Goal: Communication & Community: Ask a question

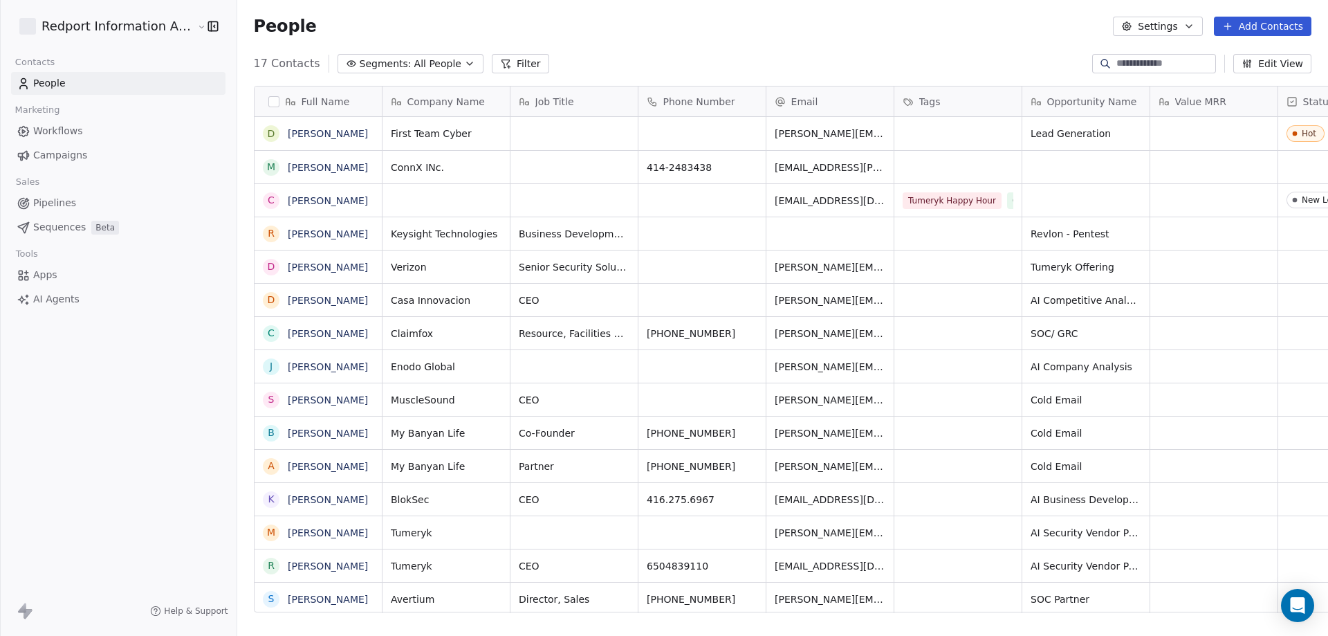
scroll to position [549, 1088]
click at [43, 204] on span "Pipelines" at bounding box center [54, 203] width 43 height 15
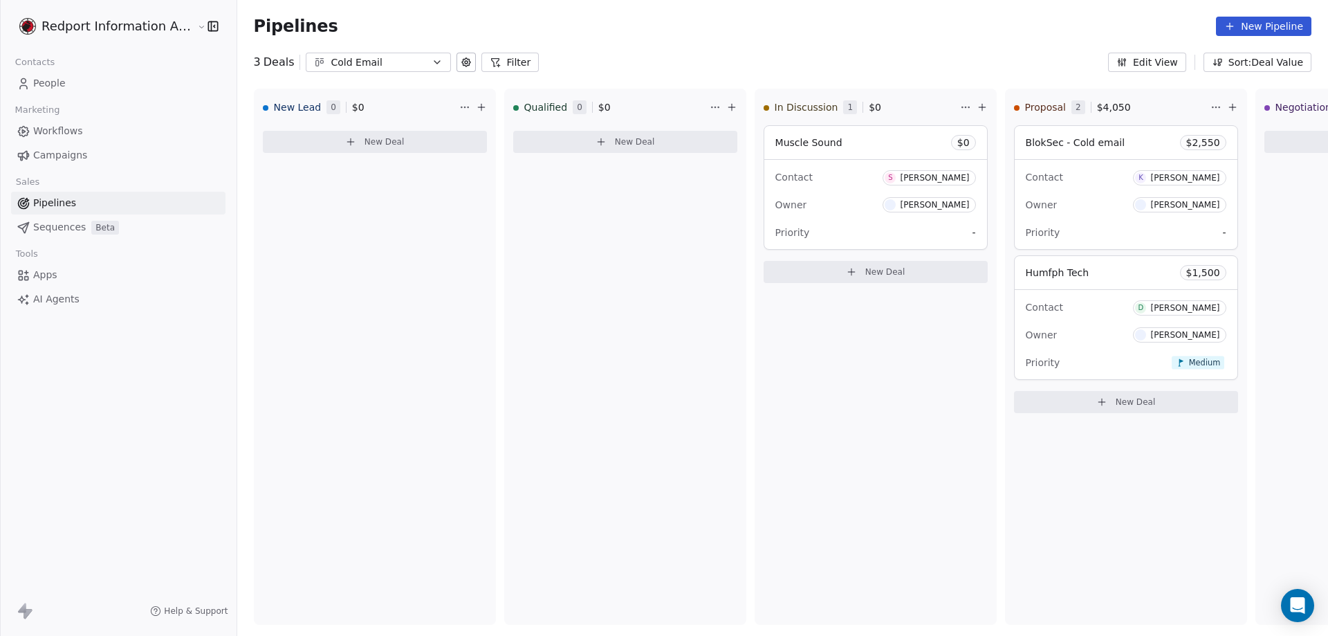
click at [432, 63] on icon "button" at bounding box center [437, 62] width 11 height 11
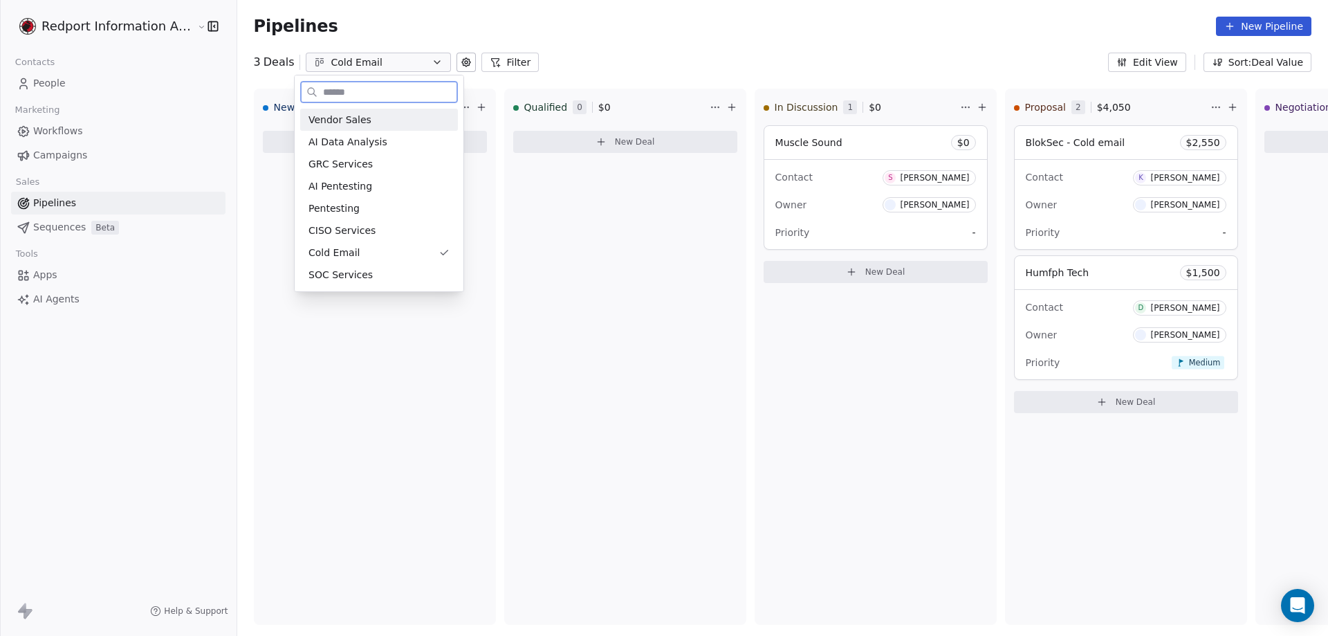
click at [338, 121] on span "Vendor Sales" at bounding box center [340, 120] width 63 height 15
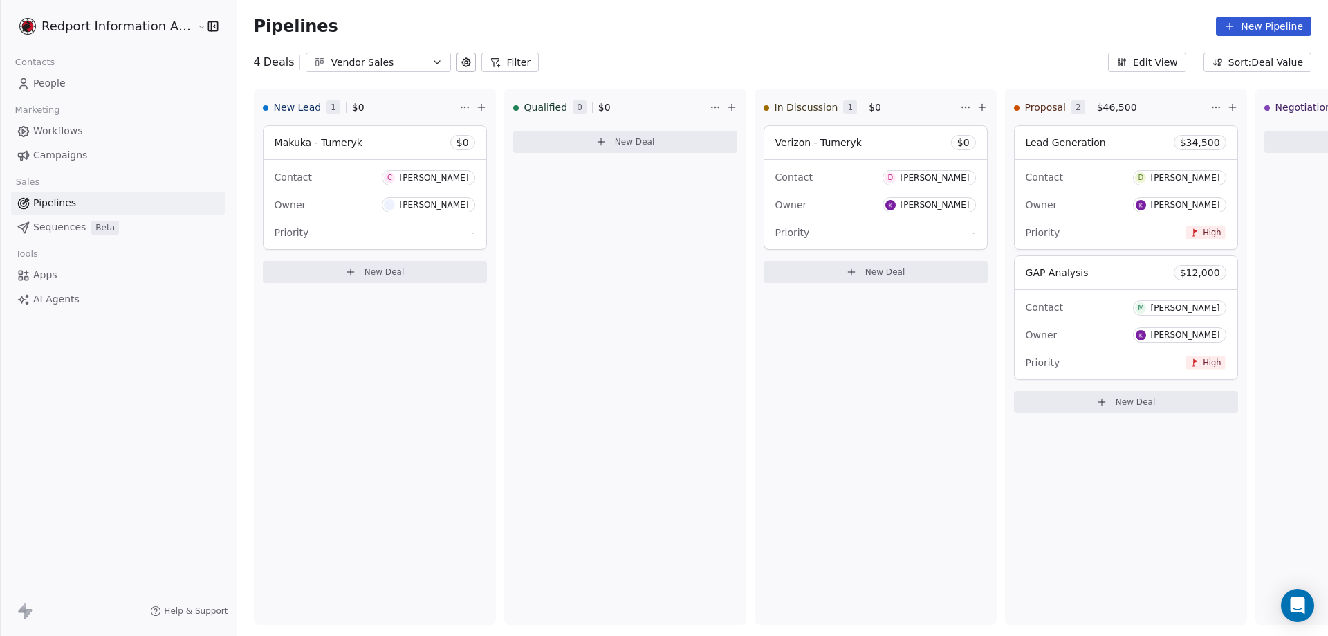
click at [432, 60] on icon "button" at bounding box center [437, 62] width 11 height 11
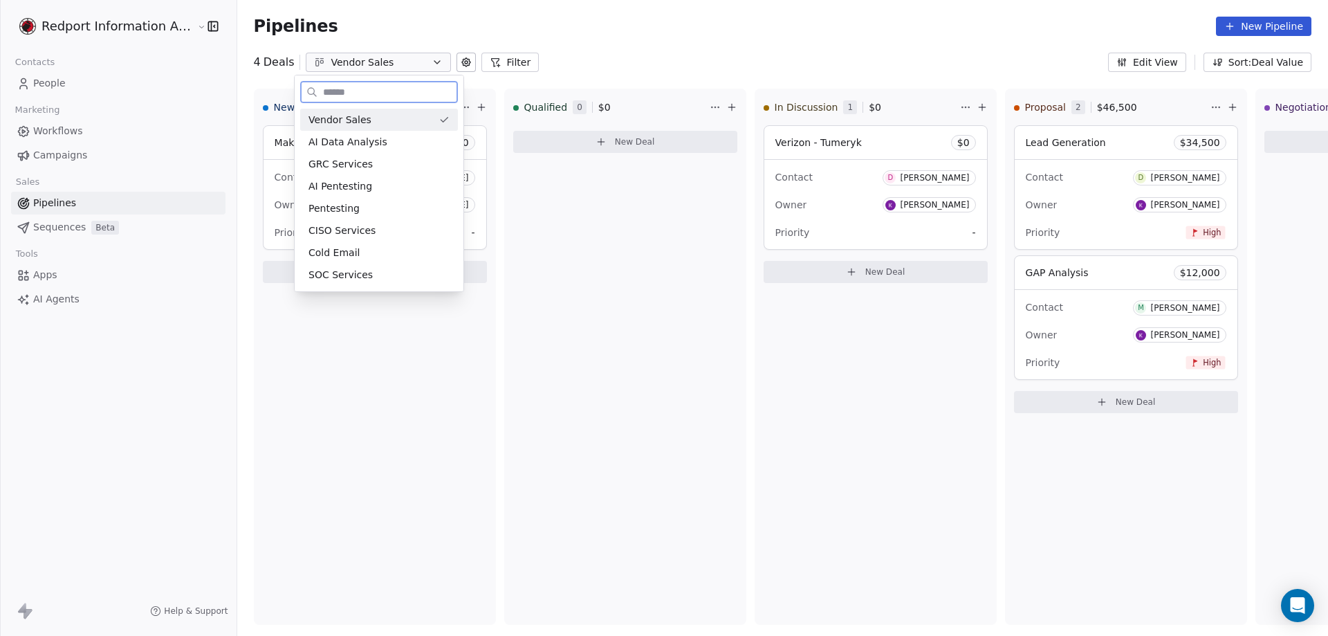
click at [357, 118] on span "Vendor Sales" at bounding box center [340, 120] width 63 height 15
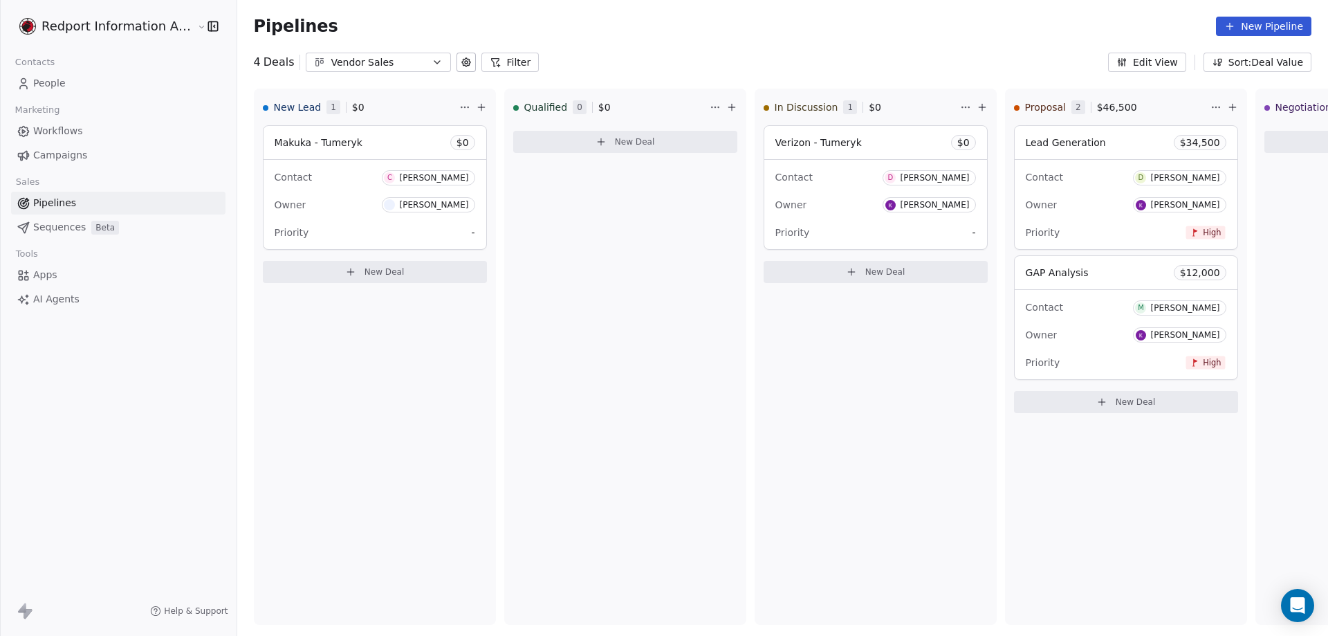
click at [432, 62] on icon "button" at bounding box center [437, 62] width 11 height 11
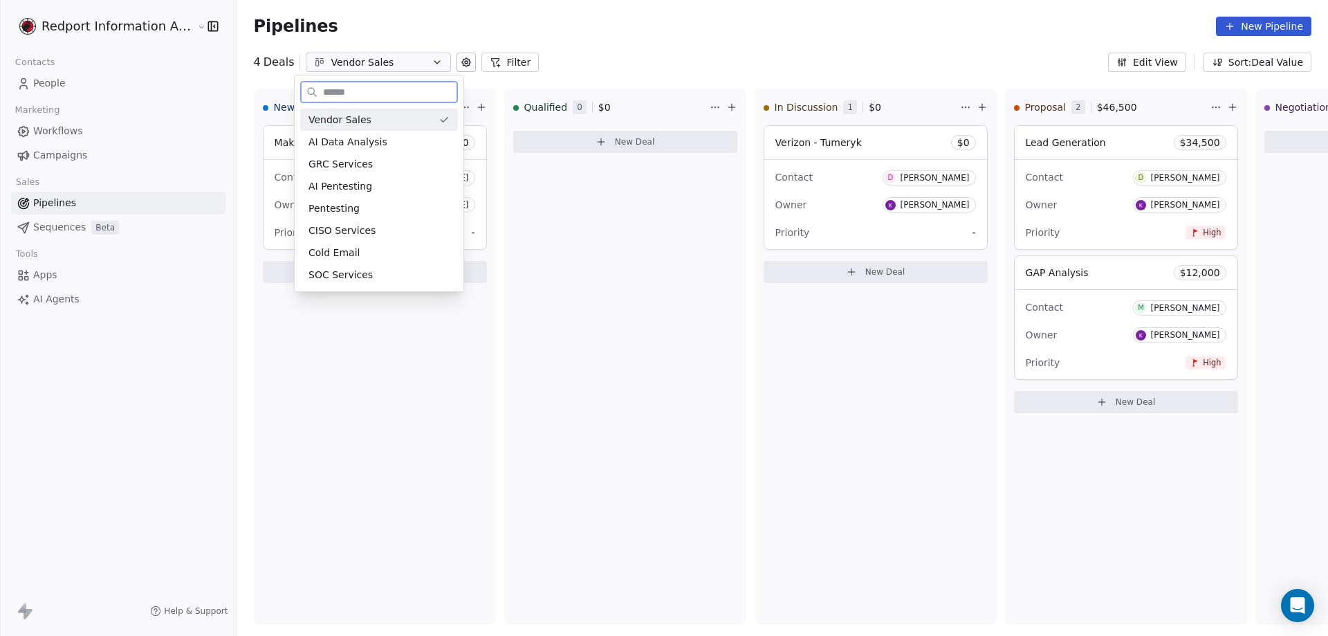
click at [349, 122] on span "Vendor Sales" at bounding box center [340, 120] width 63 height 15
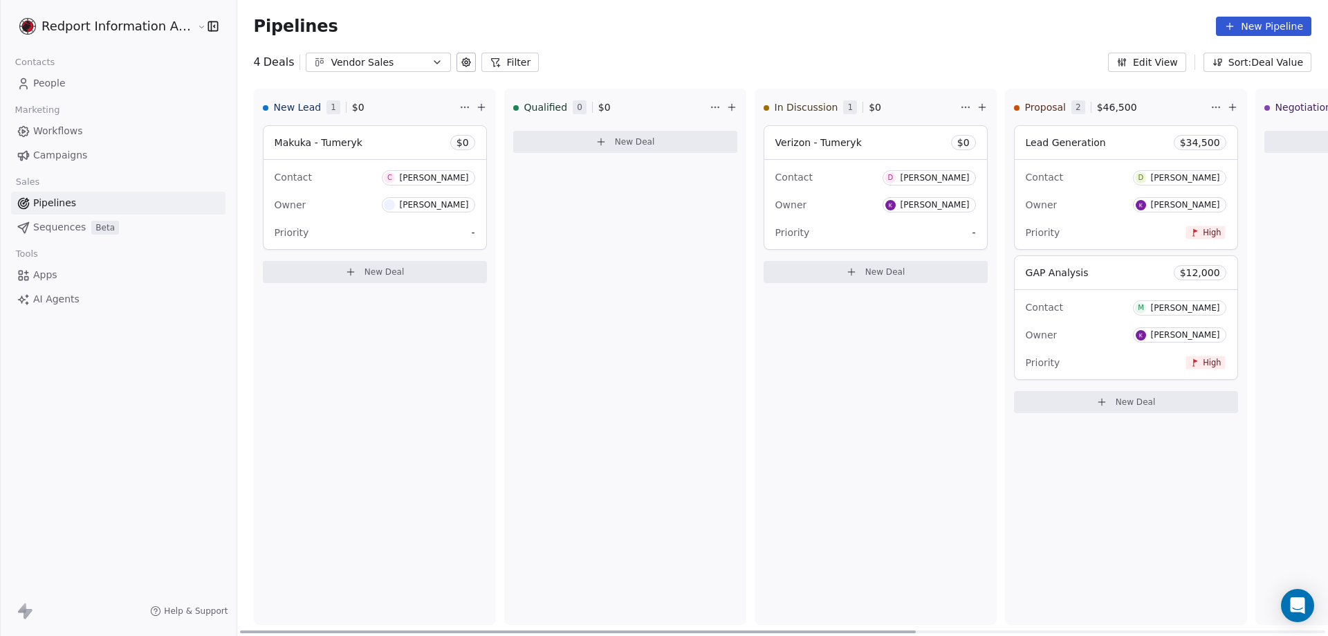
drag, startPoint x: 811, startPoint y: 632, endPoint x: 720, endPoint y: 606, distance: 94.2
click at [720, 630] on div at bounding box center [578, 631] width 677 height 3
click at [57, 205] on span "Pipelines" at bounding box center [54, 203] width 43 height 15
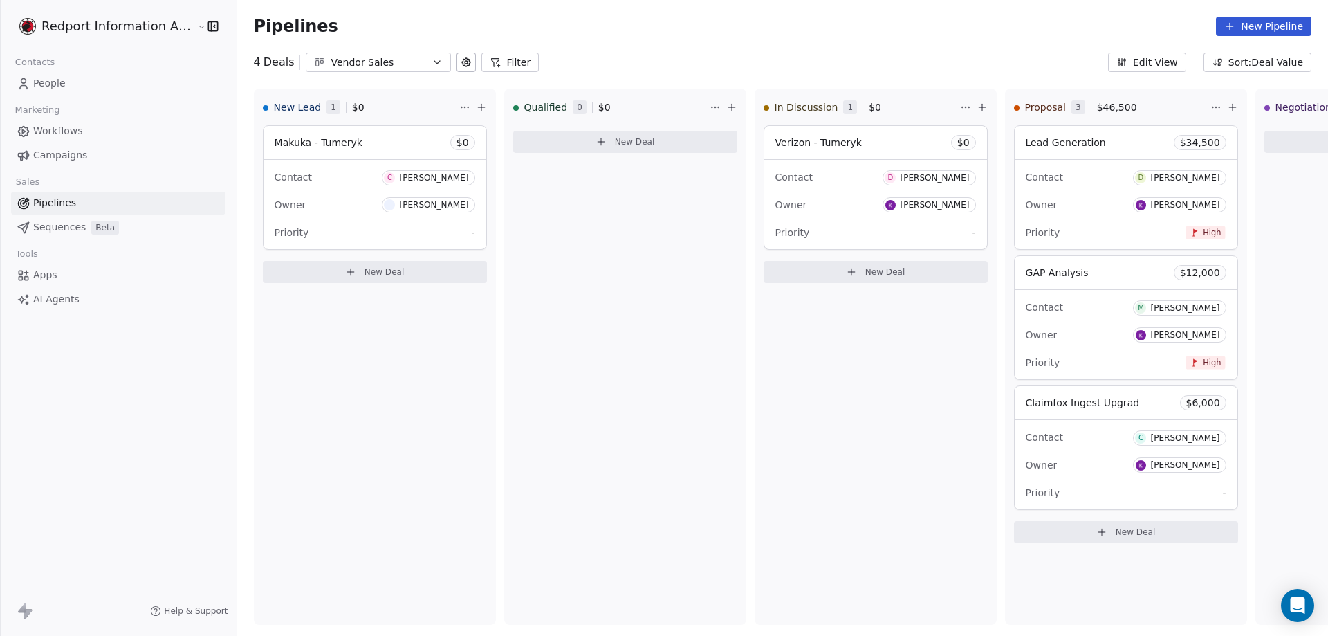
click at [55, 204] on span "Pipelines" at bounding box center [54, 203] width 43 height 15
click at [432, 60] on icon "button" at bounding box center [437, 62] width 11 height 11
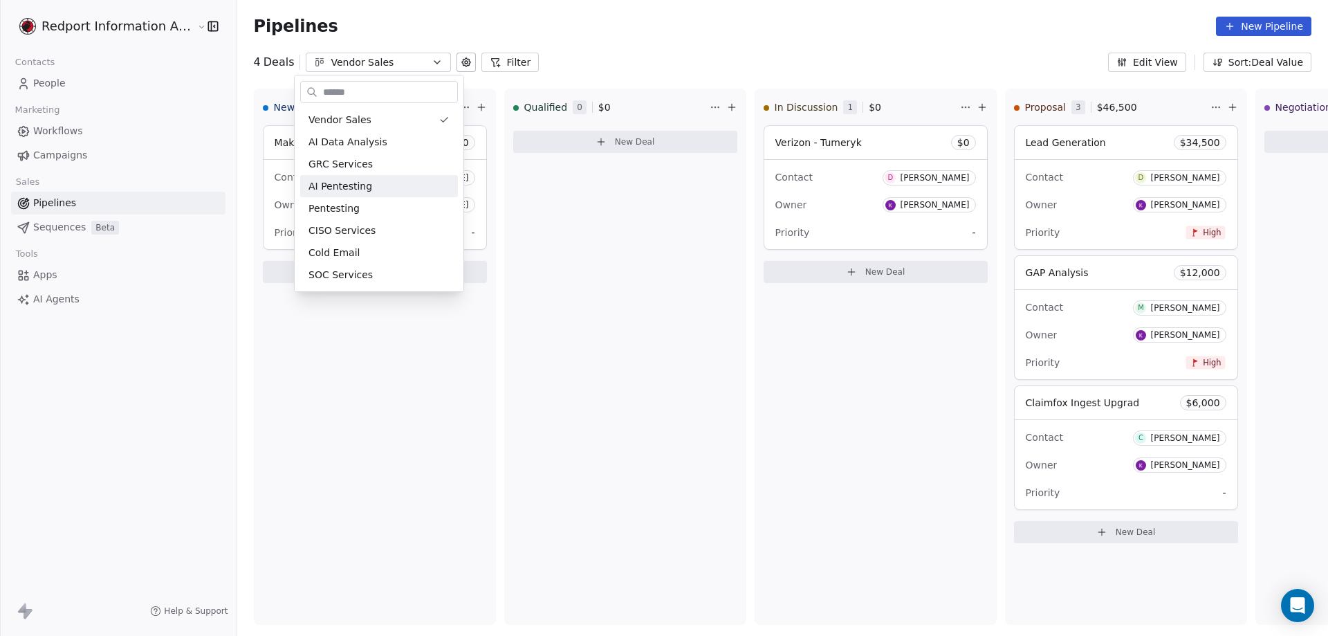
click at [519, 322] on html "Redport Information Assurance Contacts People Marketing Workflows Campaigns Sal…" at bounding box center [664, 318] width 1328 height 636
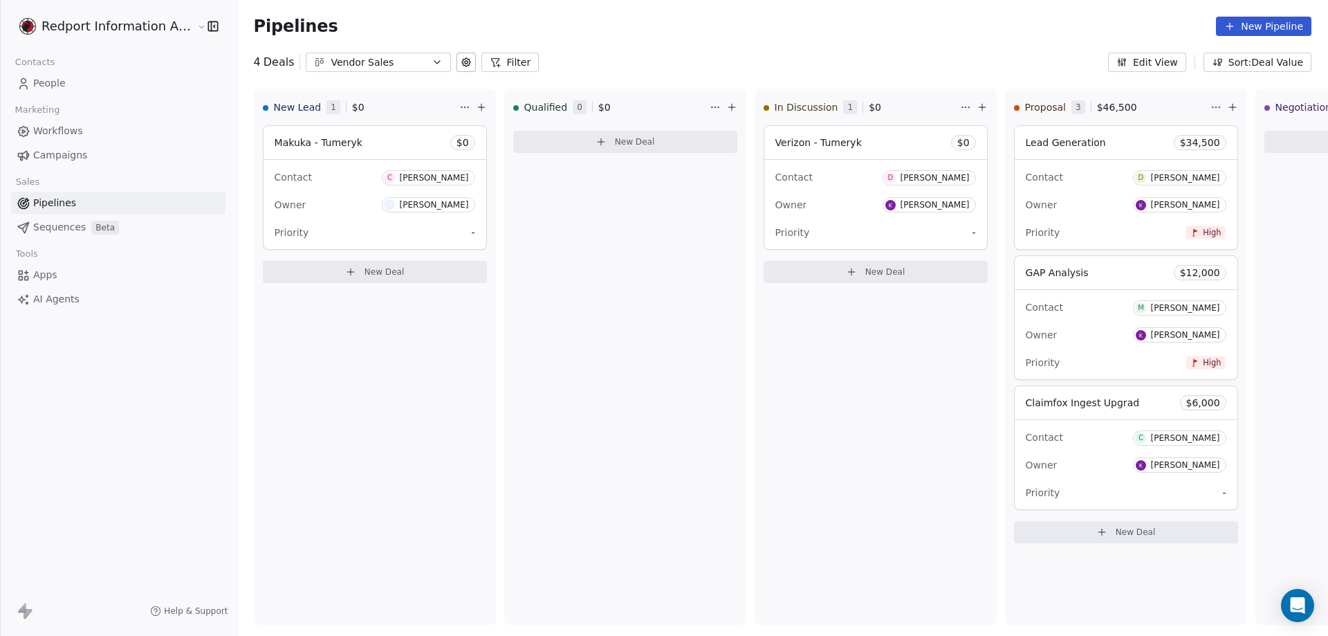
click at [434, 63] on icon "button" at bounding box center [437, 62] width 6 height 3
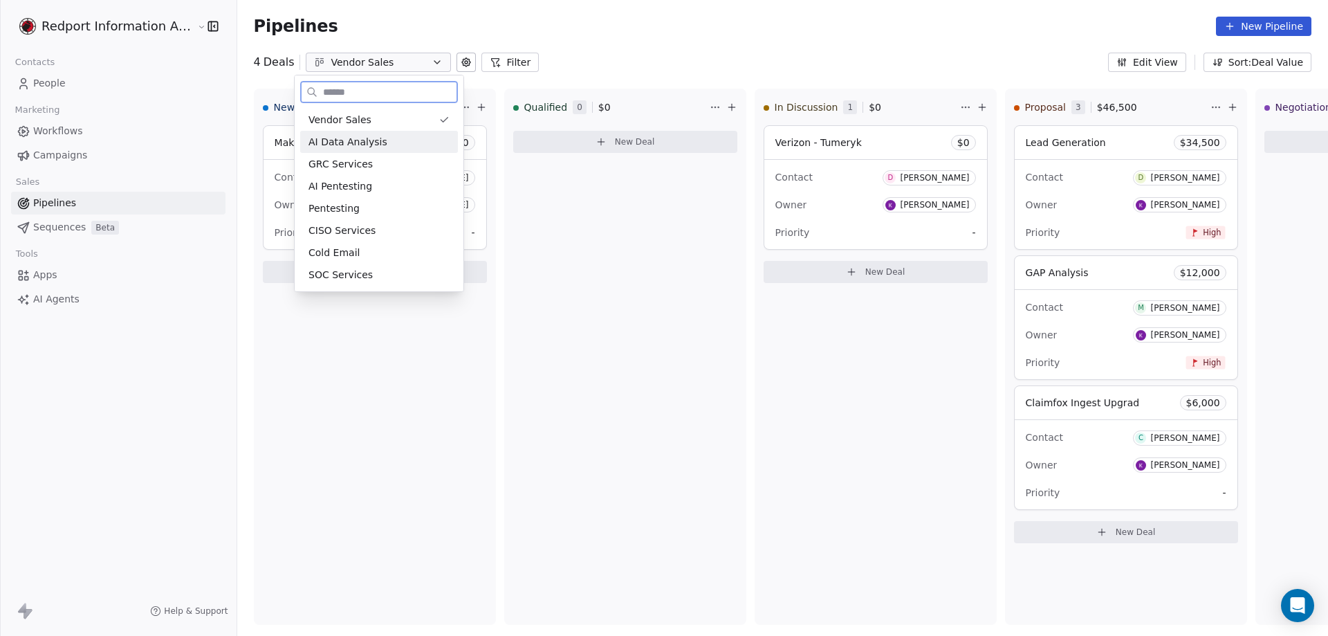
click at [352, 142] on span "AI Data Analysis" at bounding box center [348, 142] width 79 height 15
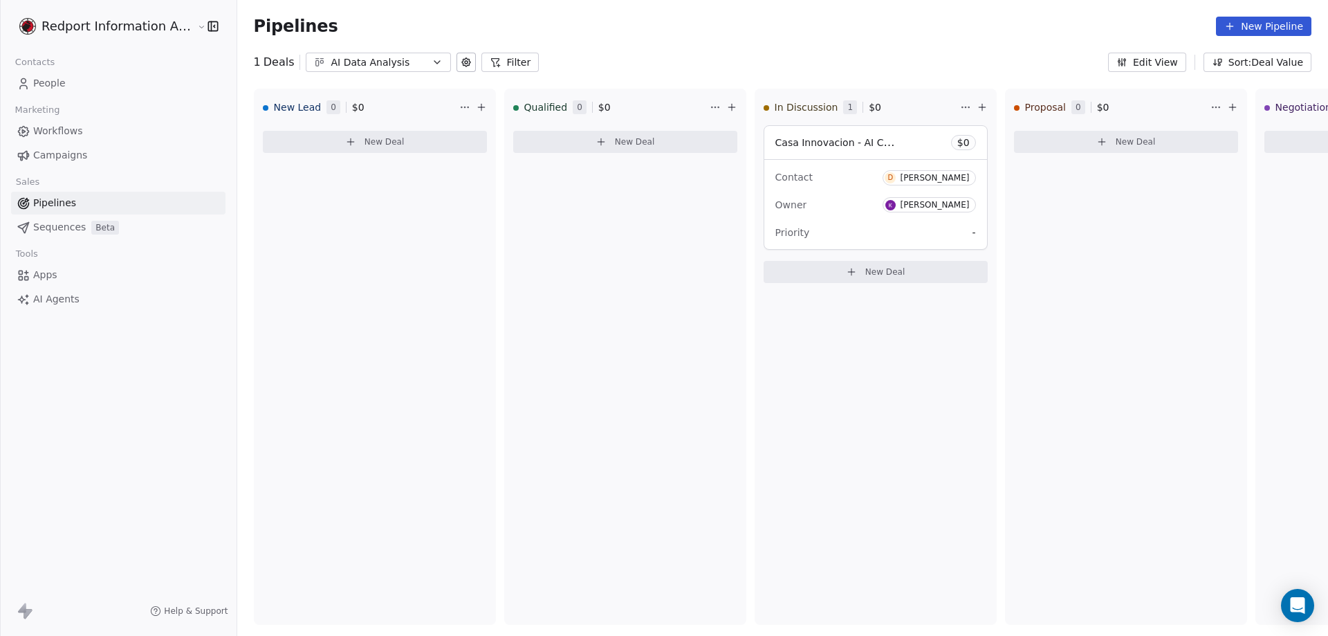
click at [432, 62] on icon "button" at bounding box center [437, 62] width 11 height 11
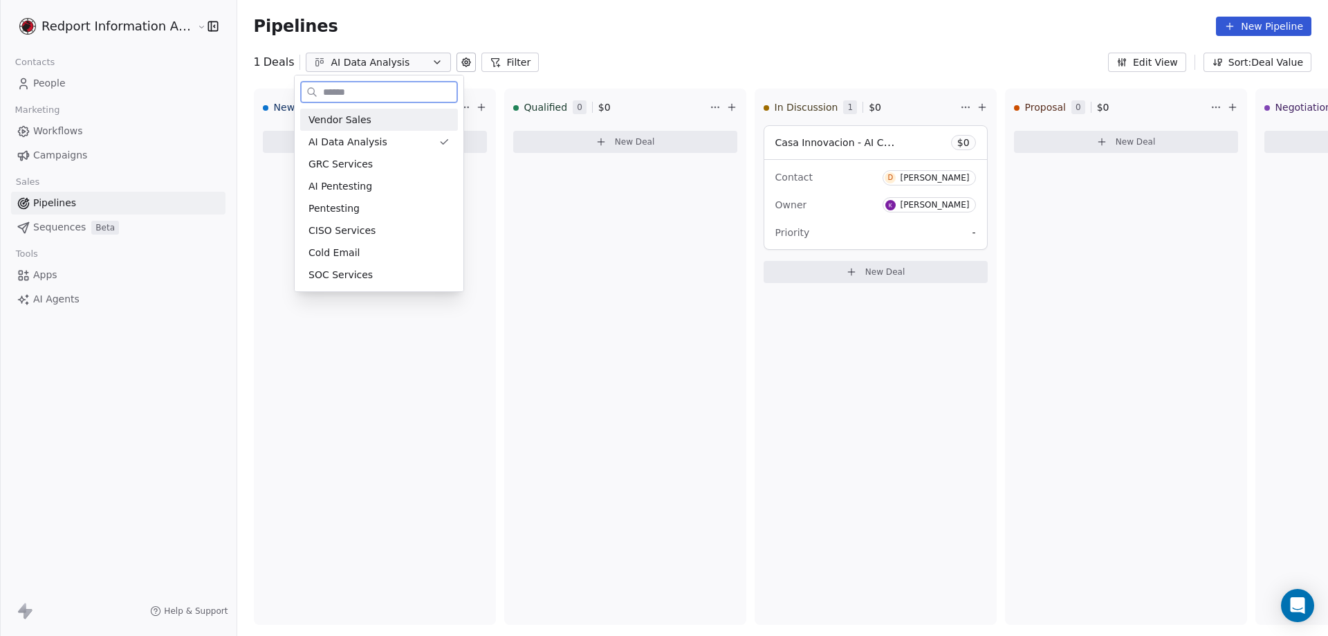
click at [319, 120] on span "Vendor Sales" at bounding box center [340, 120] width 63 height 15
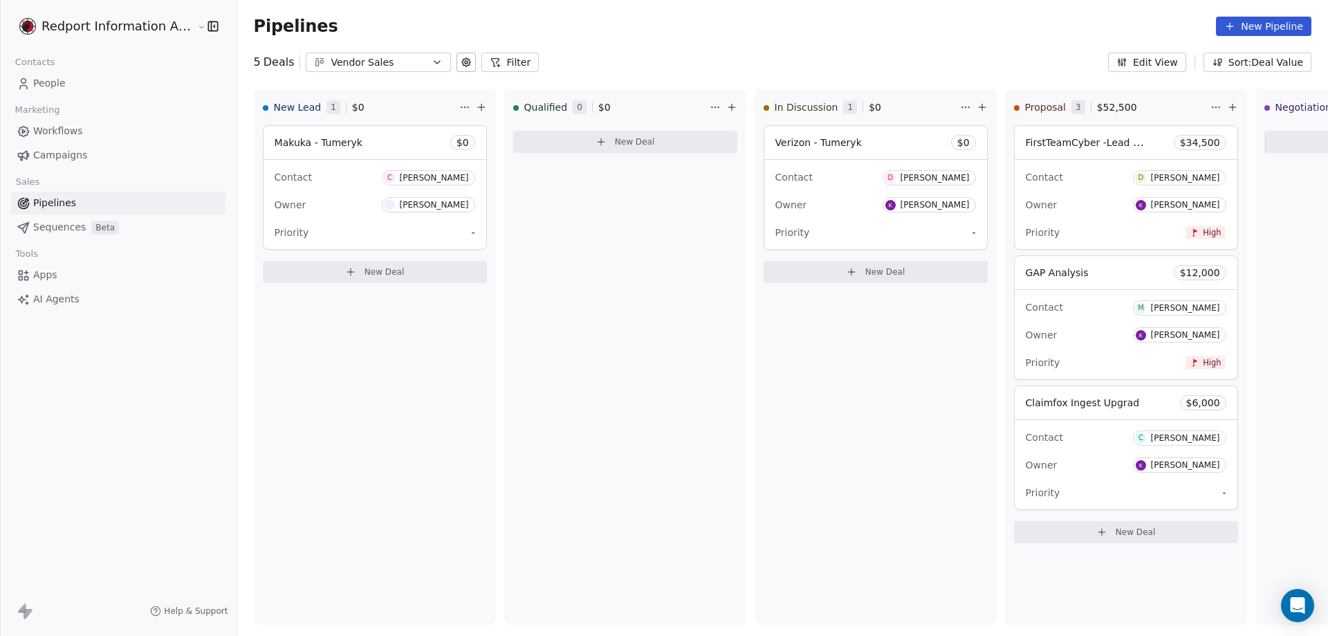
click at [432, 62] on icon "button" at bounding box center [437, 62] width 11 height 11
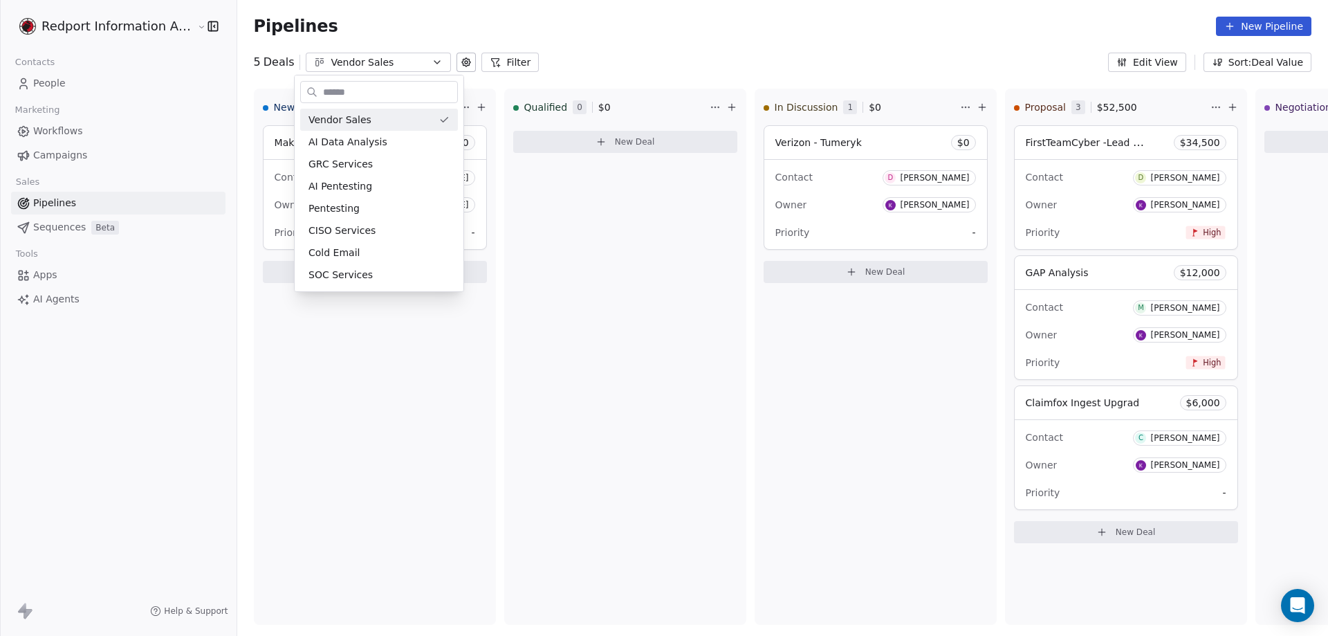
click at [372, 41] on html "Redport Information Assurance Contacts People Marketing Workflows Campaigns Sal…" at bounding box center [664, 318] width 1328 height 636
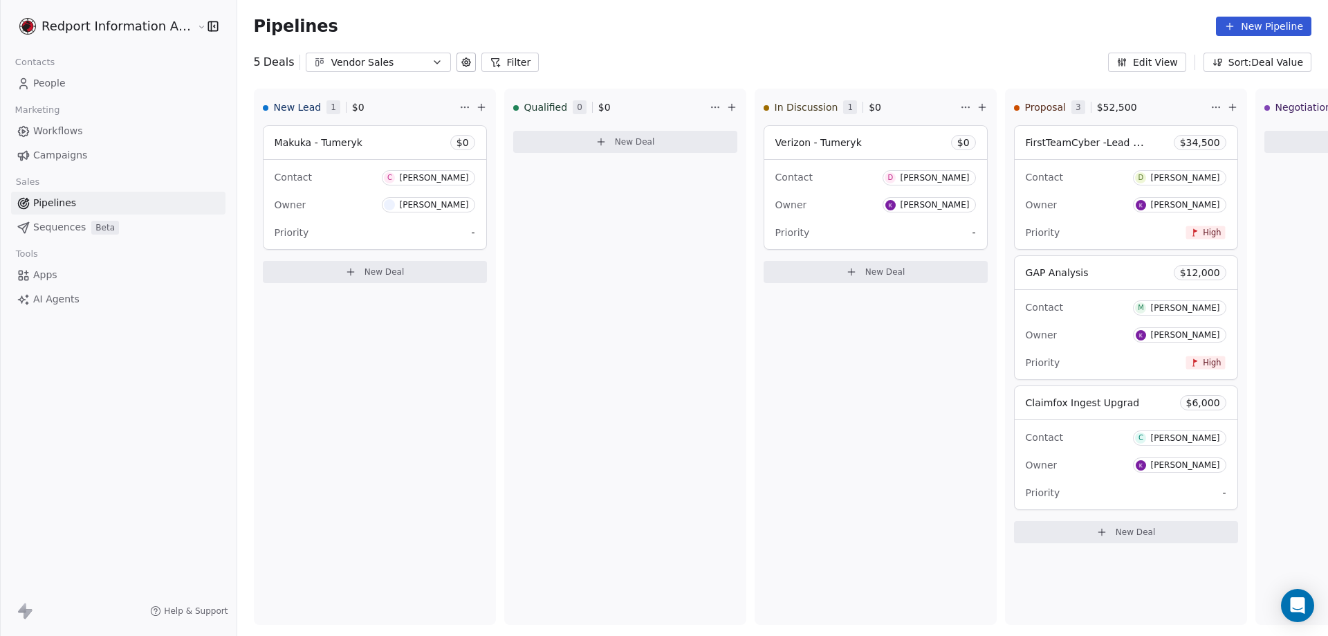
click at [432, 62] on icon "button" at bounding box center [437, 62] width 11 height 11
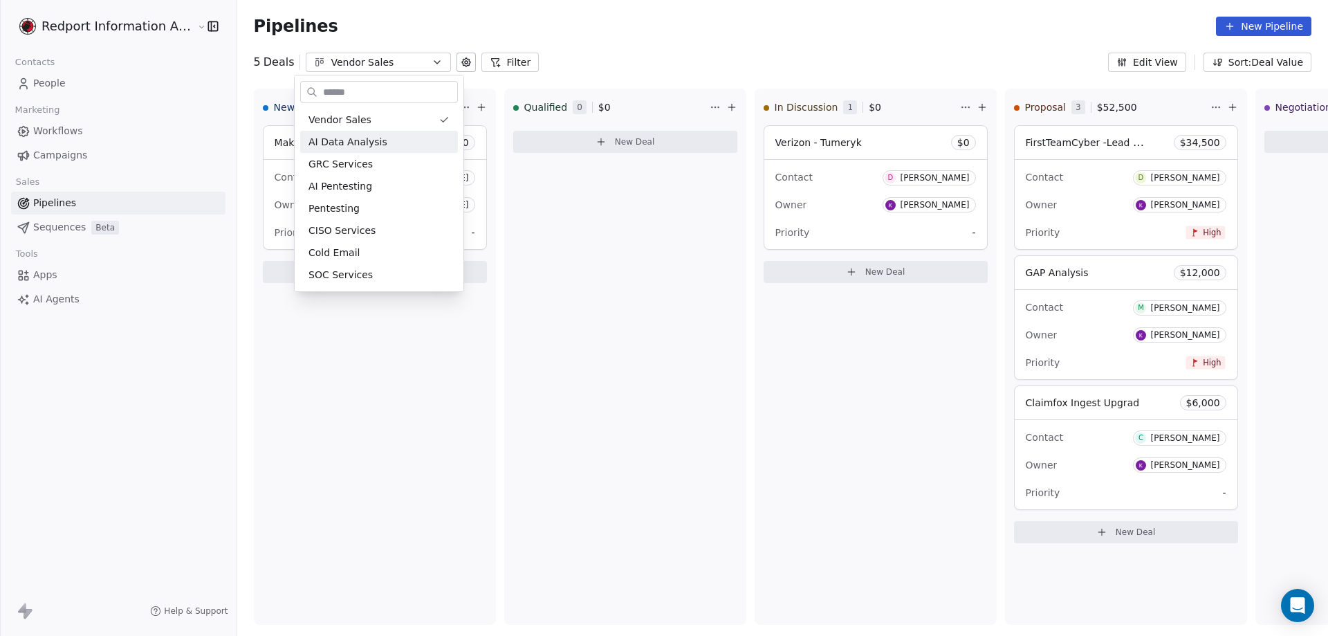
click at [1080, 145] on html "Redport Information Assurance Contacts People Marketing Workflows Campaigns Sal…" at bounding box center [664, 318] width 1328 height 636
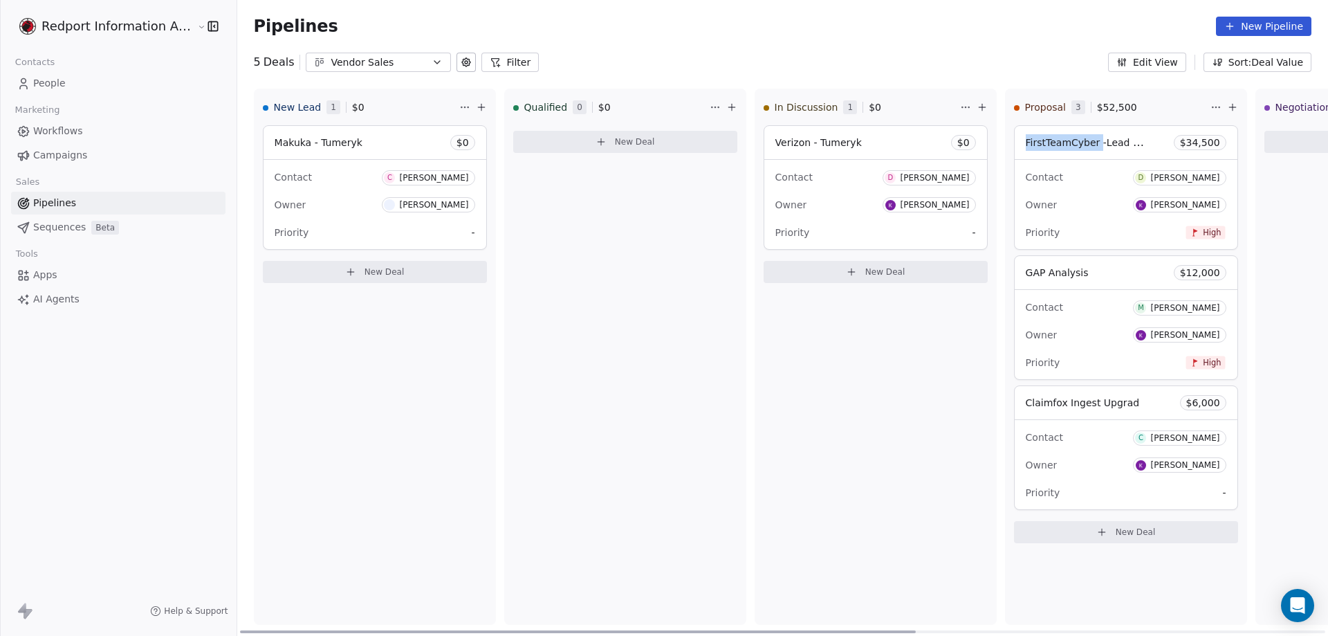
click at [1080, 145] on span "FirstTeamCyber -Lead Generation" at bounding box center [1106, 142] width 161 height 13
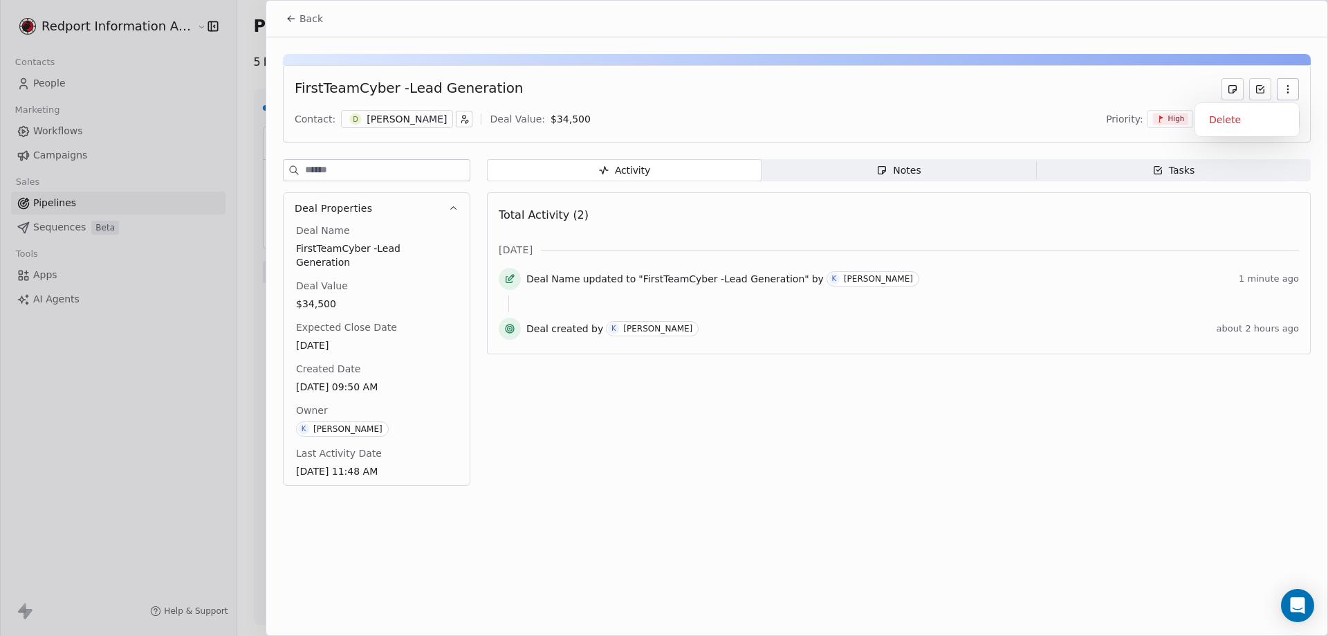
click at [1287, 91] on icon "button" at bounding box center [1288, 89] width 11 height 11
click at [1283, 119] on span "Proposal" at bounding box center [1277, 119] width 35 height 12
click at [1223, 118] on html "Redport Information Assurance Contacts People Marketing Workflows Campaigns Sal…" at bounding box center [664, 318] width 1328 height 636
click at [1128, 121] on span "Priority:" at bounding box center [1124, 119] width 37 height 14
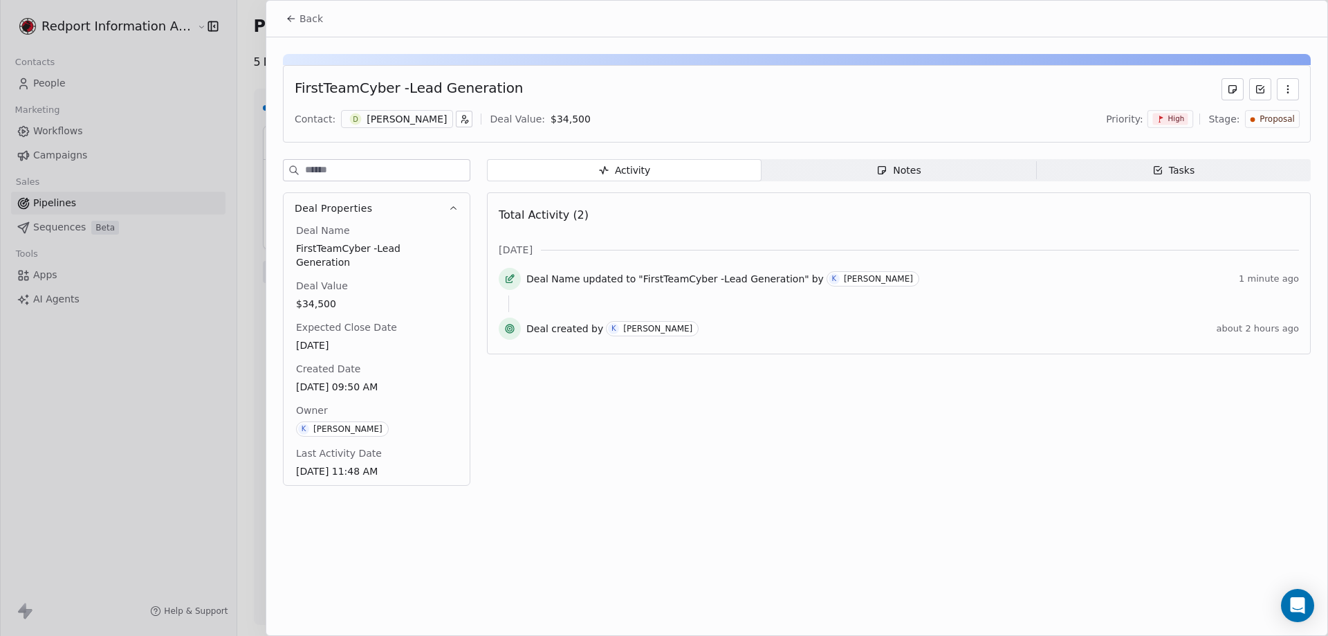
click at [1260, 90] on icon at bounding box center [1261, 87] width 5 height 3
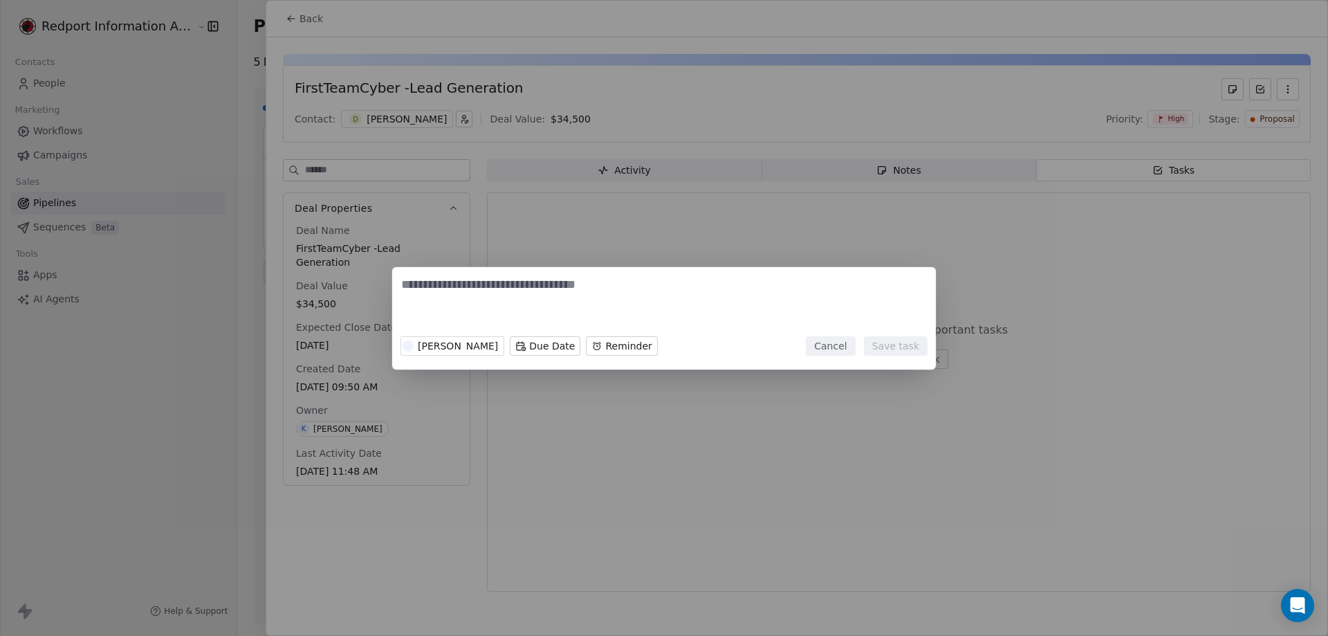
click at [834, 346] on button "Cancel" at bounding box center [830, 345] width 49 height 19
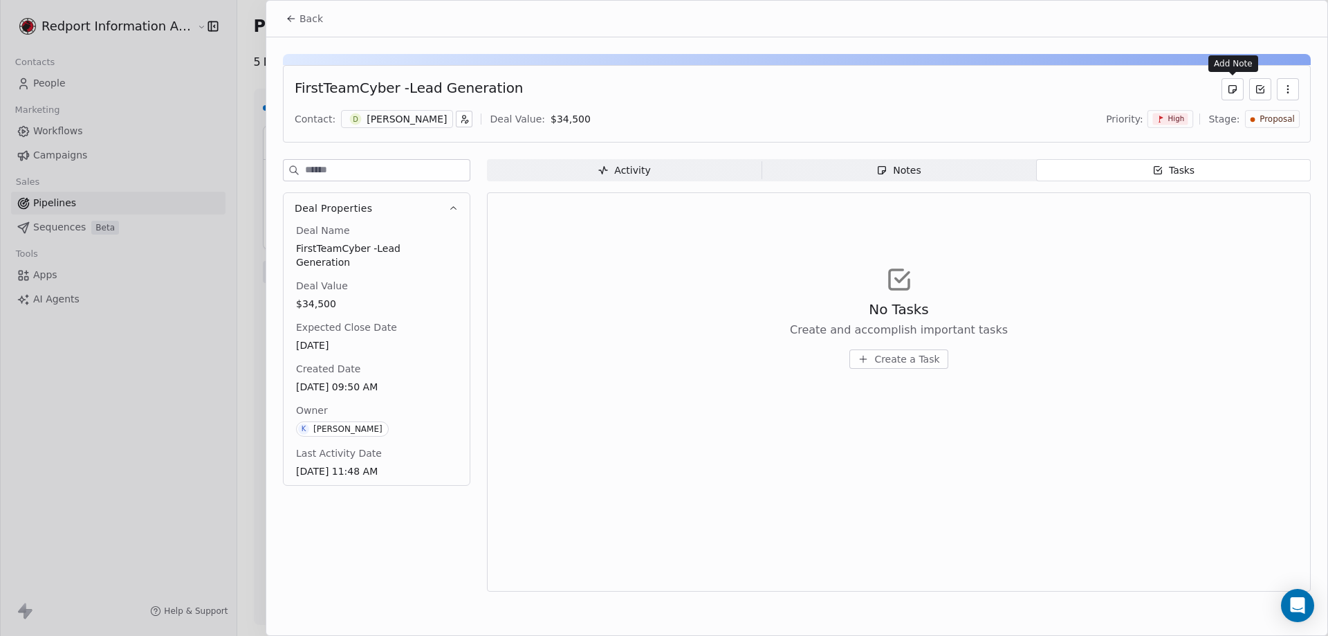
click at [1227, 89] on icon at bounding box center [1232, 89] width 11 height 11
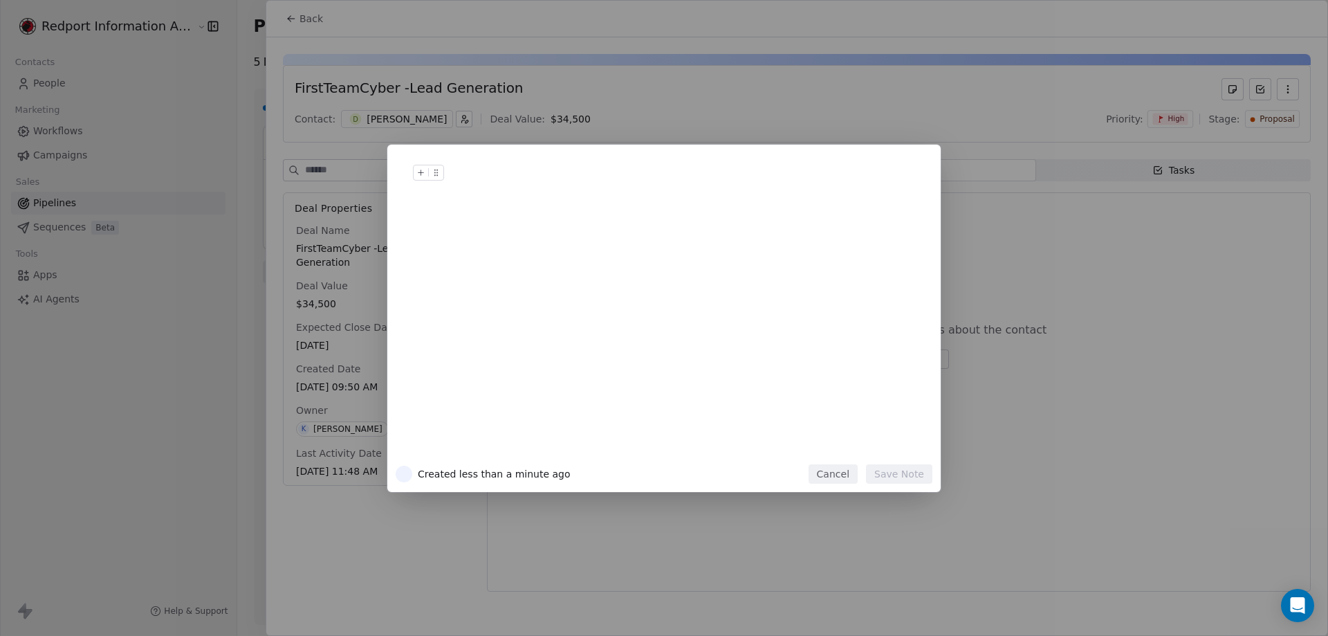
click at [836, 468] on button "Cancel" at bounding box center [833, 473] width 49 height 19
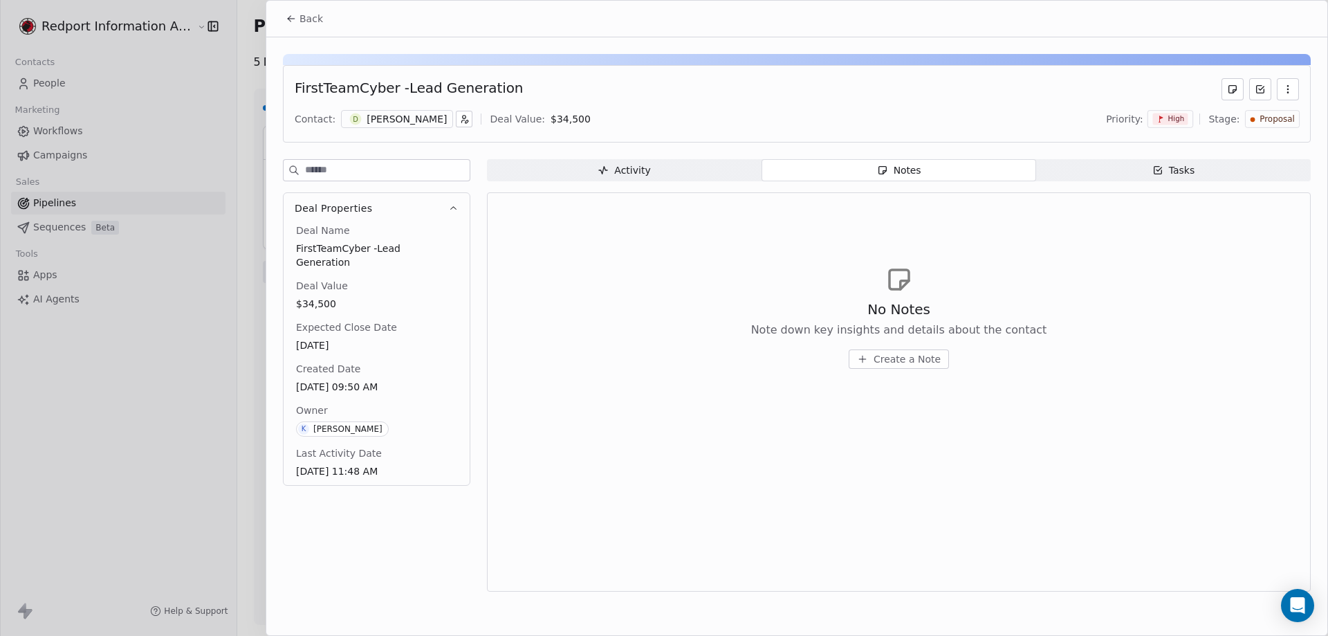
click at [343, 88] on div "FirstTeamCyber -Lead Generation" at bounding box center [409, 89] width 228 height 22
click at [291, 19] on icon at bounding box center [291, 18] width 11 height 11
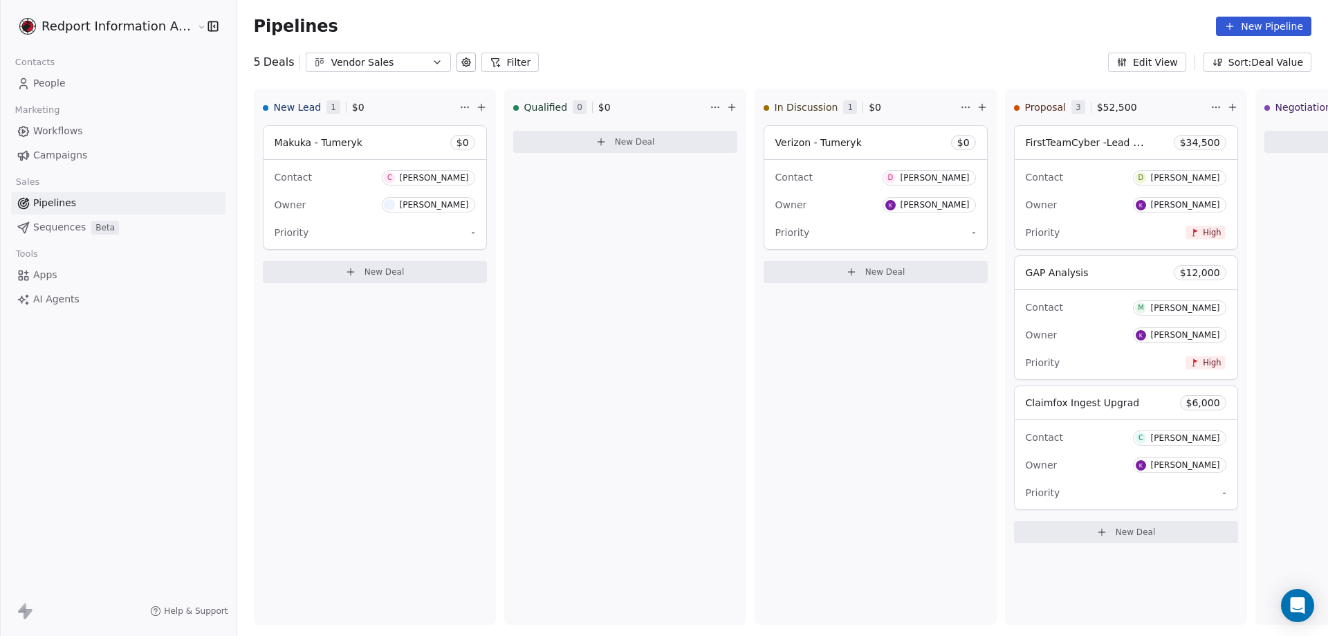
click at [1160, 59] on button "Edit View" at bounding box center [1147, 62] width 78 height 19
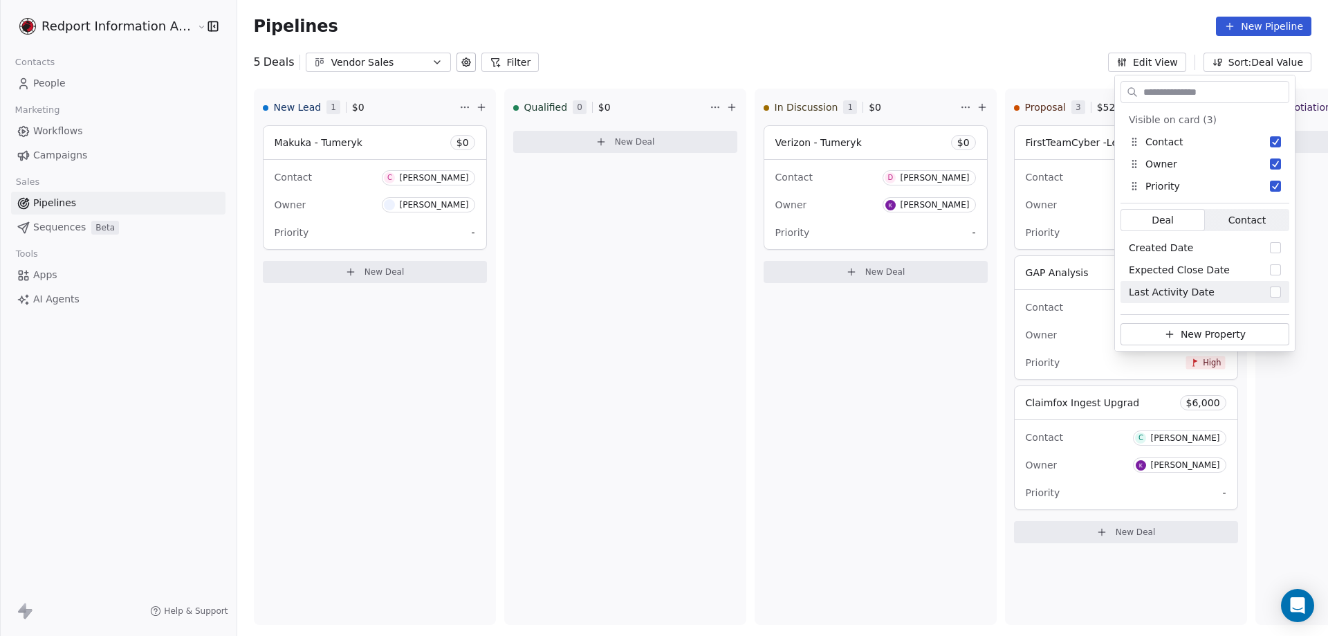
click at [432, 63] on icon "button" at bounding box center [437, 62] width 11 height 11
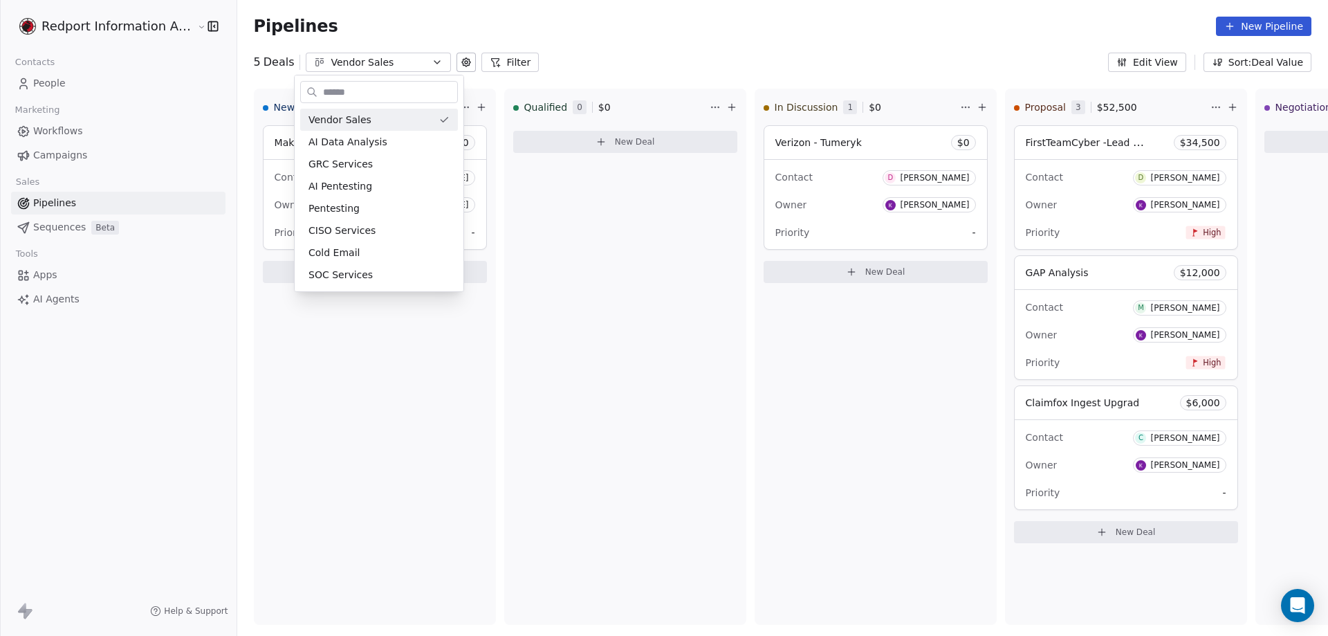
click at [1112, 150] on html "Redport Information Assurance Contacts People Marketing Workflows Campaigns Sal…" at bounding box center [664, 318] width 1328 height 636
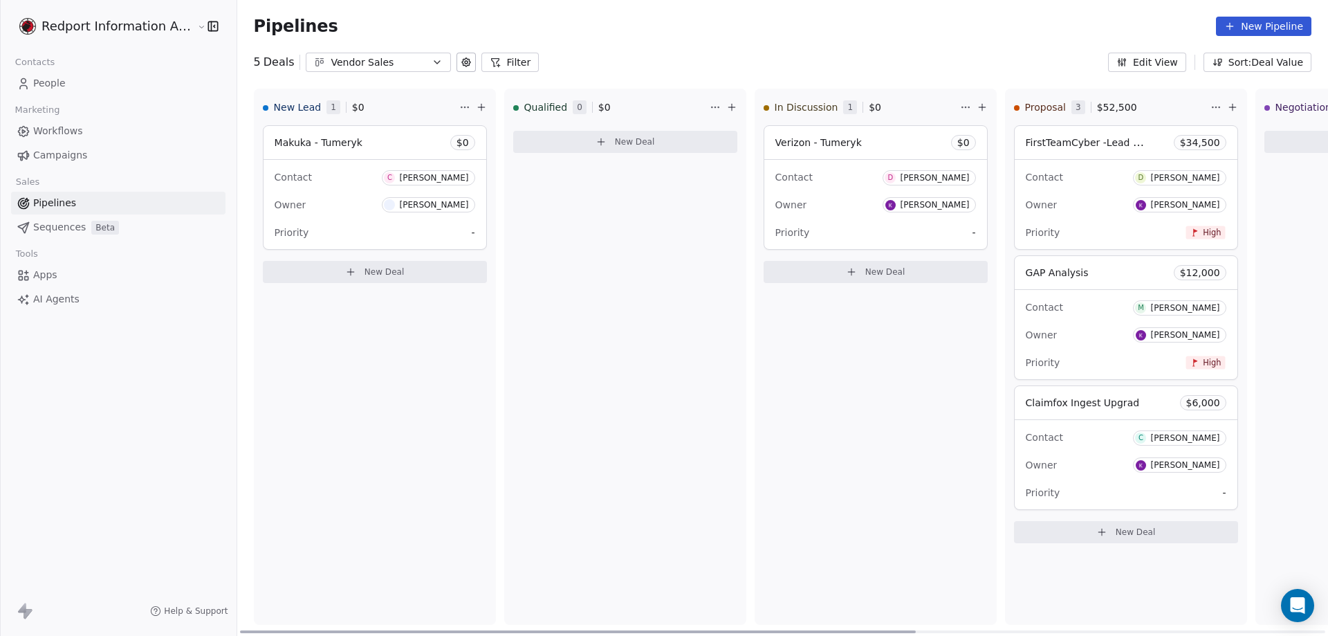
click at [1113, 139] on span "FirstTeamCyber -Lead Generation" at bounding box center [1106, 142] width 161 height 13
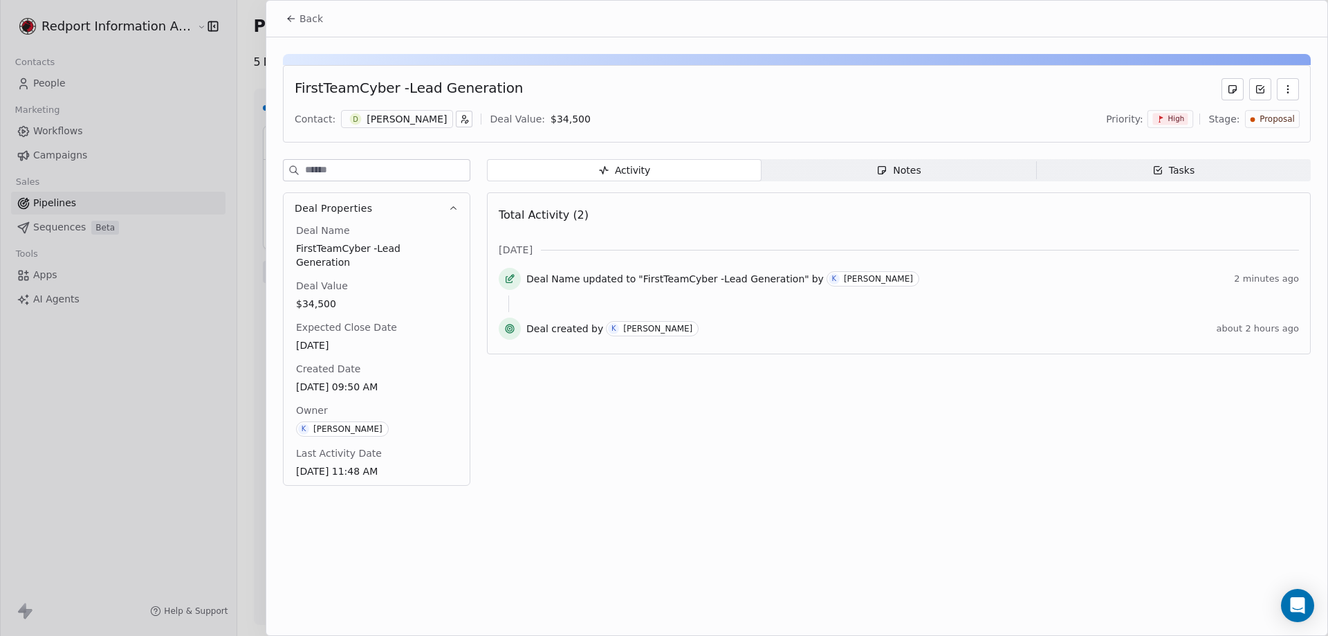
click at [309, 17] on span "Back" at bounding box center [312, 19] width 24 height 14
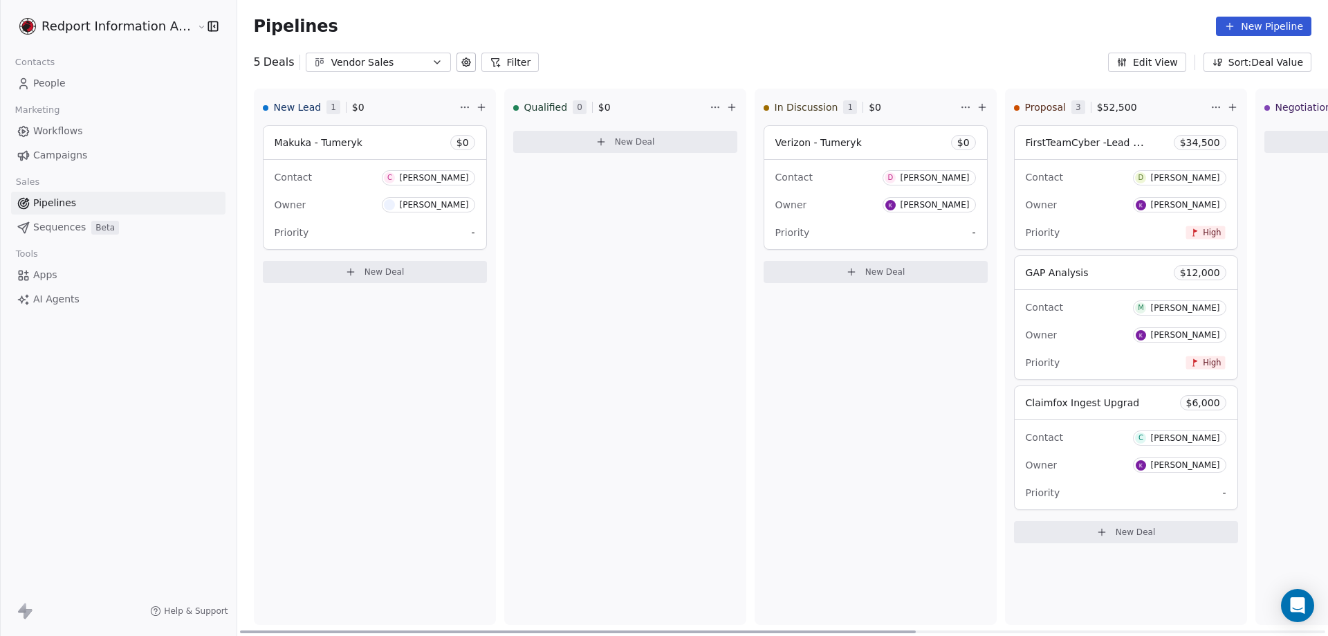
click at [1202, 108] on html "Redport Information Assurance Contacts People Marketing Workflows Campaigns Sal…" at bounding box center [664, 318] width 1328 height 636
drag, startPoint x: 1071, startPoint y: 145, endPoint x: 818, endPoint y: 145, distance: 253.2
click at [818, 145] on html "Redport Information Assurance Contacts People Marketing Workflows Campaigns Sal…" at bounding box center [664, 318] width 1328 height 636
click at [434, 62] on icon "button" at bounding box center [437, 62] width 6 height 3
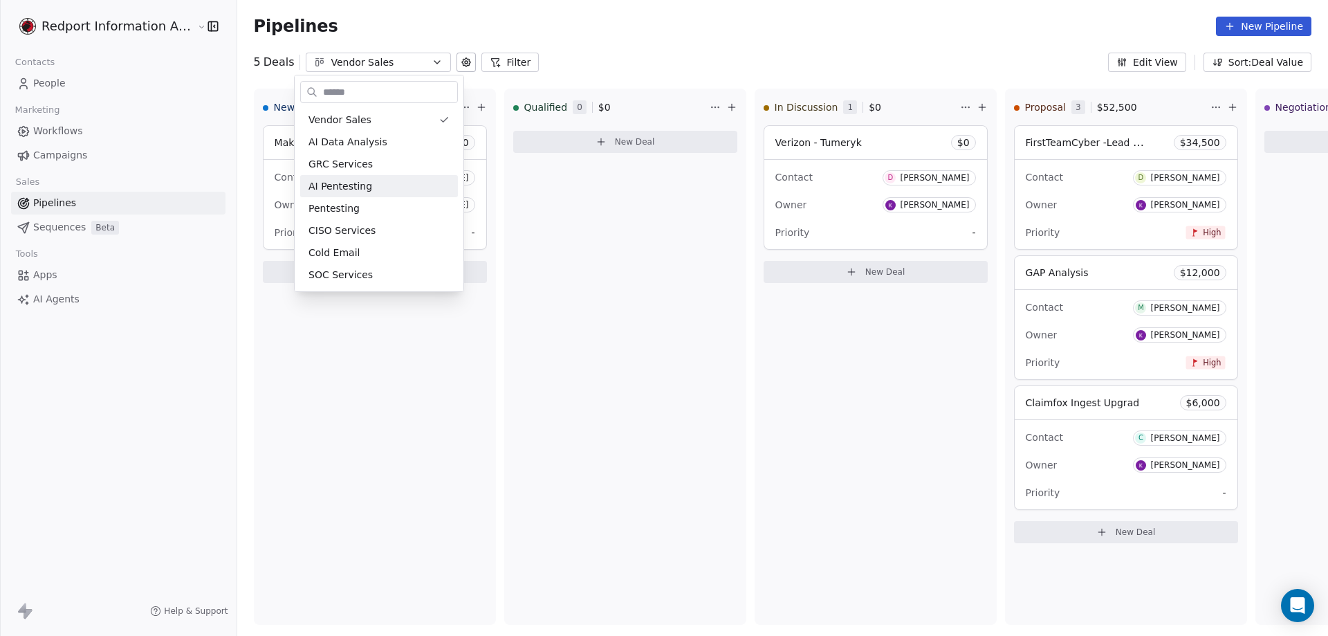
click at [1063, 138] on html "Redport Information Assurance Contacts People Marketing Workflows Campaigns Sal…" at bounding box center [664, 318] width 1328 height 636
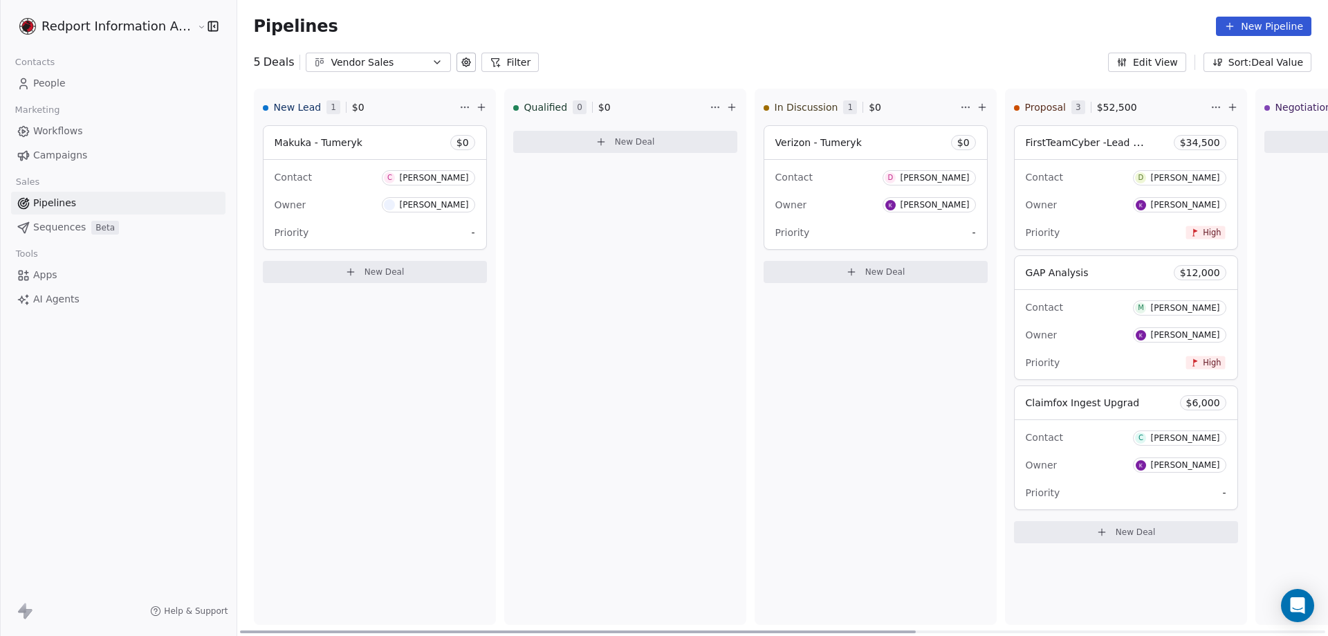
click at [1207, 108] on html "Redport Information Assurance Contacts People Marketing Workflows Campaigns Sal…" at bounding box center [664, 318] width 1328 height 636
click at [938, 310] on html "Redport Information Assurance Contacts People Marketing Workflows Campaigns Sal…" at bounding box center [664, 318] width 1328 height 636
drag, startPoint x: 1070, startPoint y: 146, endPoint x: 930, endPoint y: 360, distance: 255.0
click at [926, 360] on div "In Discussion 1 $ 0 Verizon - Tumeryk $ 0 Contact D [PERSON_NAME] Owner [PERSON…" at bounding box center [876, 357] width 242 height 536
click at [1084, 140] on span "FirstTeamCyber -Lead Generation" at bounding box center [1106, 142] width 161 height 13
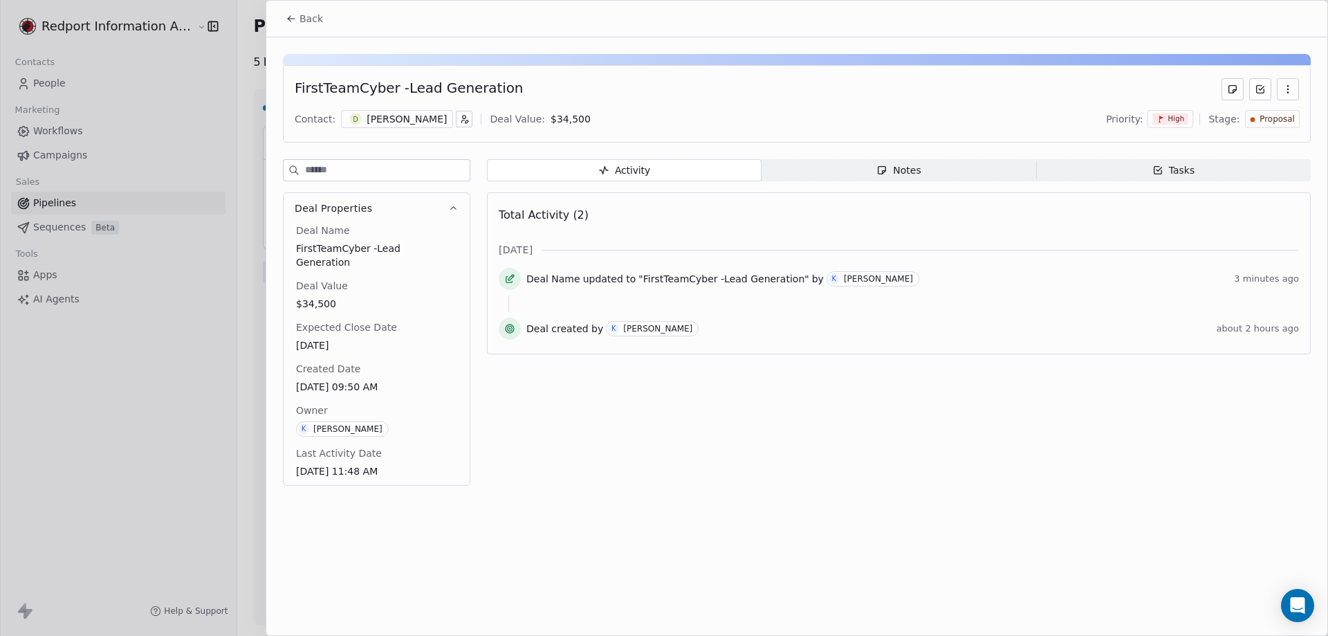
click at [1289, 88] on icon "button" at bounding box center [1288, 89] width 11 height 11
click at [1292, 89] on icon "button" at bounding box center [1288, 89] width 11 height 11
click at [373, 89] on div "FirstTeamCyber -Lead Generation" at bounding box center [409, 89] width 228 height 22
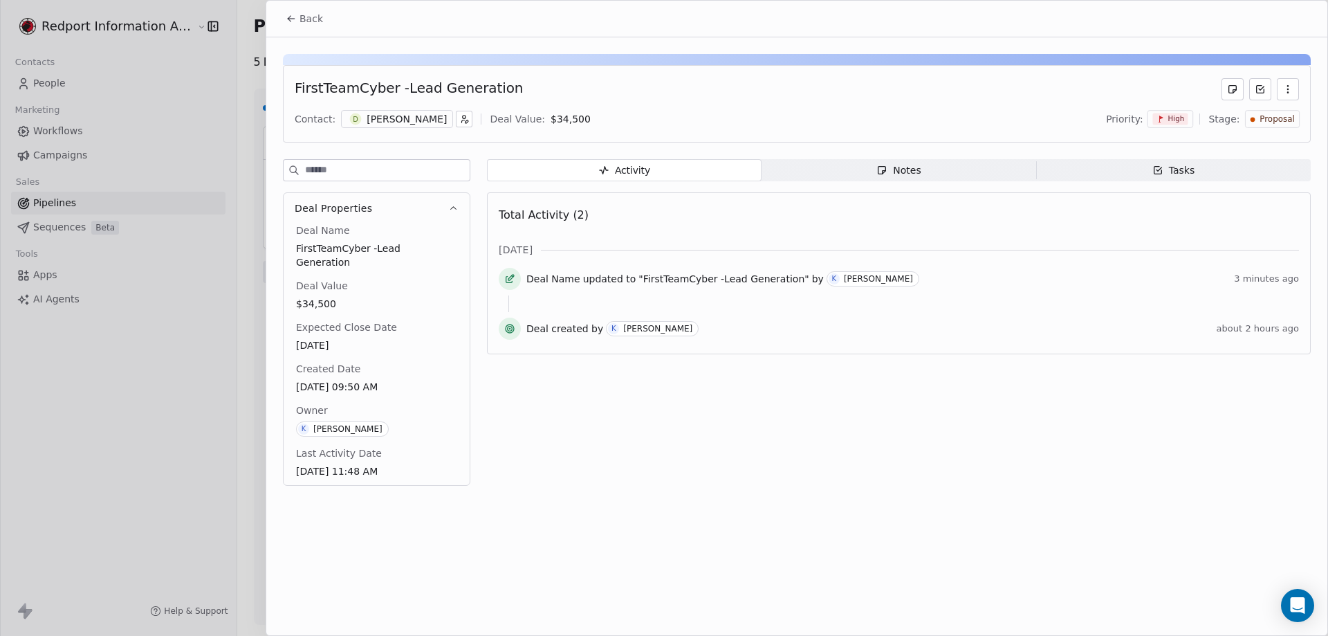
click at [454, 206] on icon "button" at bounding box center [453, 208] width 10 height 10
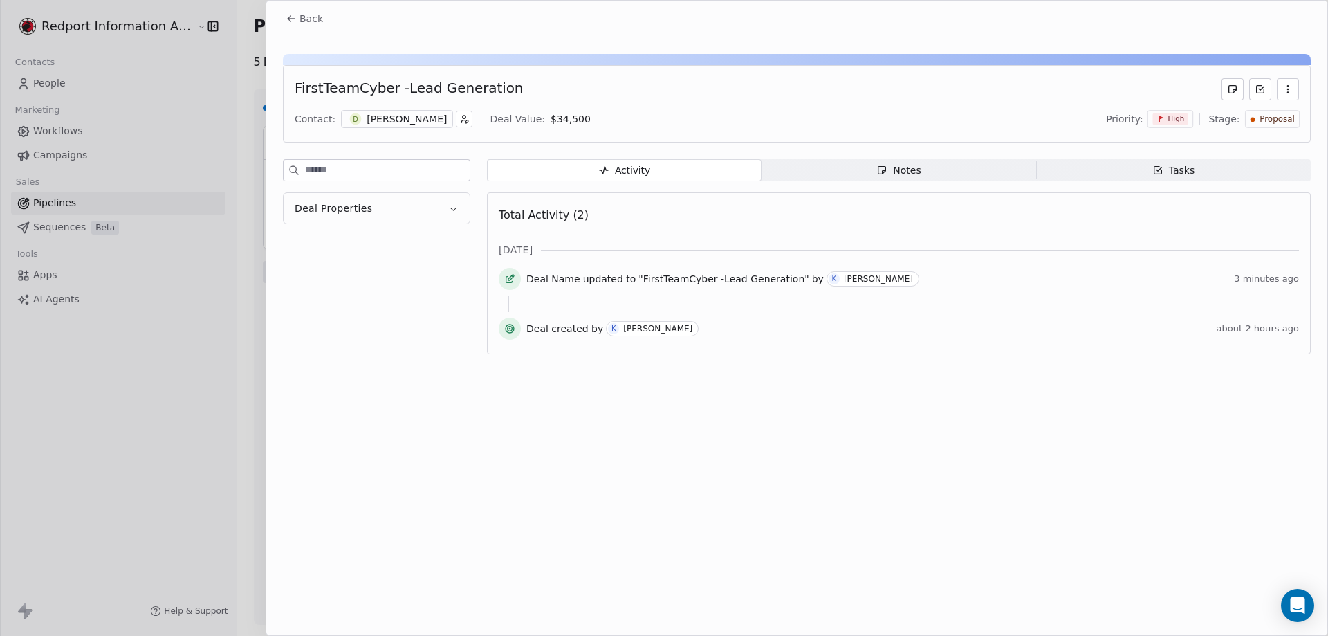
click at [454, 206] on icon "button" at bounding box center [453, 208] width 10 height 10
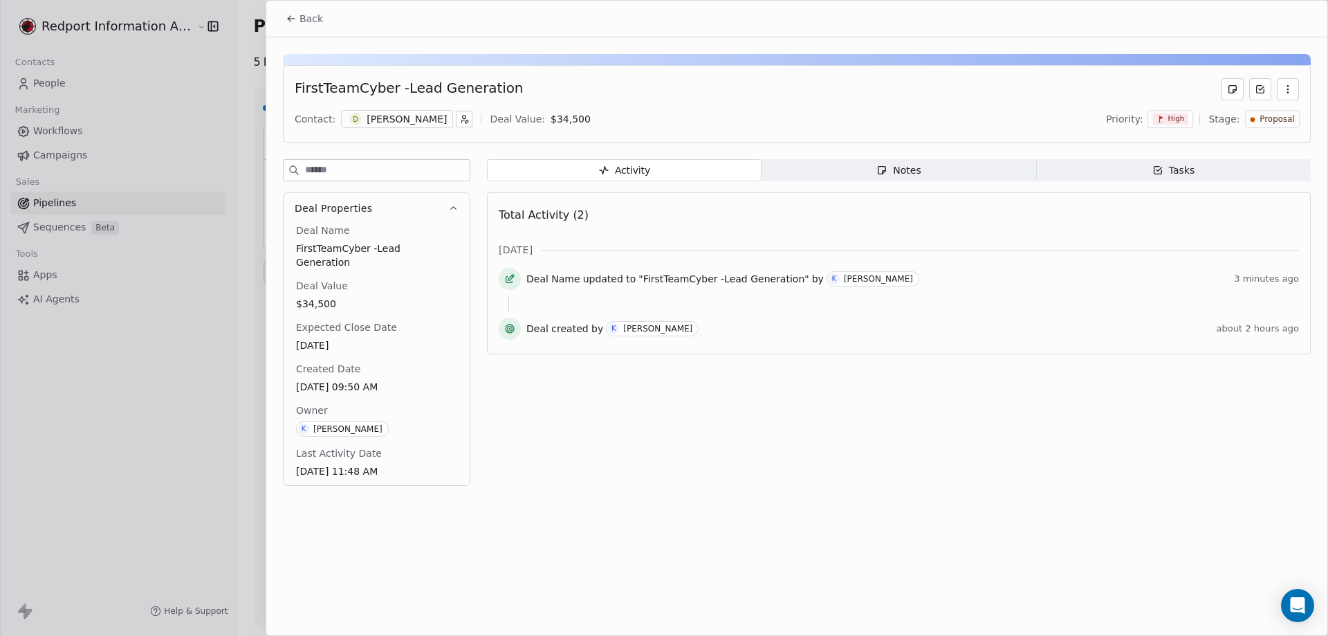
click at [291, 15] on icon at bounding box center [291, 18] width 11 height 11
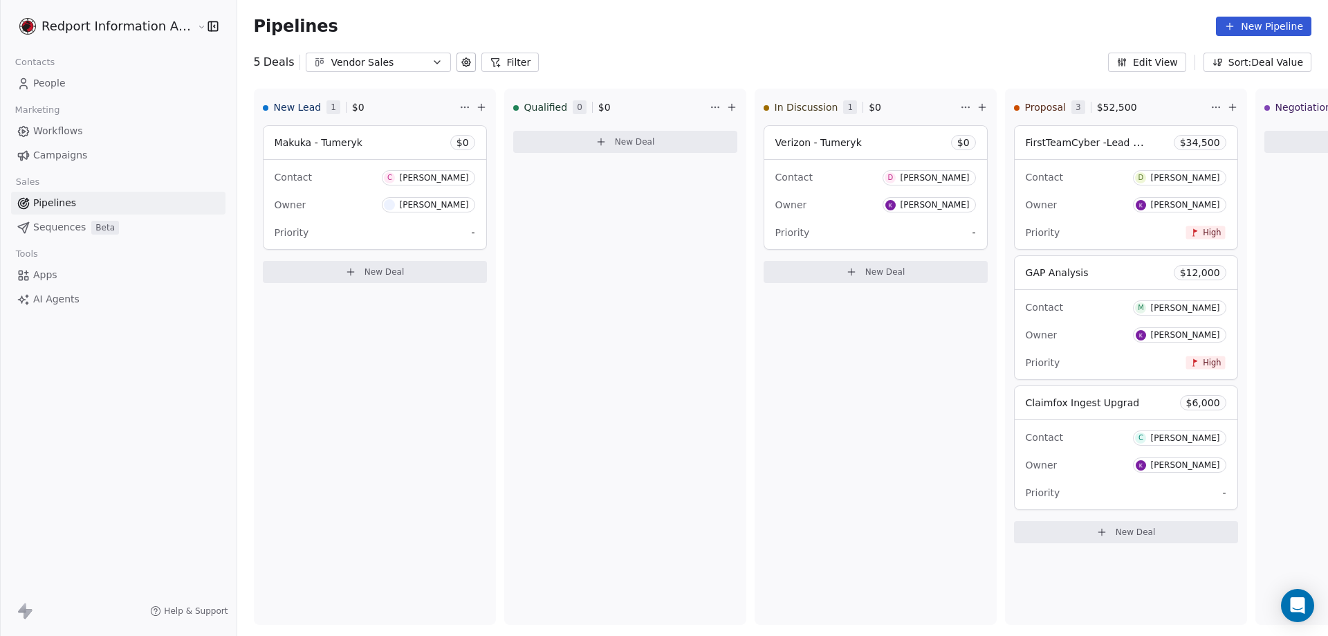
click at [497, 65] on button "Filter" at bounding box center [510, 62] width 57 height 19
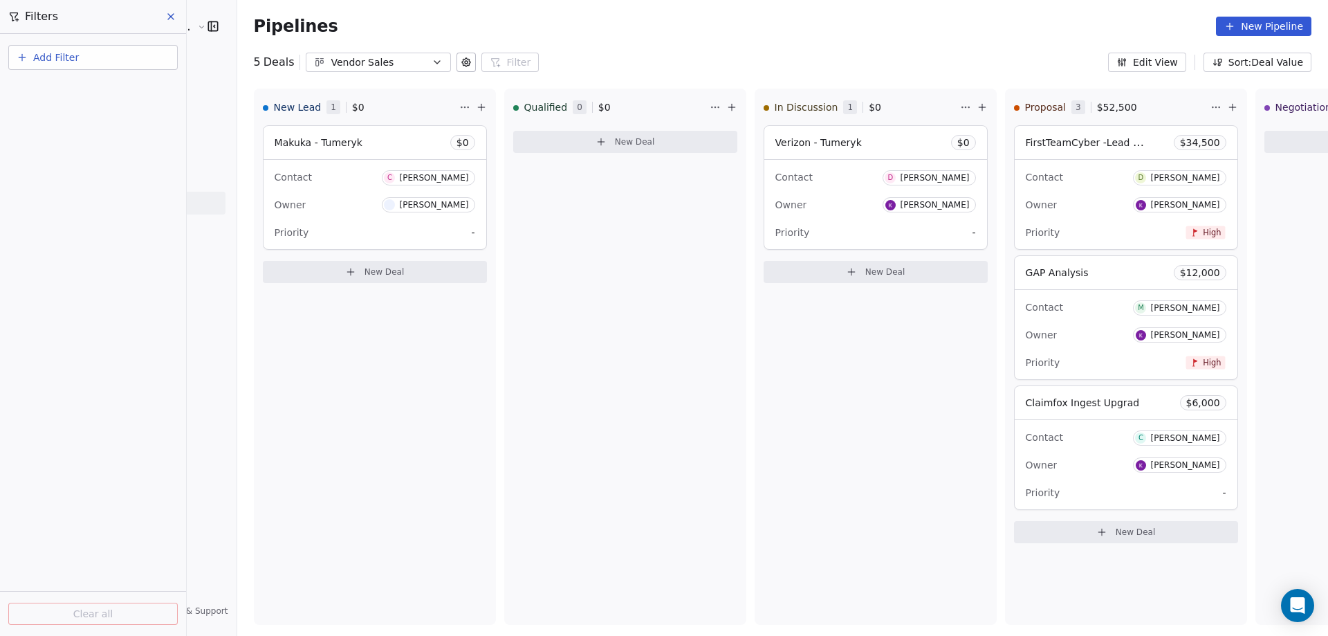
click at [432, 64] on icon "button" at bounding box center [437, 62] width 11 height 11
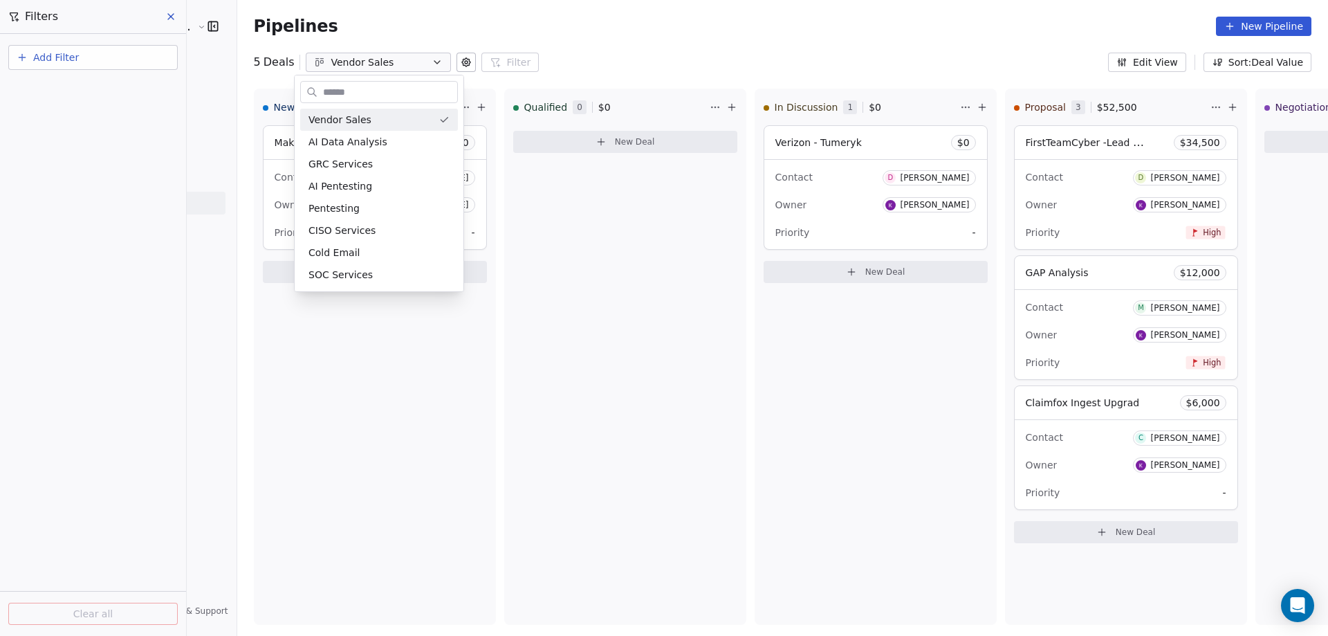
click at [363, 320] on html "Redport Information Assurance Contacts People Marketing Workflows Campaigns Sal…" at bounding box center [664, 318] width 1328 height 636
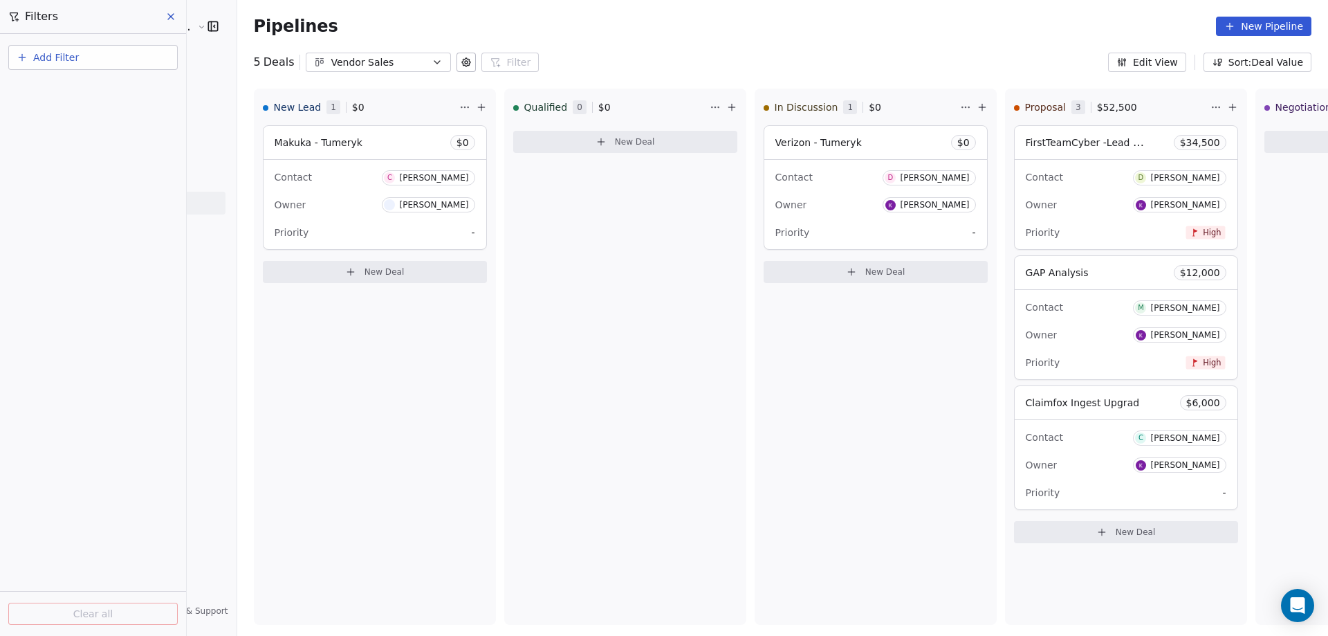
click at [432, 59] on icon "button" at bounding box center [437, 62] width 11 height 11
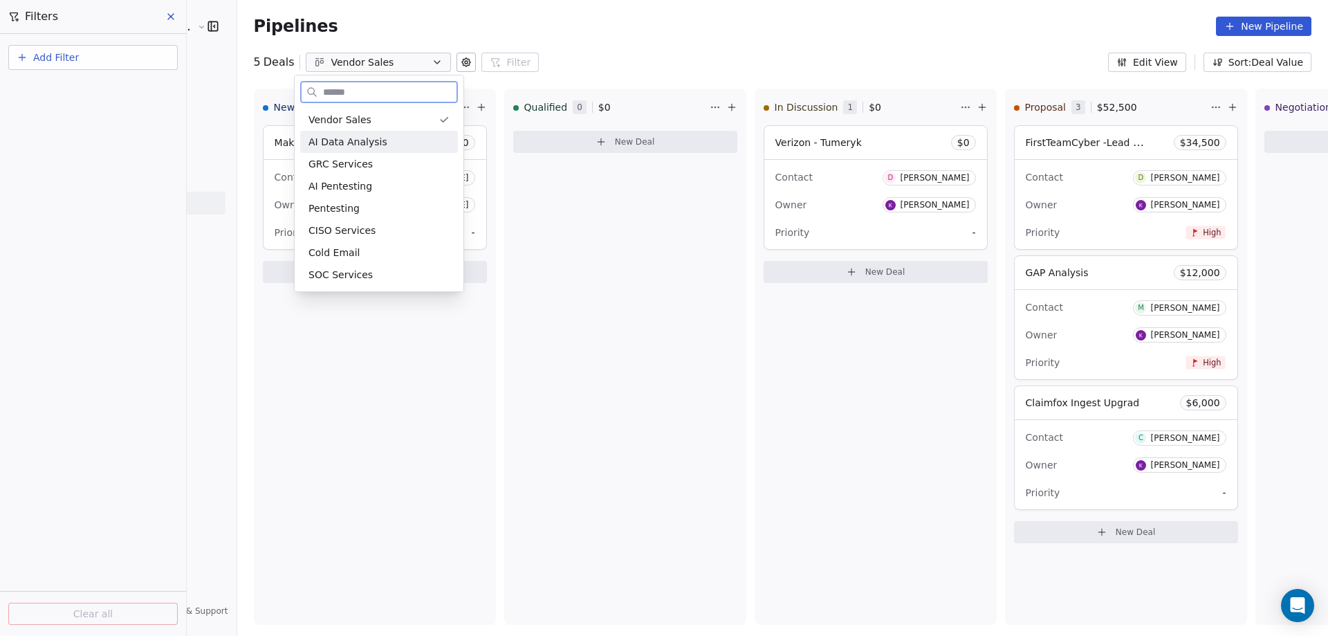
click at [361, 139] on span "AI Data Analysis" at bounding box center [348, 142] width 79 height 15
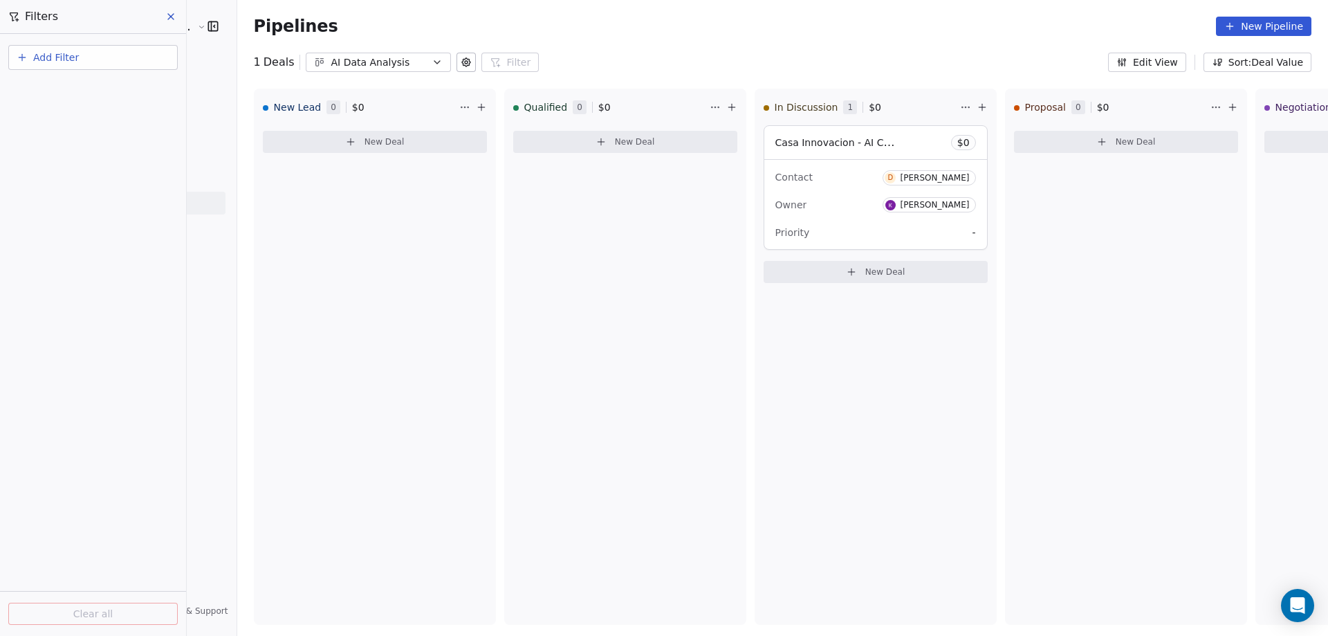
click at [432, 59] on icon "button" at bounding box center [437, 62] width 11 height 11
click at [1247, 23] on html "Redport Information Assurance Contacts People Marketing Workflows Campaigns Sal…" at bounding box center [664, 318] width 1328 height 636
click at [375, 64] on div "AI Data Analysis" at bounding box center [378, 62] width 95 height 15
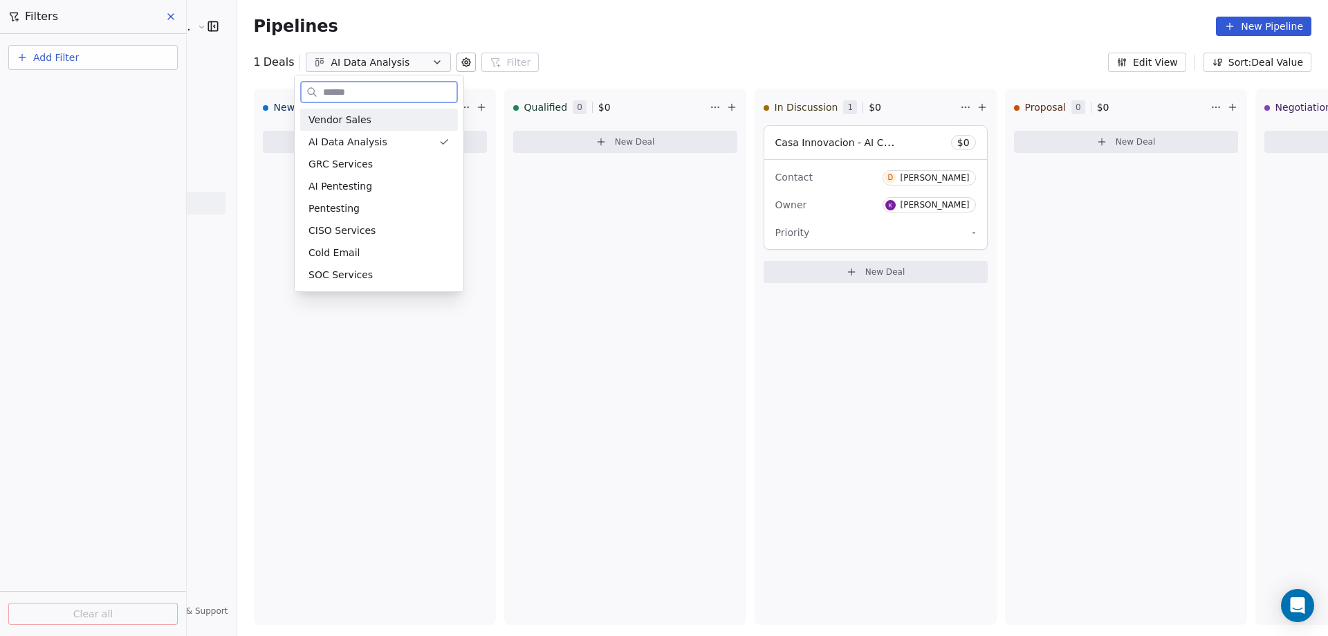
click at [352, 118] on span "Vendor Sales" at bounding box center [340, 120] width 63 height 15
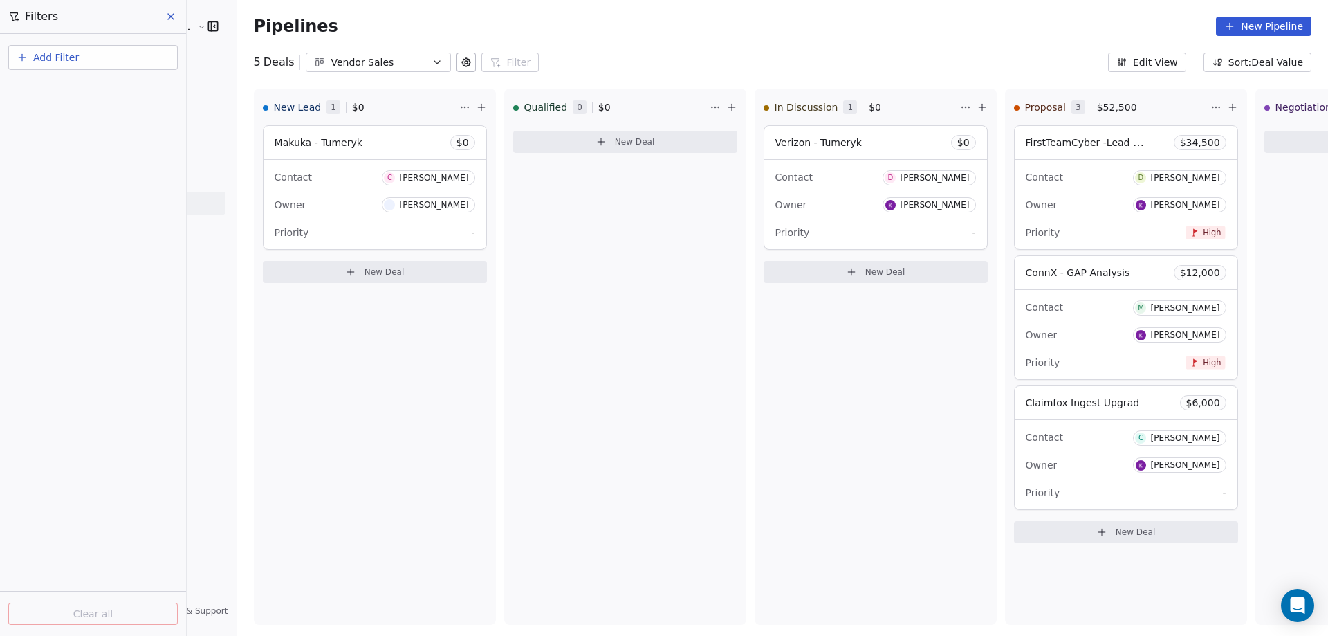
click at [432, 62] on icon "button" at bounding box center [437, 62] width 11 height 11
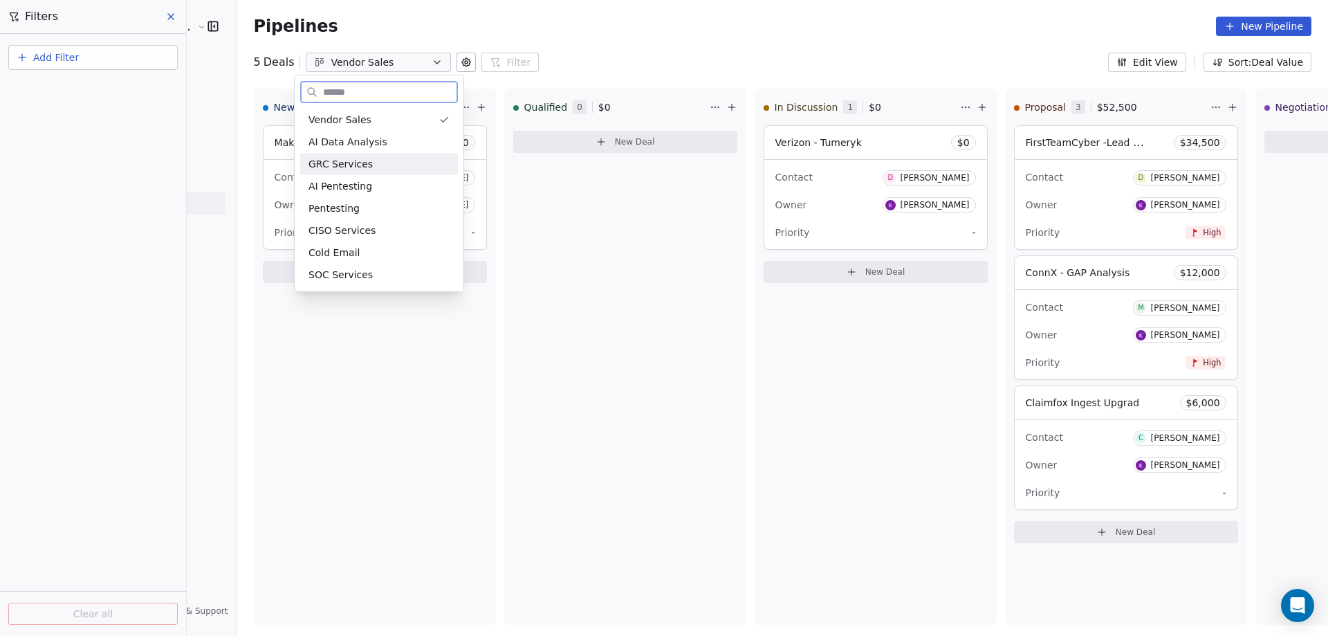
click at [341, 161] on span "GRC Services" at bounding box center [341, 164] width 64 height 15
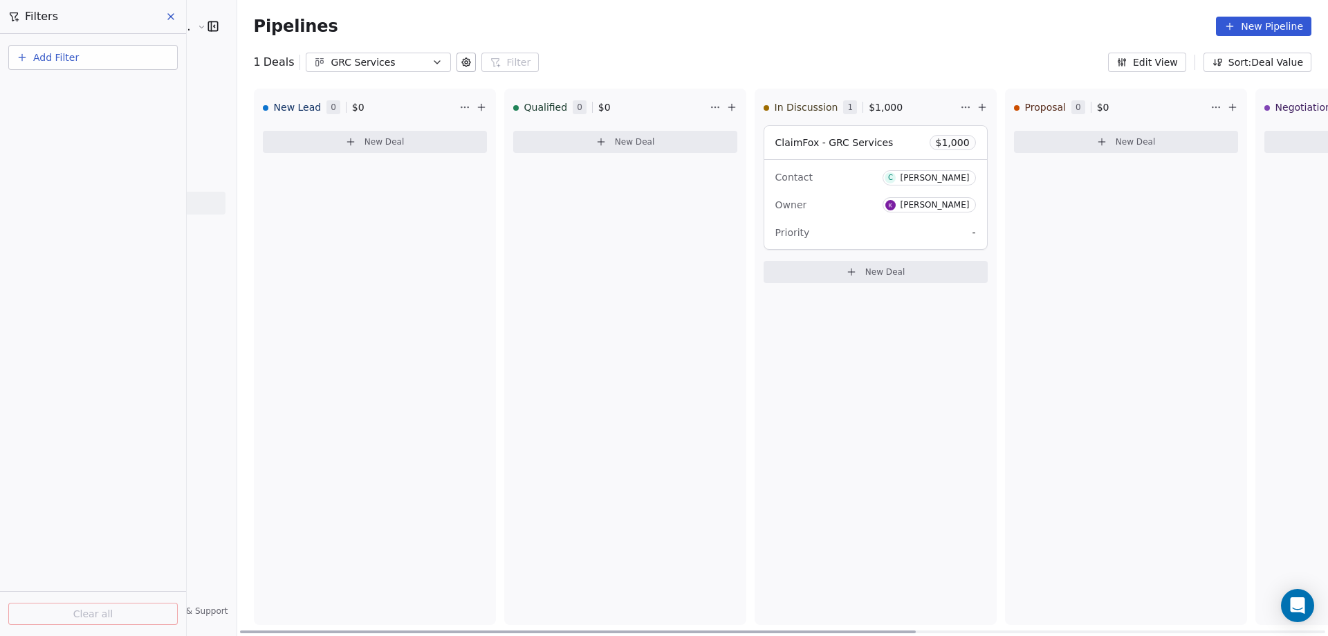
click at [849, 212] on div "Owner [PERSON_NAME]" at bounding box center [876, 205] width 201 height 22
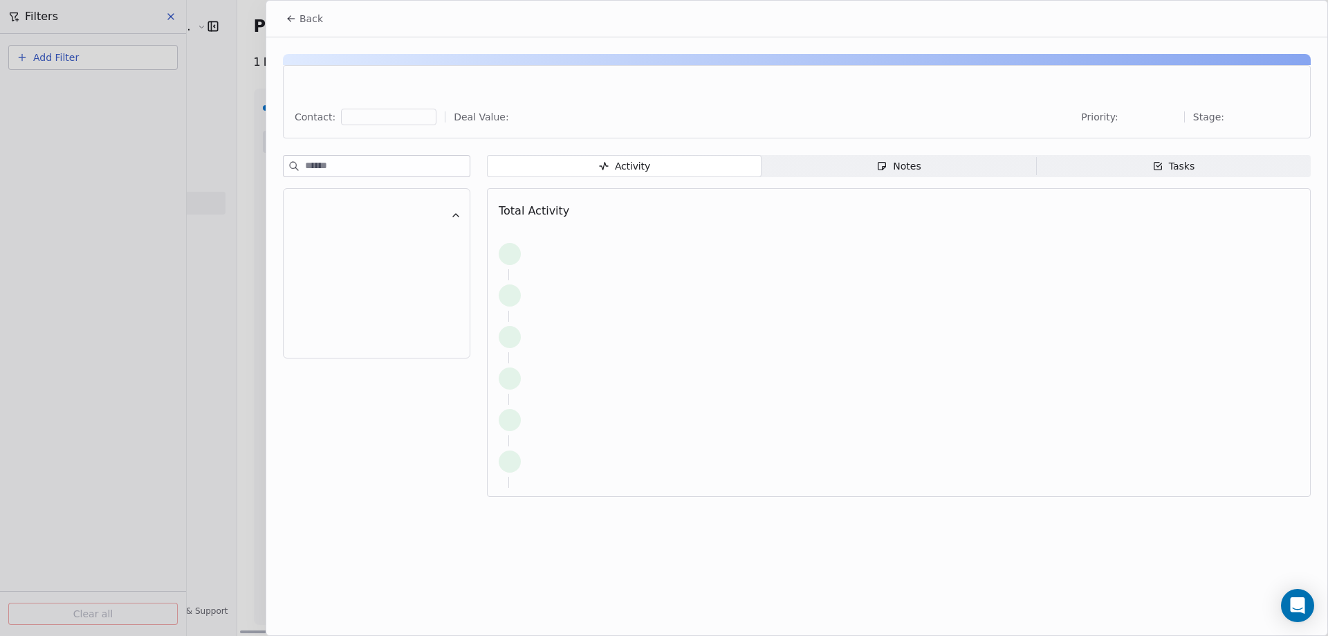
click at [837, 212] on div "Total Activity" at bounding box center [899, 211] width 800 height 28
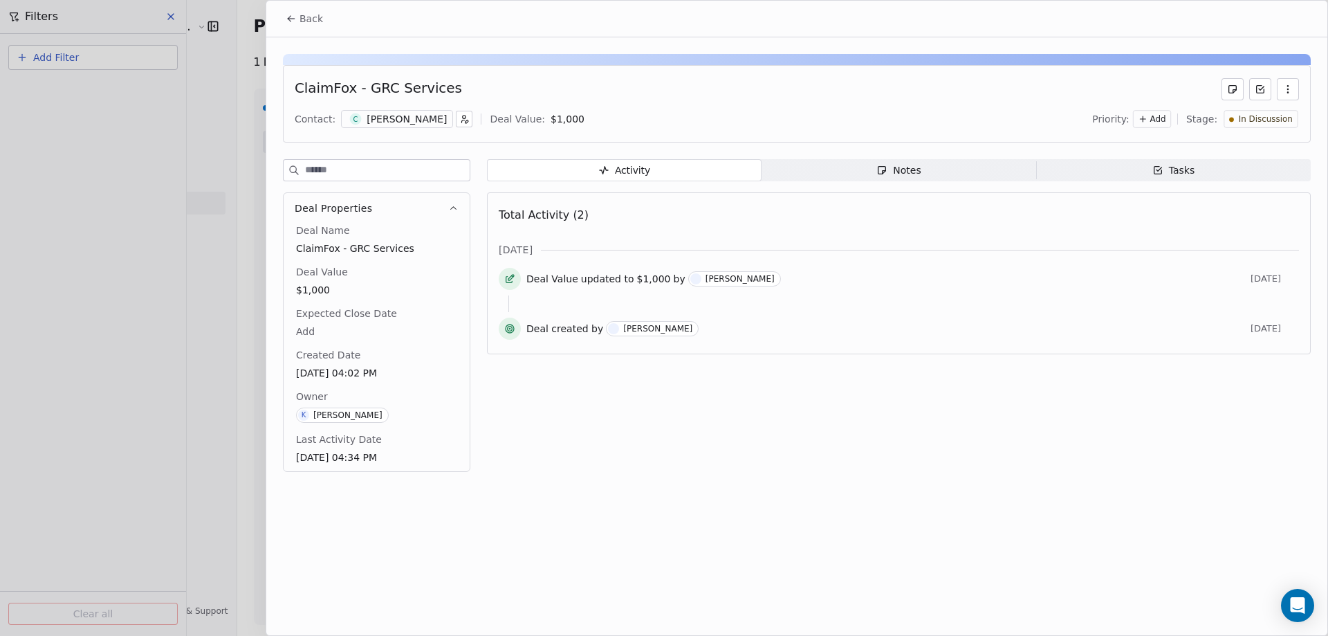
click at [287, 17] on icon at bounding box center [291, 18] width 11 height 11
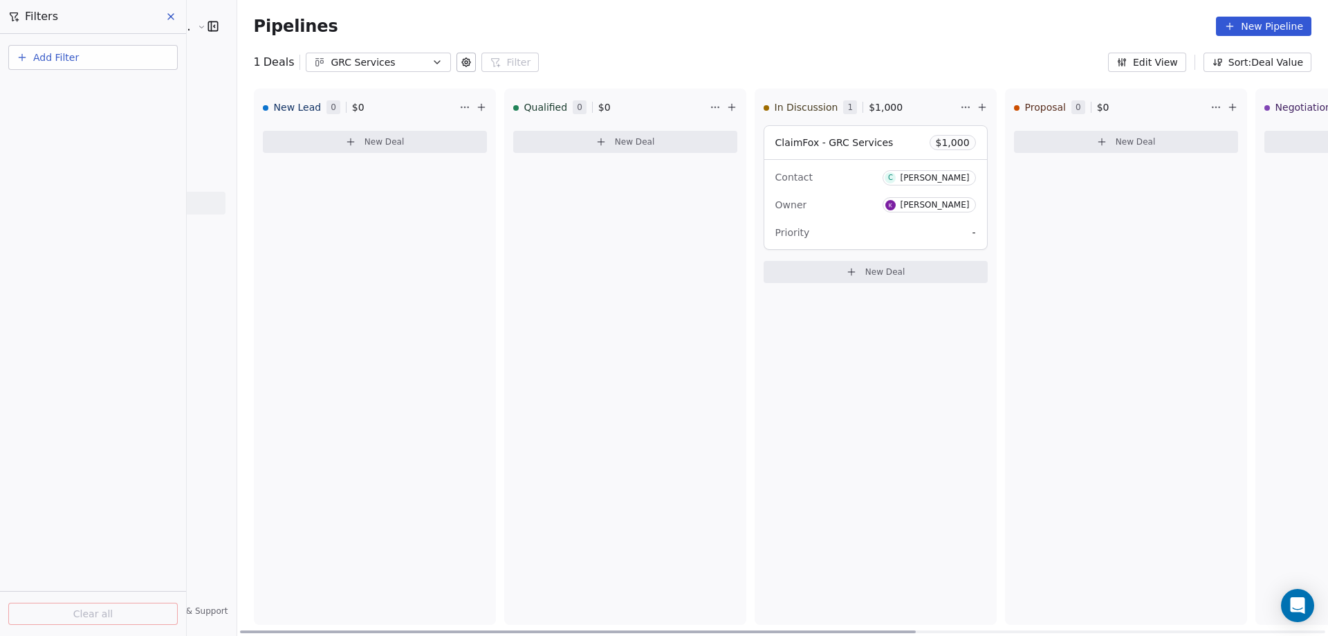
click at [972, 233] on span "-" at bounding box center [973, 233] width 3 height 14
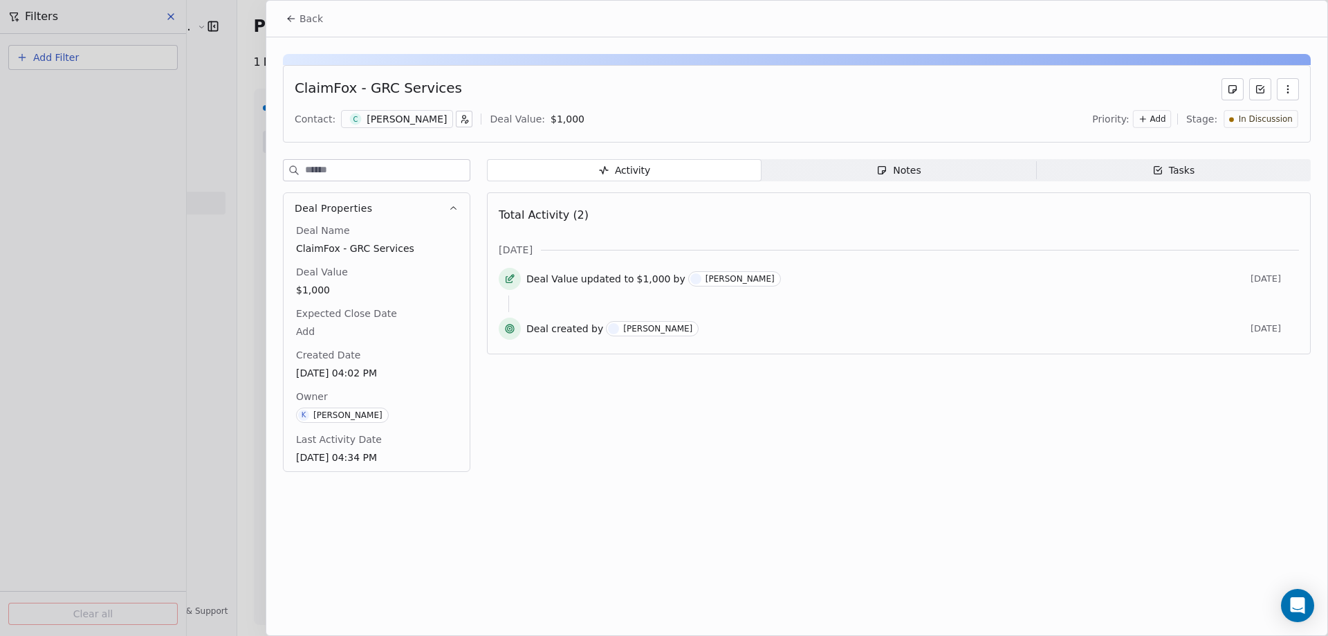
click at [292, 19] on icon at bounding box center [291, 19] width 6 height 0
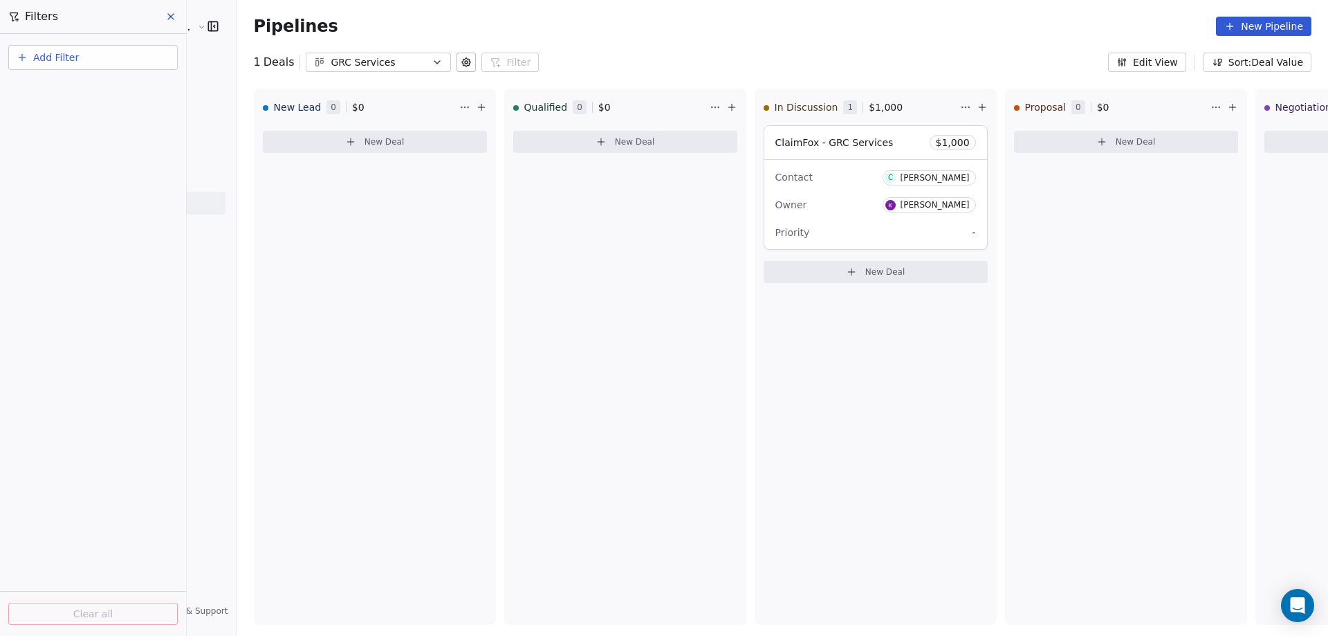
click at [432, 64] on icon "button" at bounding box center [437, 62] width 11 height 11
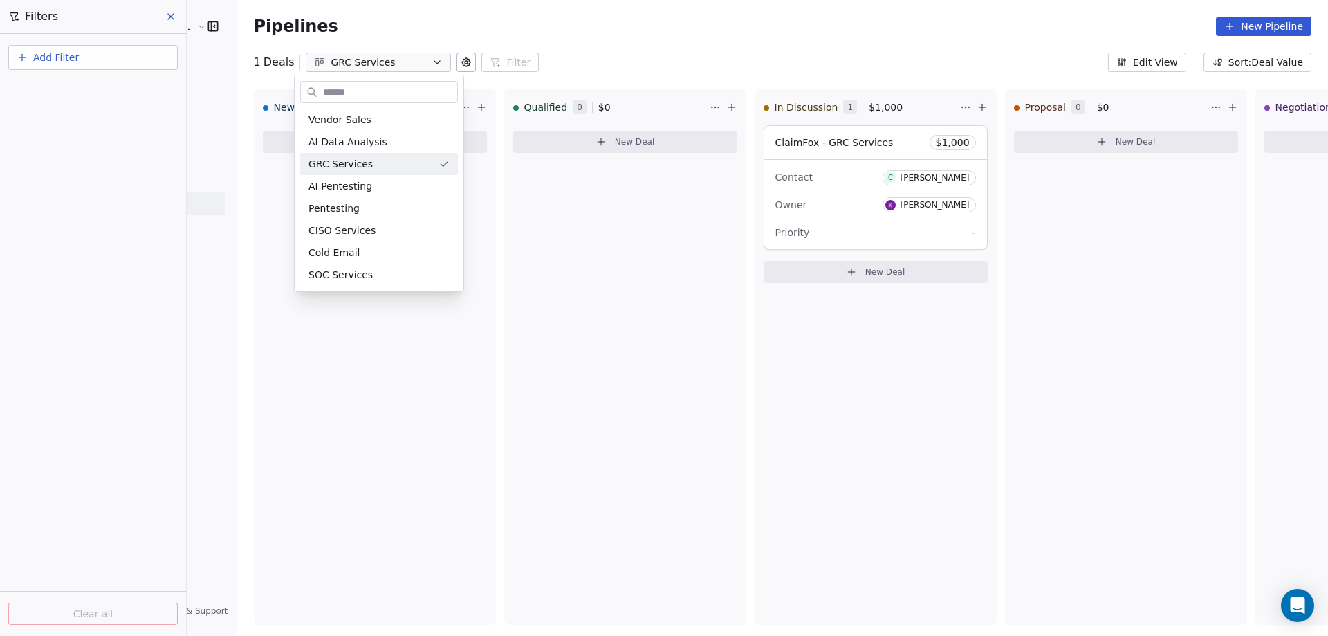
click at [496, 174] on html "Redport Information Assurance Contacts People Marketing Workflows Campaigns Sal…" at bounding box center [664, 318] width 1328 height 636
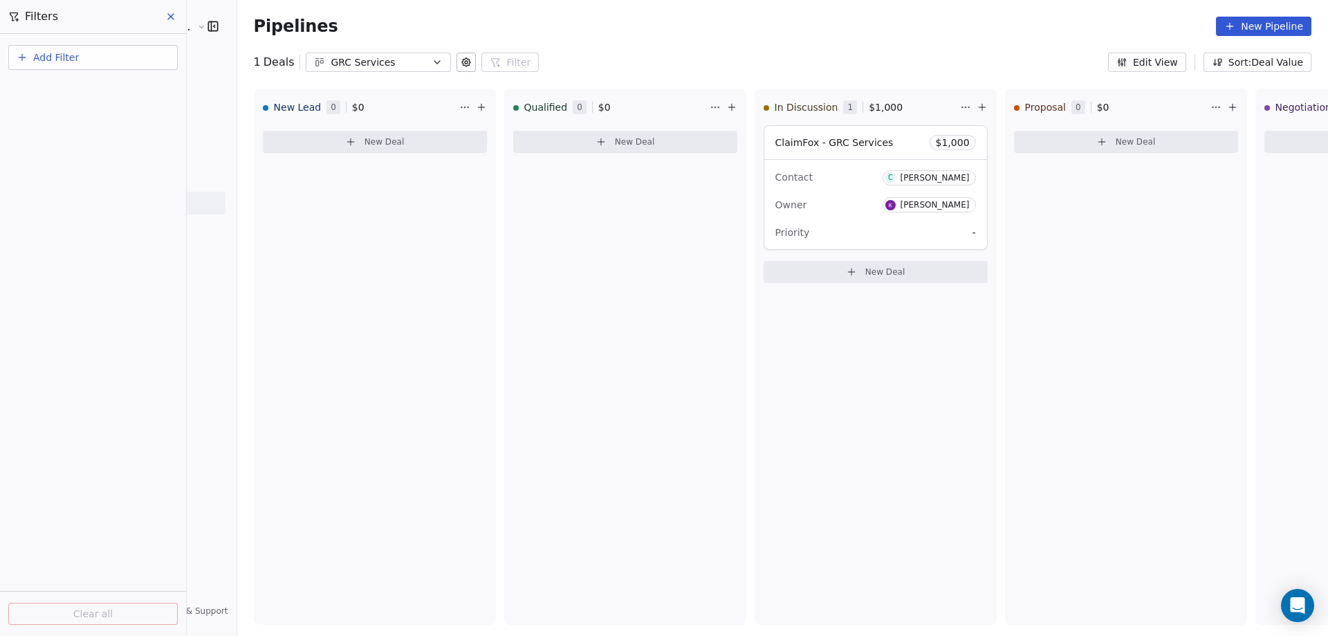
click at [364, 63] on div "GRC Services" at bounding box center [378, 62] width 95 height 15
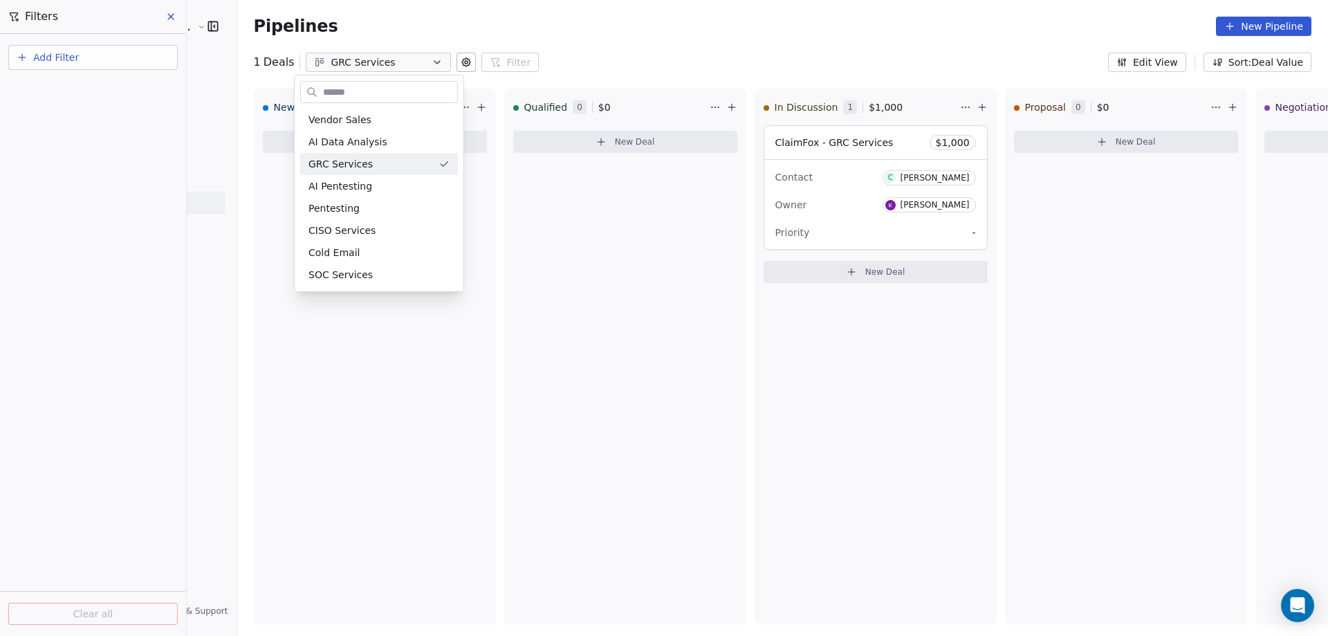
click at [695, 537] on html "Redport Information Assurance Contacts People Marketing Workflows Campaigns Sal…" at bounding box center [664, 318] width 1328 height 636
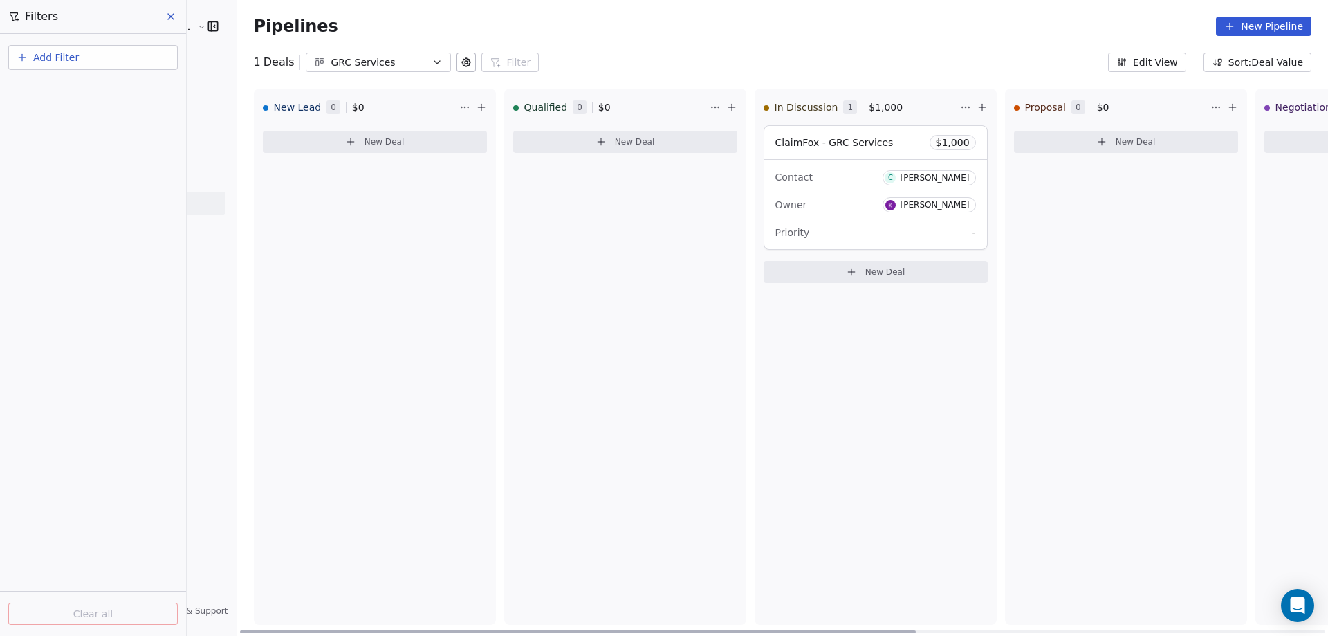
drag, startPoint x: 887, startPoint y: 628, endPoint x: 707, endPoint y: 606, distance: 181.2
click at [706, 630] on div at bounding box center [578, 631] width 677 height 3
click at [434, 60] on button "GRC Services" at bounding box center [378, 62] width 145 height 19
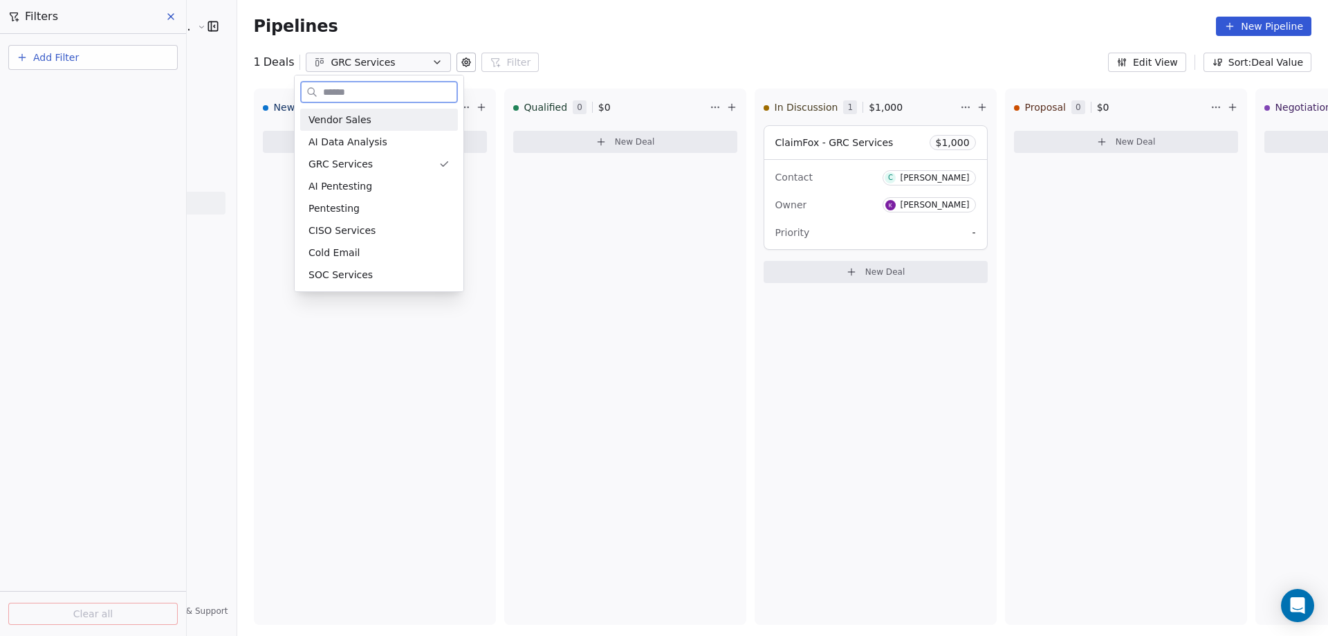
click at [362, 119] on span "Vendor Sales" at bounding box center [340, 120] width 63 height 15
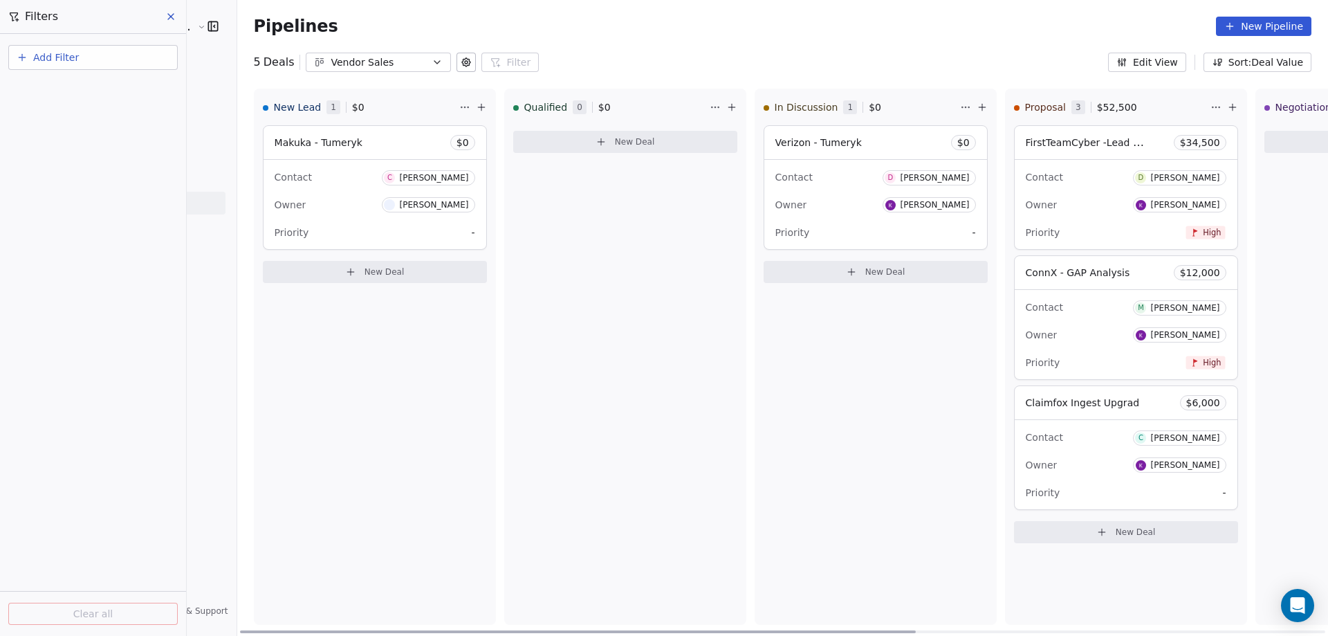
drag, startPoint x: 529, startPoint y: 630, endPoint x: 339, endPoint y: 625, distance: 190.3
click at [339, 630] on div at bounding box center [578, 631] width 677 height 3
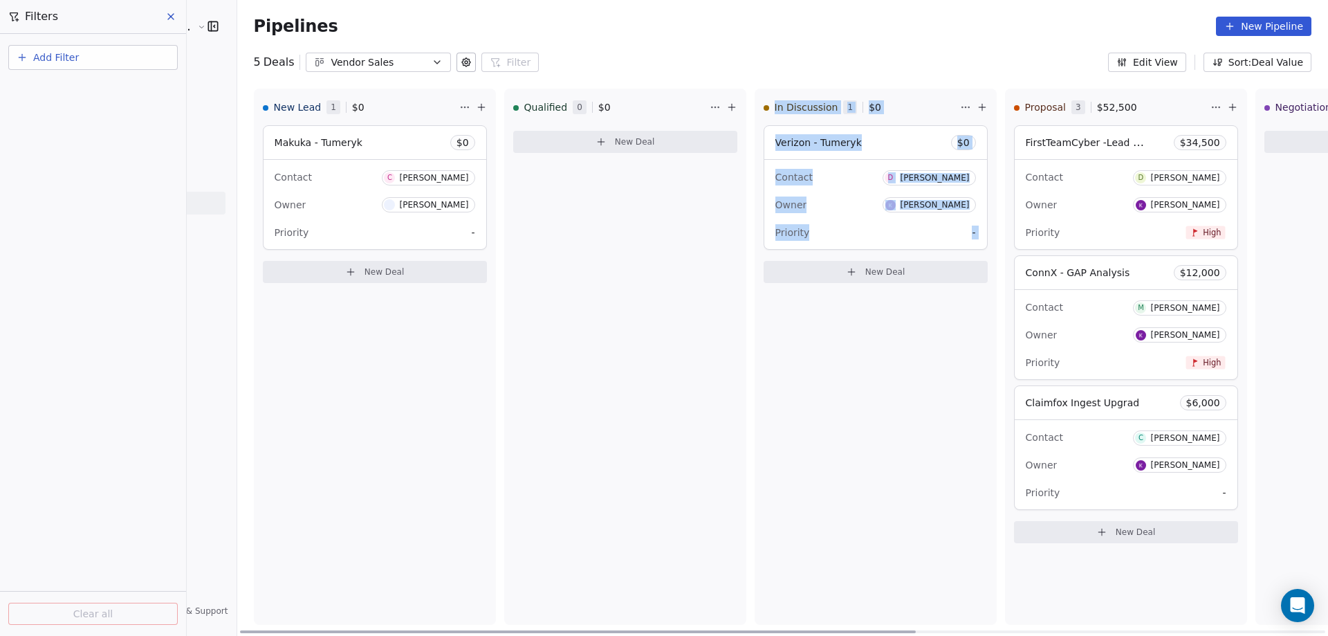
drag, startPoint x: 915, startPoint y: 497, endPoint x: 595, endPoint y: 499, distance: 320.3
click at [595, 499] on div "New Lead 1 $ 0 Makuka - Tumeryk $ 0 Contact C [PERSON_NAME] Owner [PERSON_NAME]…" at bounding box center [1126, 362] width 1778 height 547
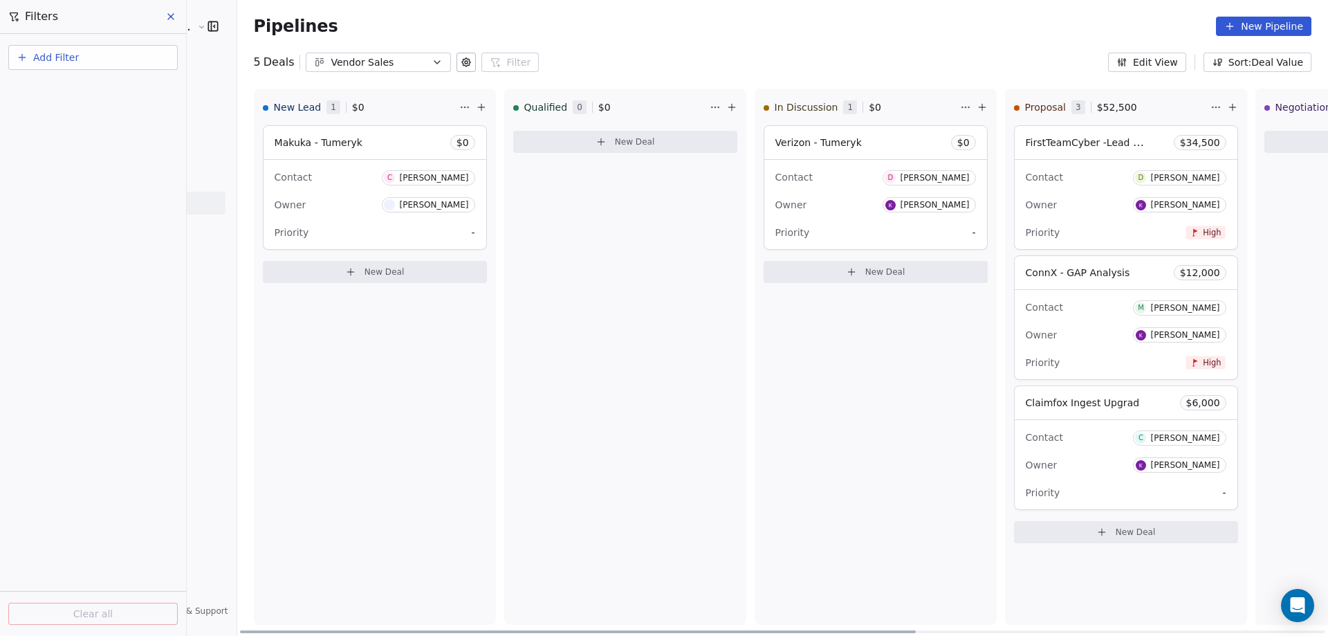
drag, startPoint x: 850, startPoint y: 627, endPoint x: 509, endPoint y: 643, distance: 341.4
click at [509, 633] on div at bounding box center [578, 631] width 677 height 3
click at [567, 454] on div "Qualified 0 $ 0 New Deal" at bounding box center [625, 357] width 242 height 536
click at [169, 15] on icon at bounding box center [171, 17] width 6 height 6
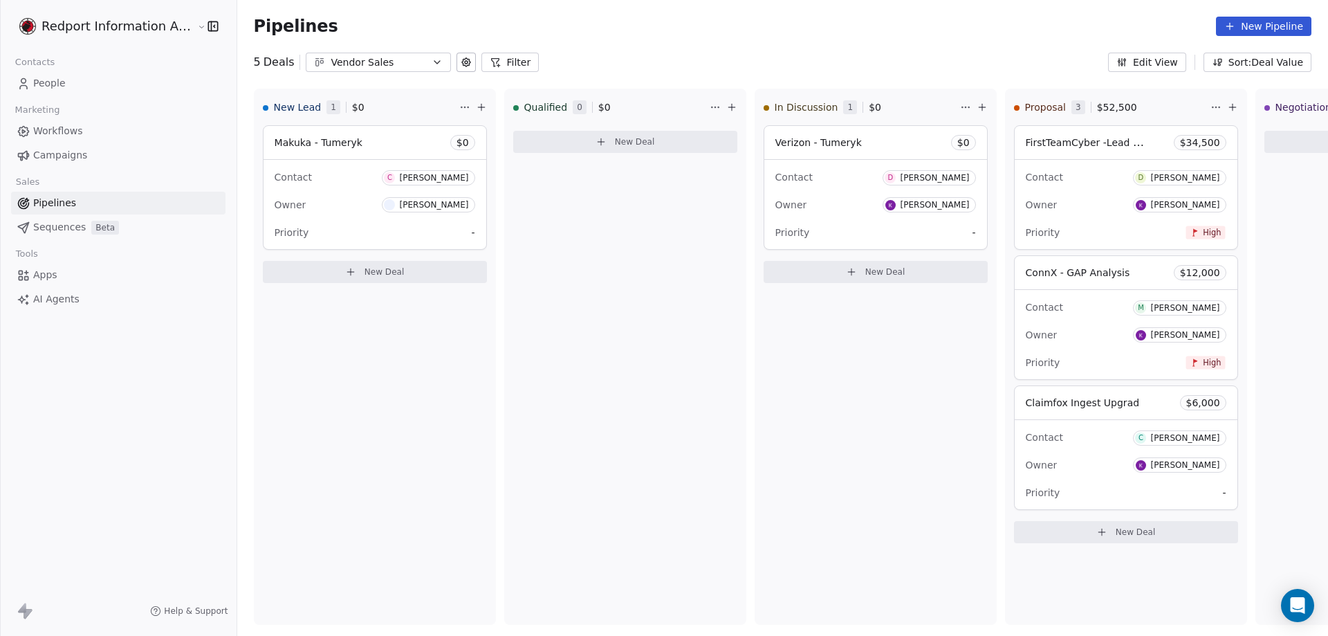
click at [206, 25] on icon "button" at bounding box center [213, 26] width 14 height 14
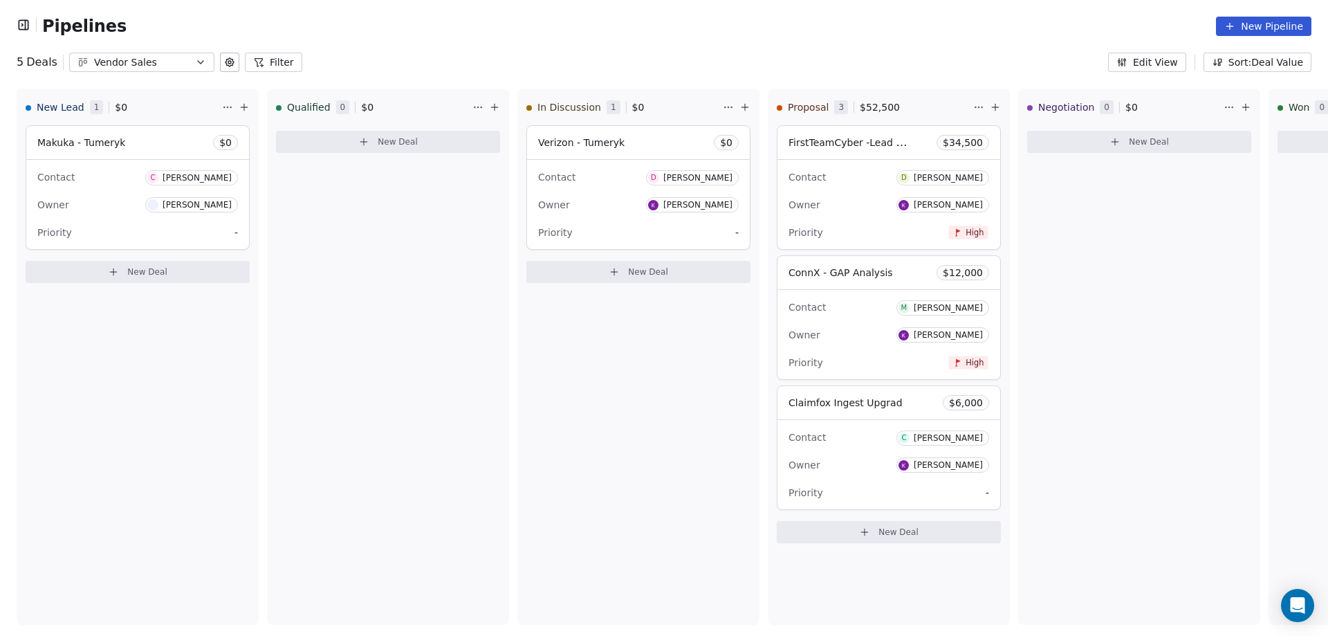
click at [24, 26] on icon "button" at bounding box center [24, 25] width 14 height 14
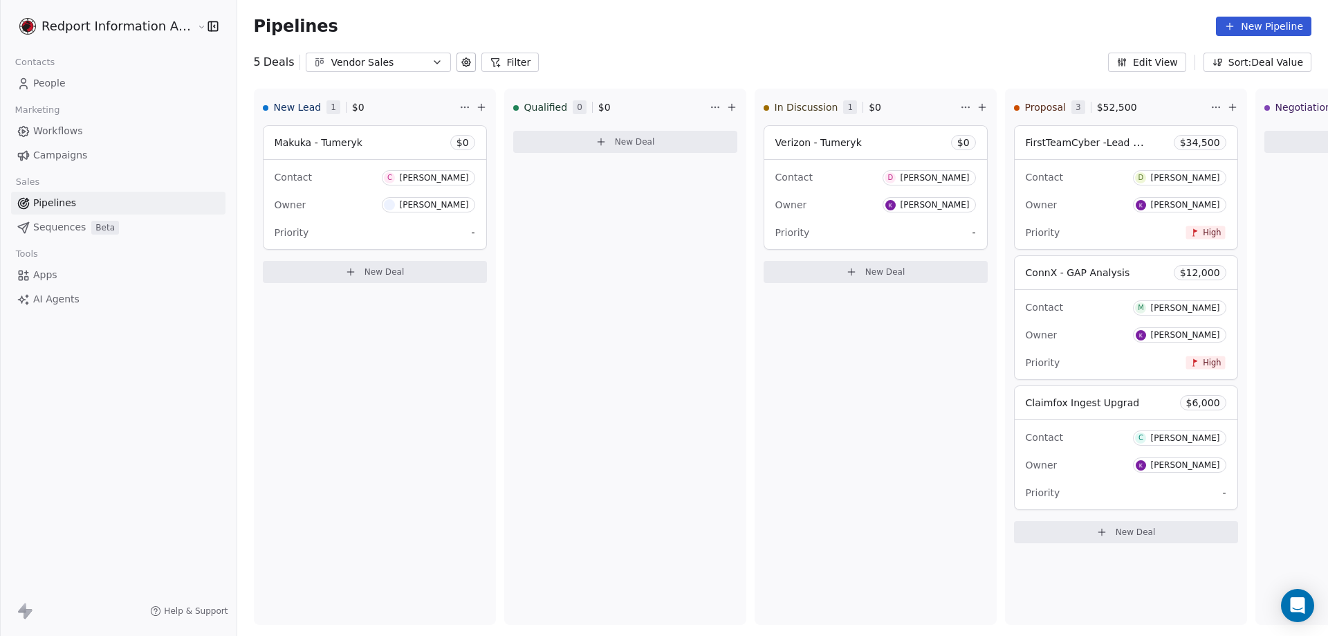
click at [201, 29] on button "button" at bounding box center [210, 26] width 19 height 14
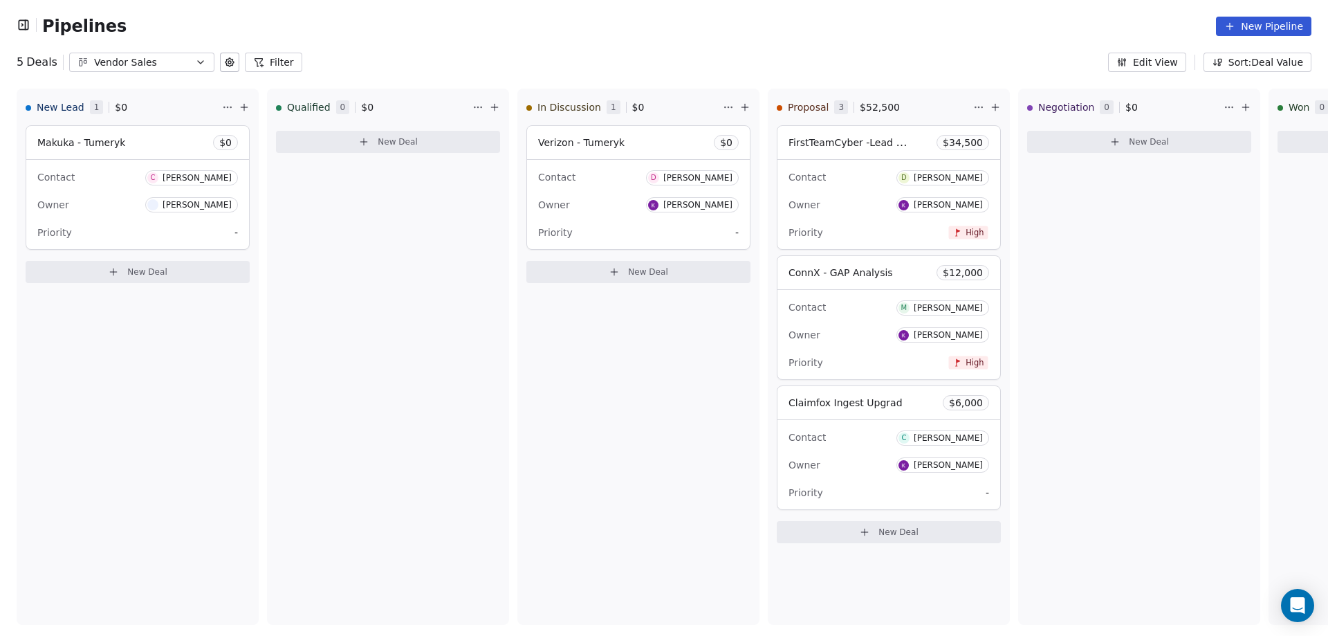
click at [22, 25] on icon "button" at bounding box center [22, 25] width 1 height 2
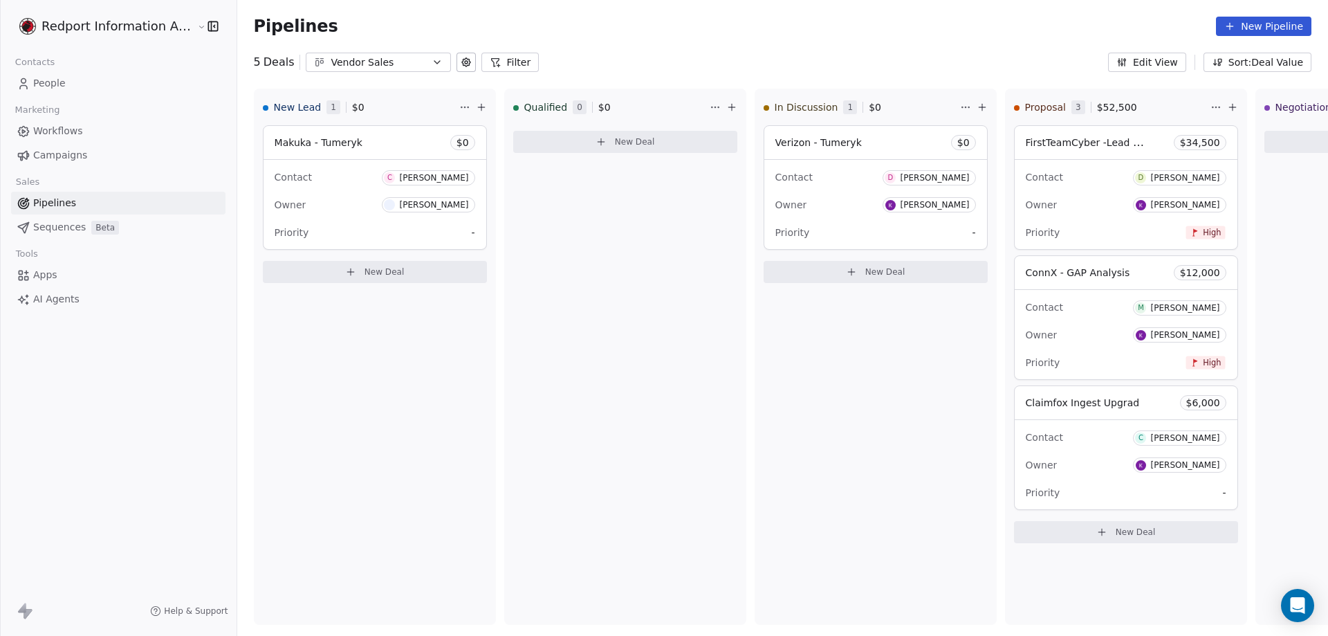
click at [59, 202] on span "Pipelines" at bounding box center [54, 203] width 43 height 15
drag, startPoint x: 267, startPoint y: 628, endPoint x: 149, endPoint y: 627, distance: 118.3
click at [240, 630] on div at bounding box center [578, 631] width 677 height 3
click at [432, 58] on icon "button" at bounding box center [437, 62] width 11 height 11
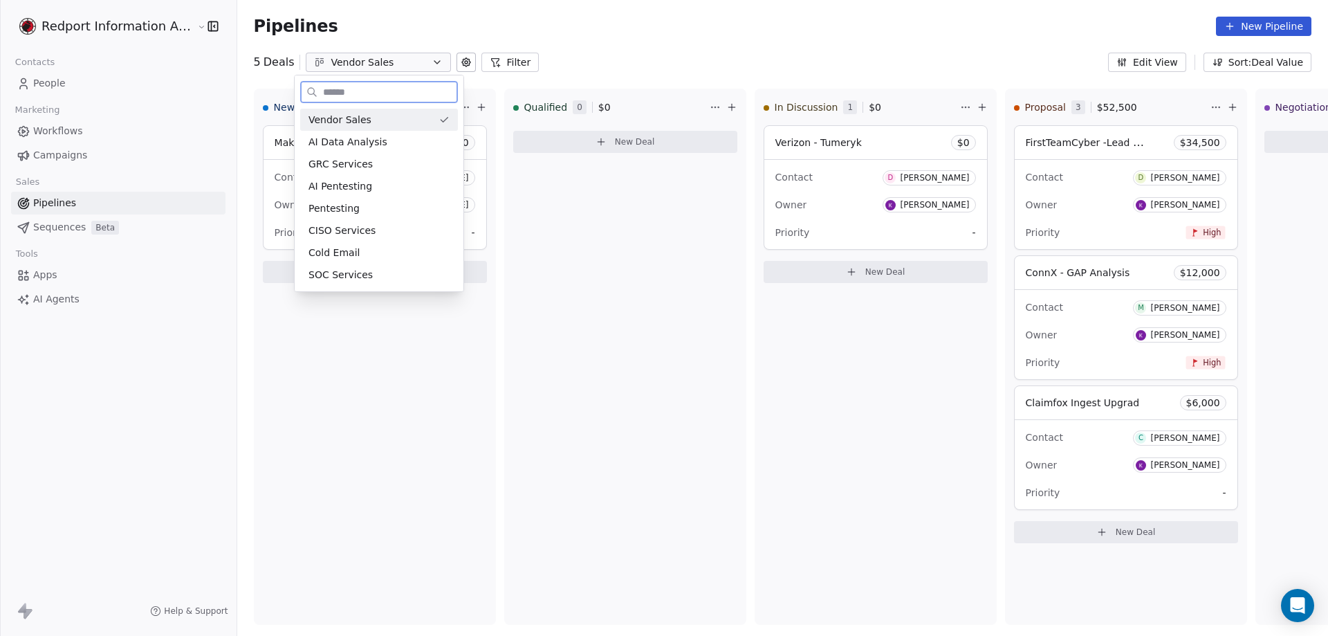
click at [333, 116] on span "Vendor Sales" at bounding box center [340, 120] width 63 height 15
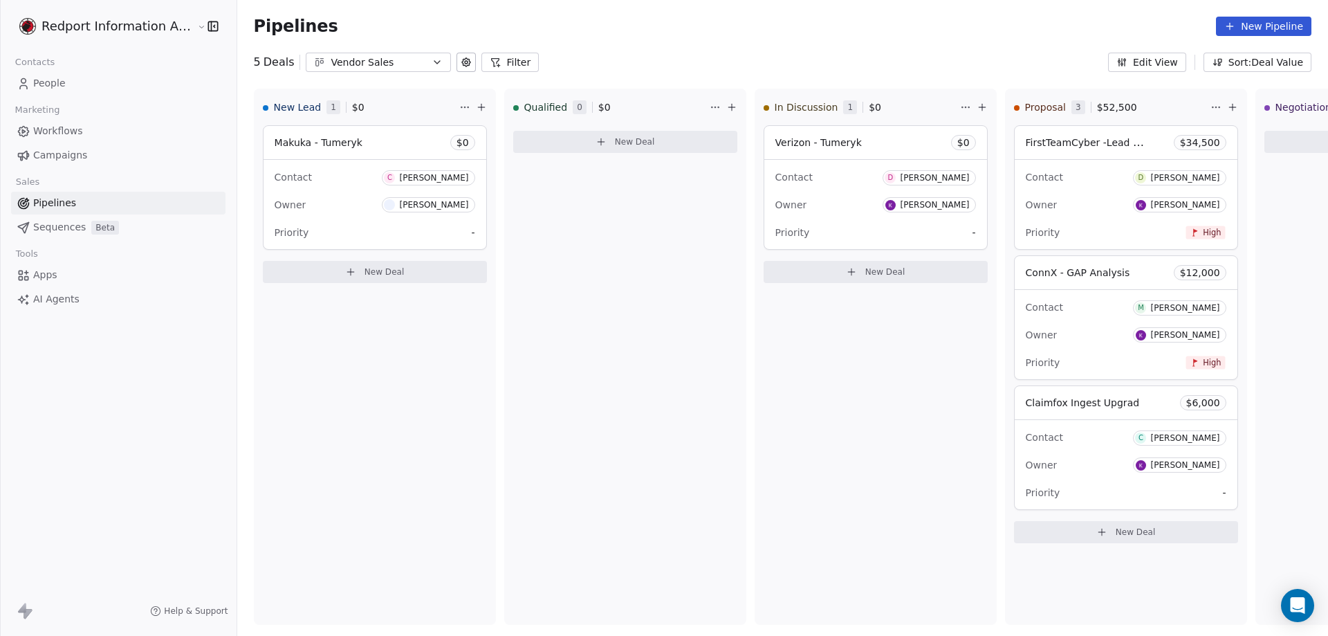
click at [432, 64] on icon "button" at bounding box center [437, 62] width 11 height 11
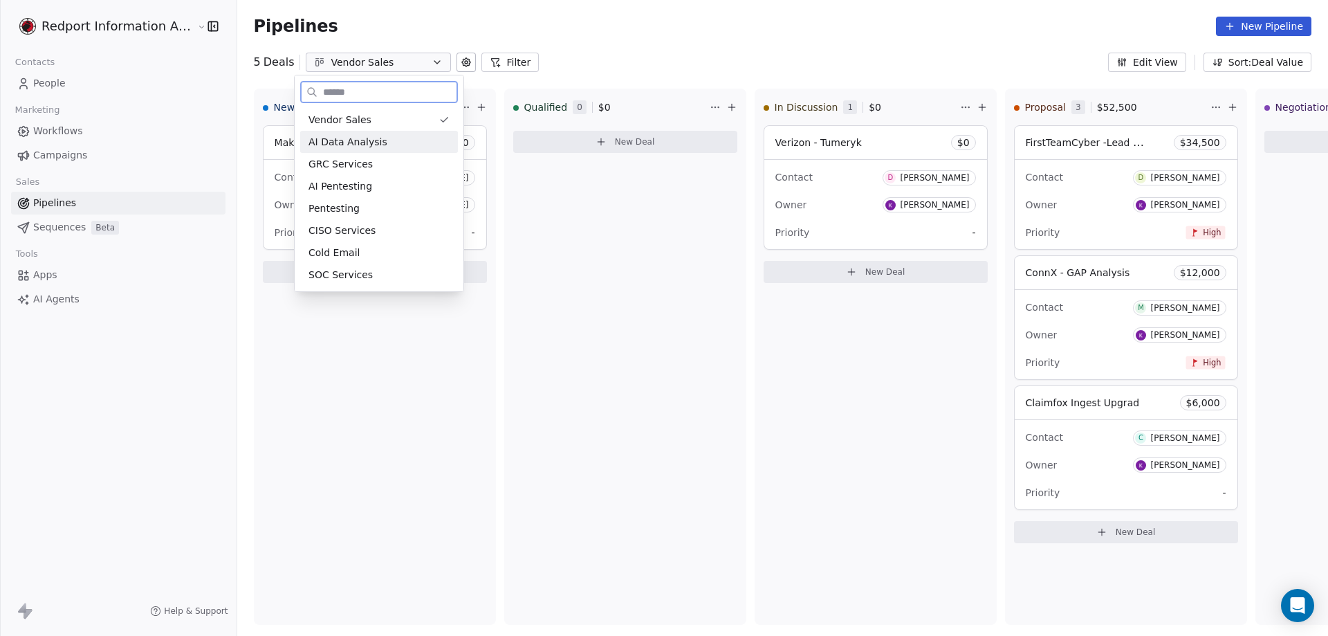
click at [352, 141] on span "AI Data Analysis" at bounding box center [348, 142] width 79 height 15
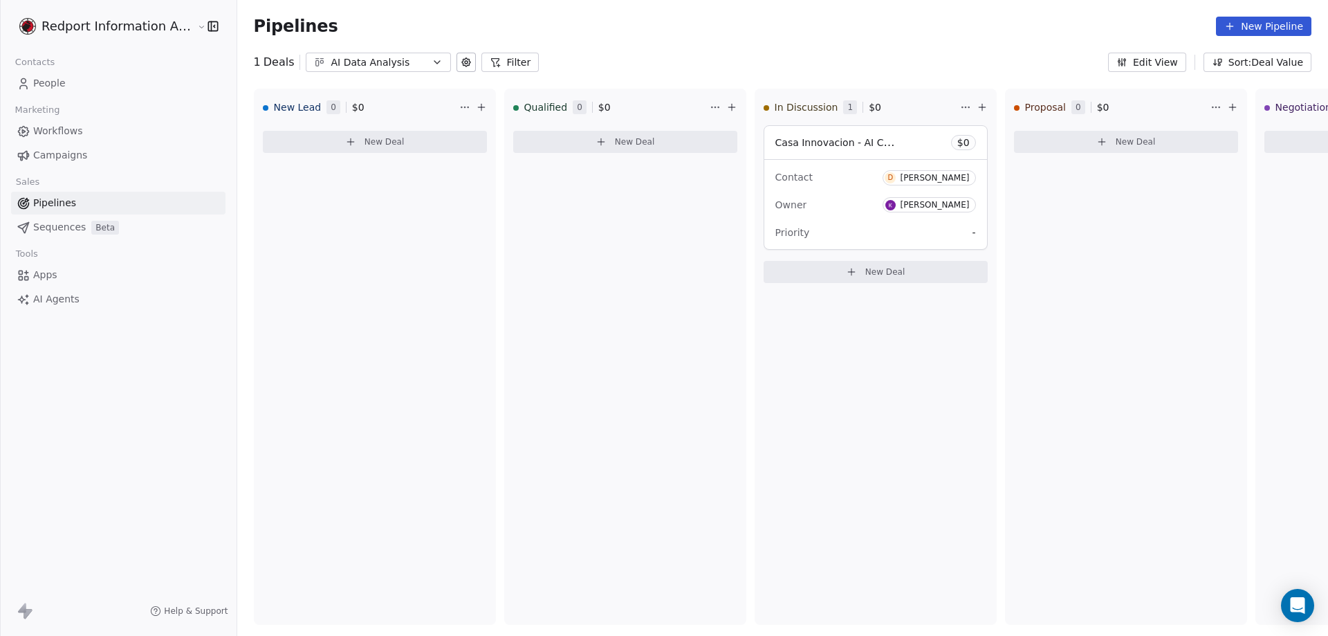
click at [434, 62] on icon "button" at bounding box center [437, 62] width 6 height 3
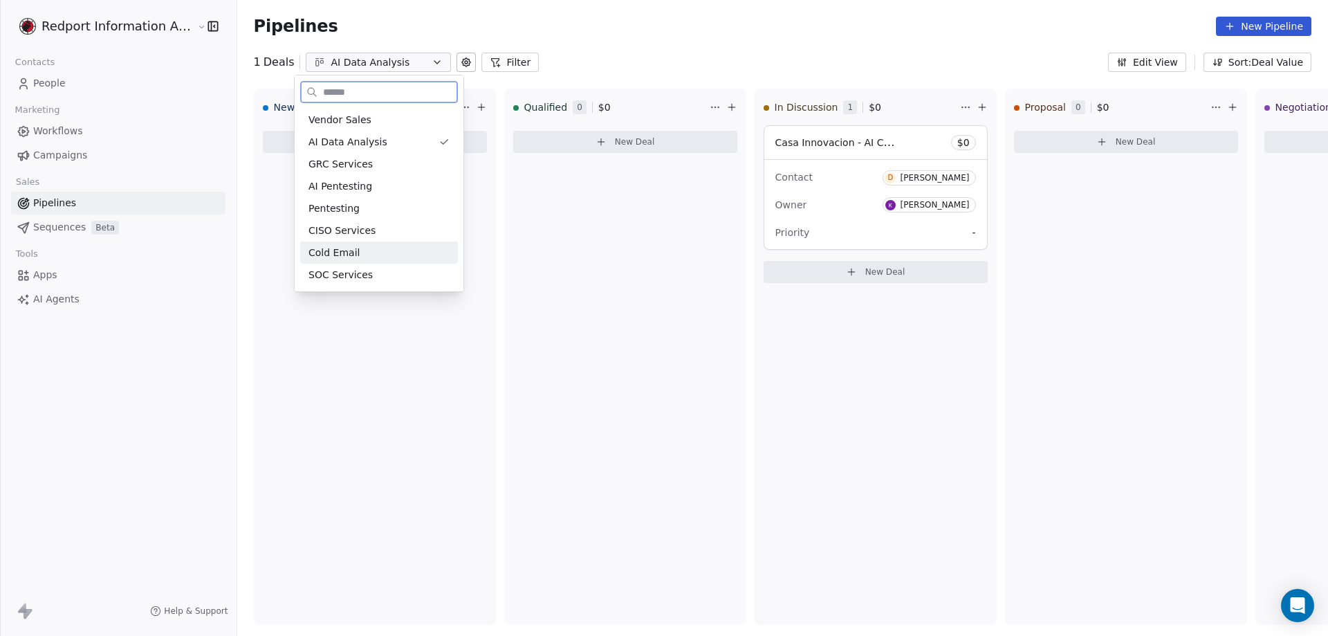
click at [333, 253] on span "Cold Email" at bounding box center [334, 253] width 51 height 15
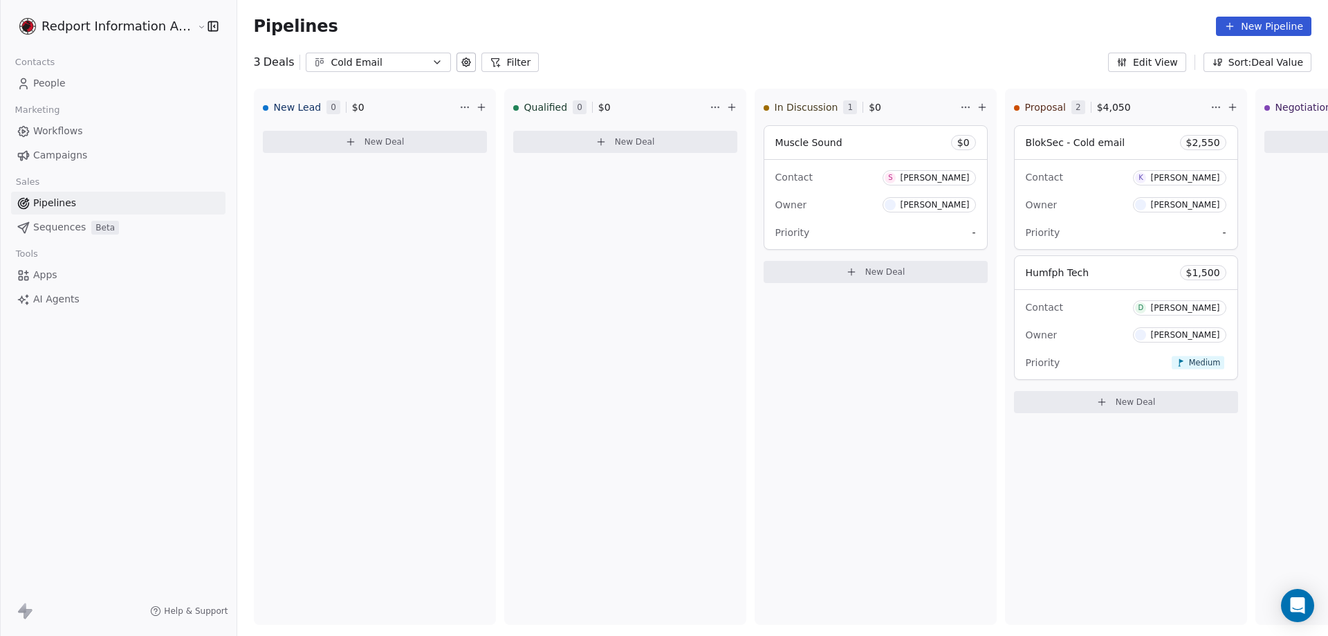
click at [432, 62] on icon "button" at bounding box center [437, 62] width 11 height 11
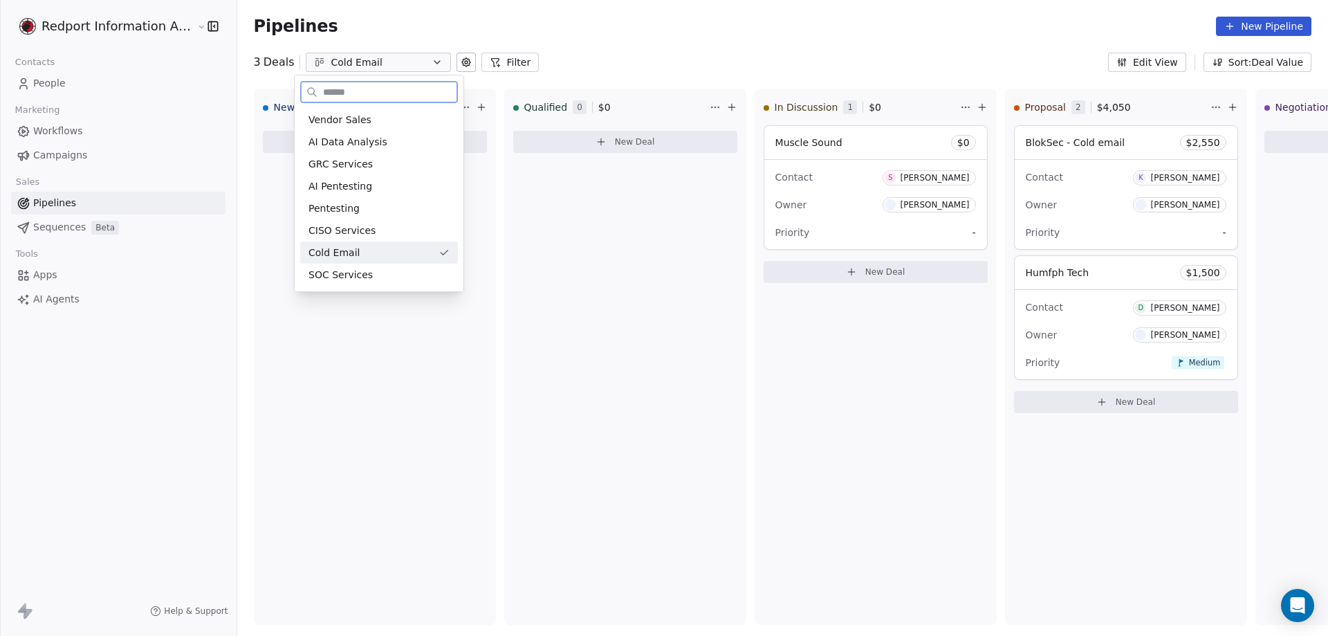
click at [320, 253] on span "Cold Email" at bounding box center [334, 253] width 51 height 15
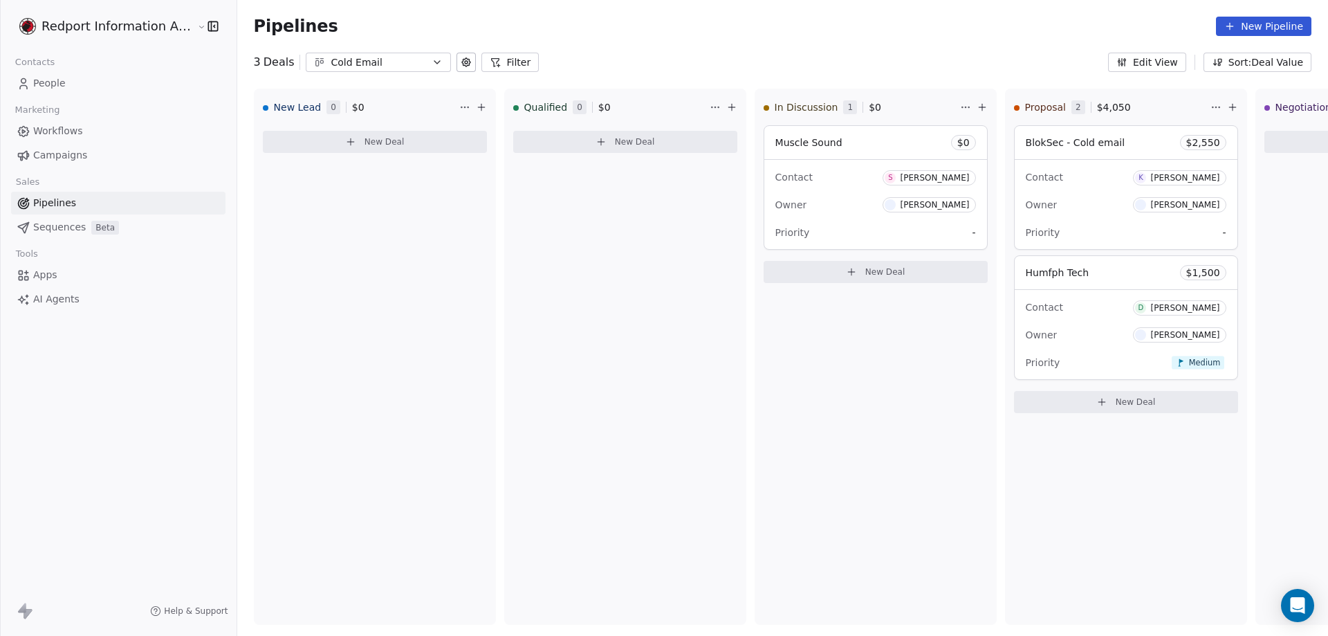
click at [316, 60] on icon "button" at bounding box center [317, 63] width 3 height 6
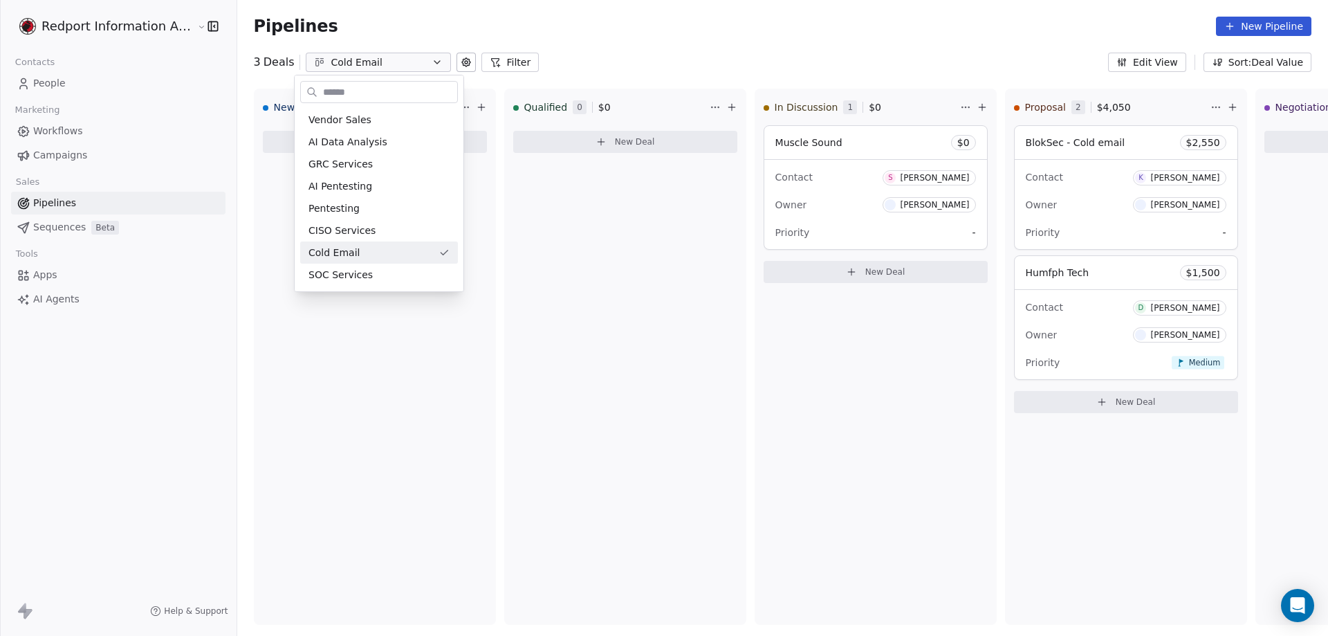
click at [338, 51] on html "Redport Information Assurance Contacts People Marketing Workflows Campaigns Sal…" at bounding box center [664, 318] width 1328 height 636
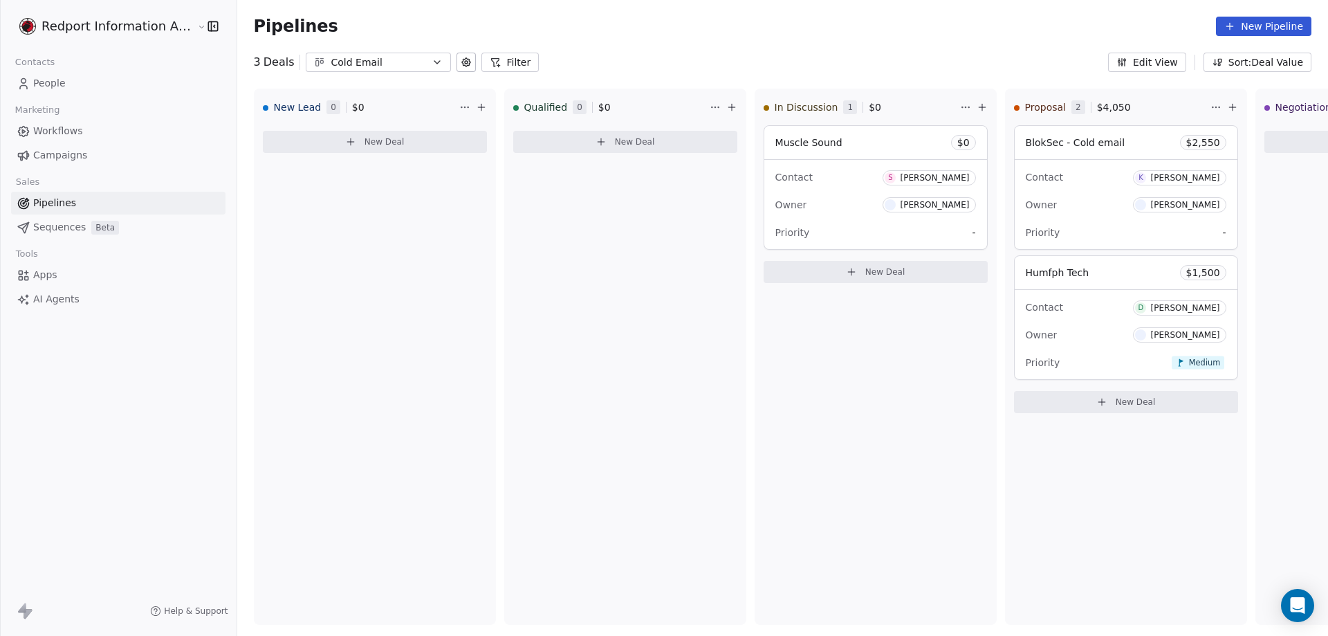
click at [343, 57] on div "Cold Email" at bounding box center [378, 62] width 95 height 15
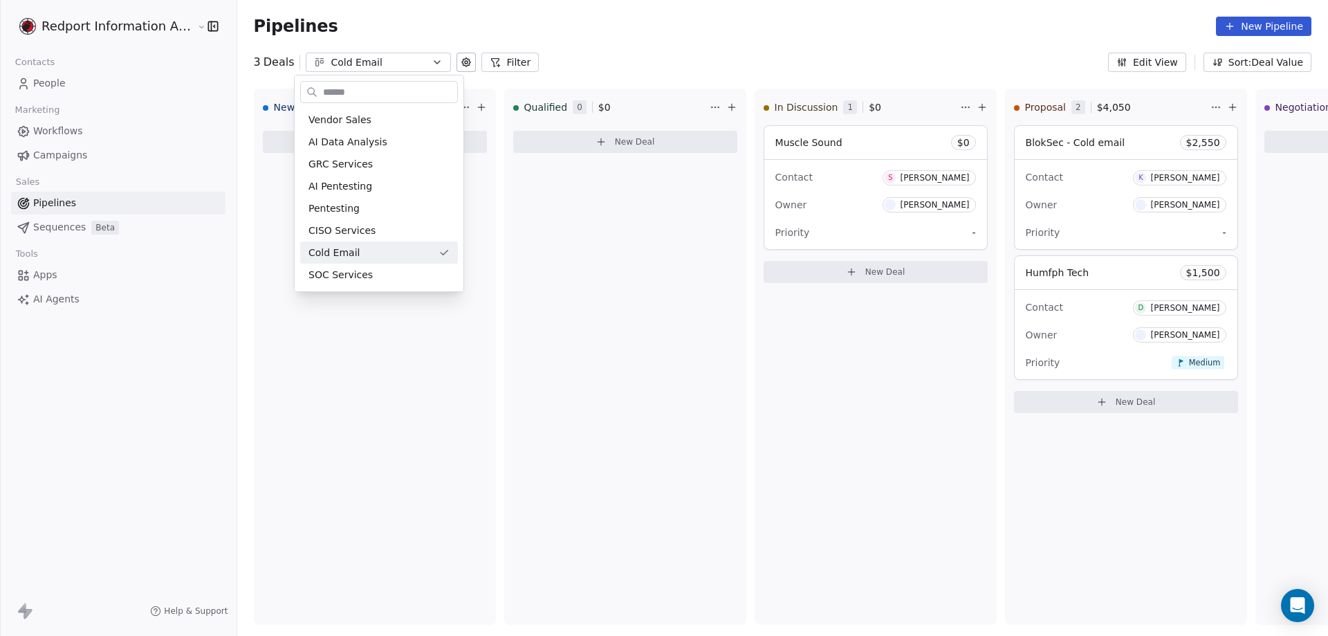
click at [344, 57] on html "Redport Information Assurance Contacts People Marketing Workflows Campaigns Sal…" at bounding box center [664, 318] width 1328 height 636
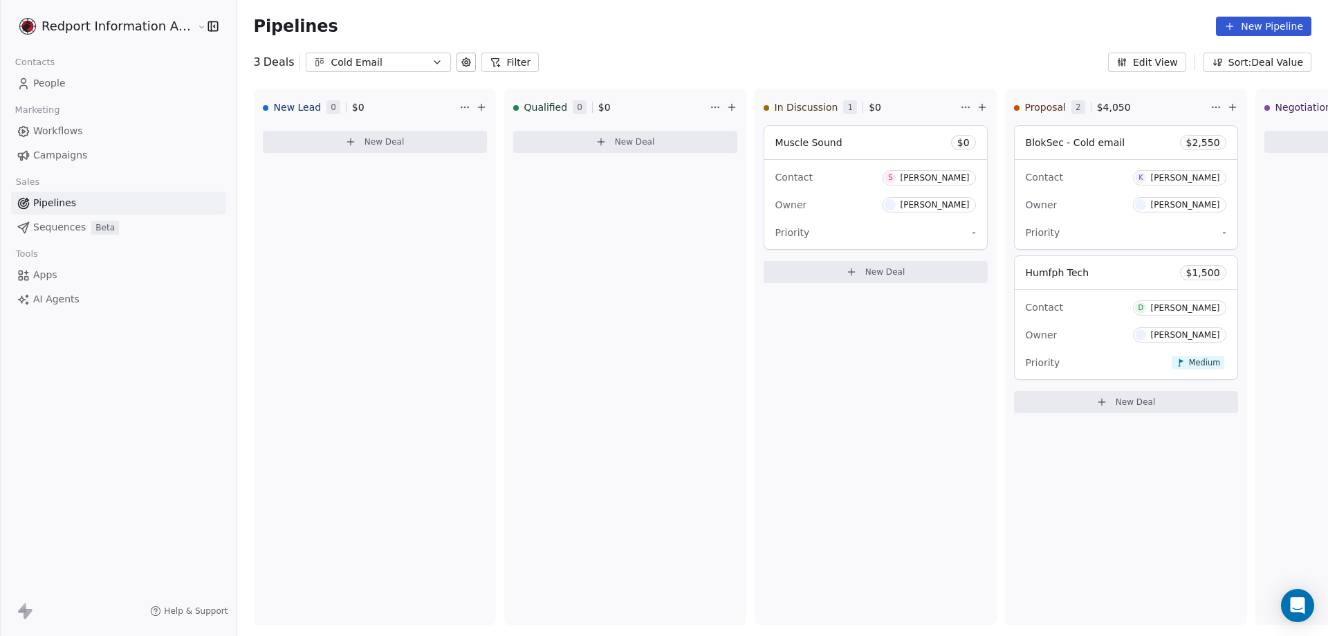
click at [363, 56] on div "Cold Email" at bounding box center [378, 62] width 95 height 15
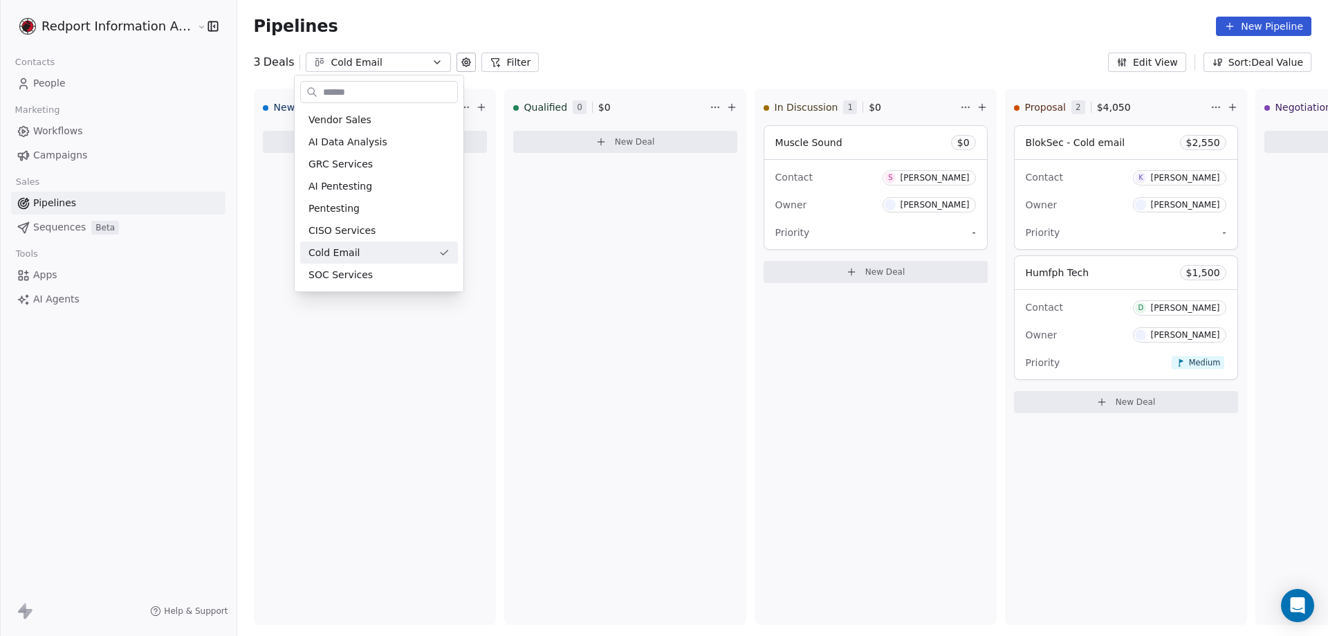
click at [377, 59] on html "Redport Information Assurance Contacts People Marketing Workflows Campaigns Sal…" at bounding box center [664, 318] width 1328 height 636
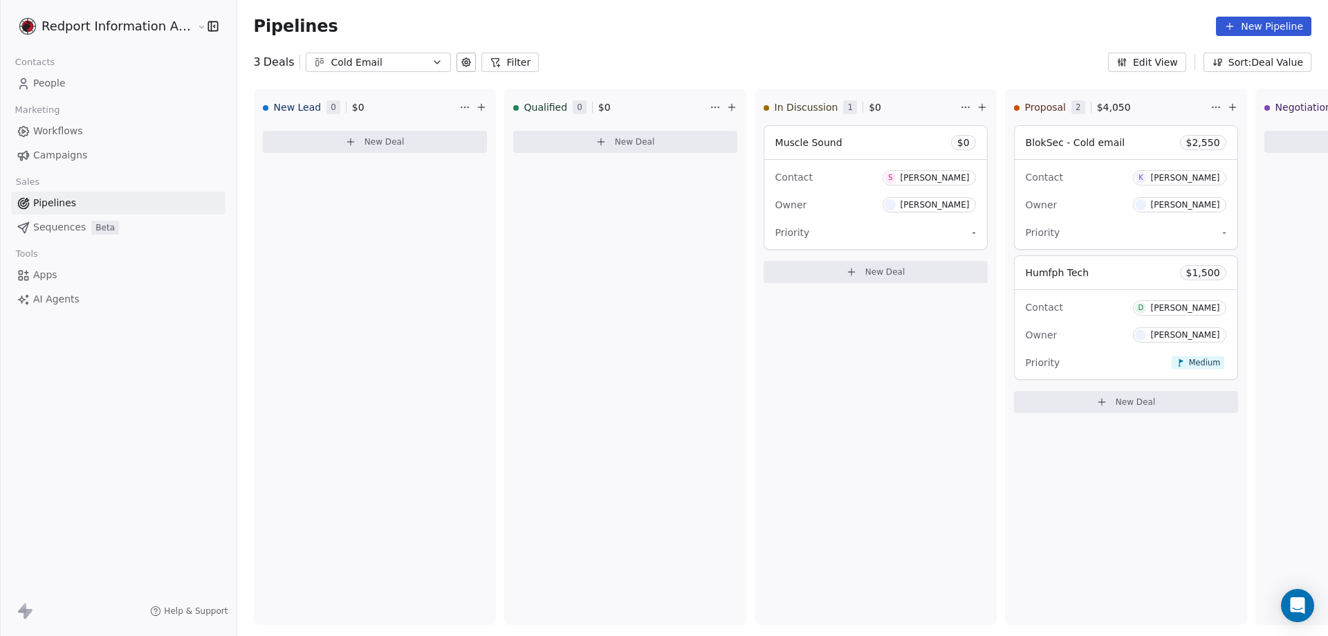
click at [377, 62] on div "Cold Email" at bounding box center [378, 62] width 95 height 15
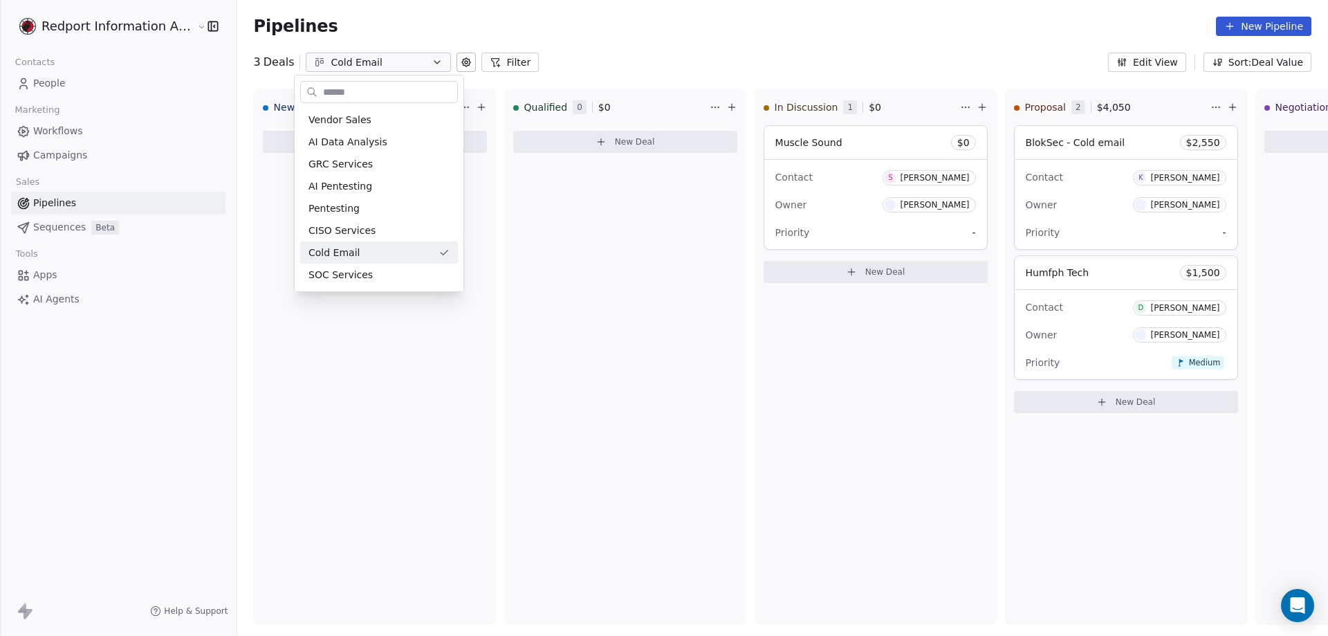
click at [423, 64] on html "Redport Information Assurance Contacts People Marketing Workflows Campaigns Sal…" at bounding box center [664, 318] width 1328 height 636
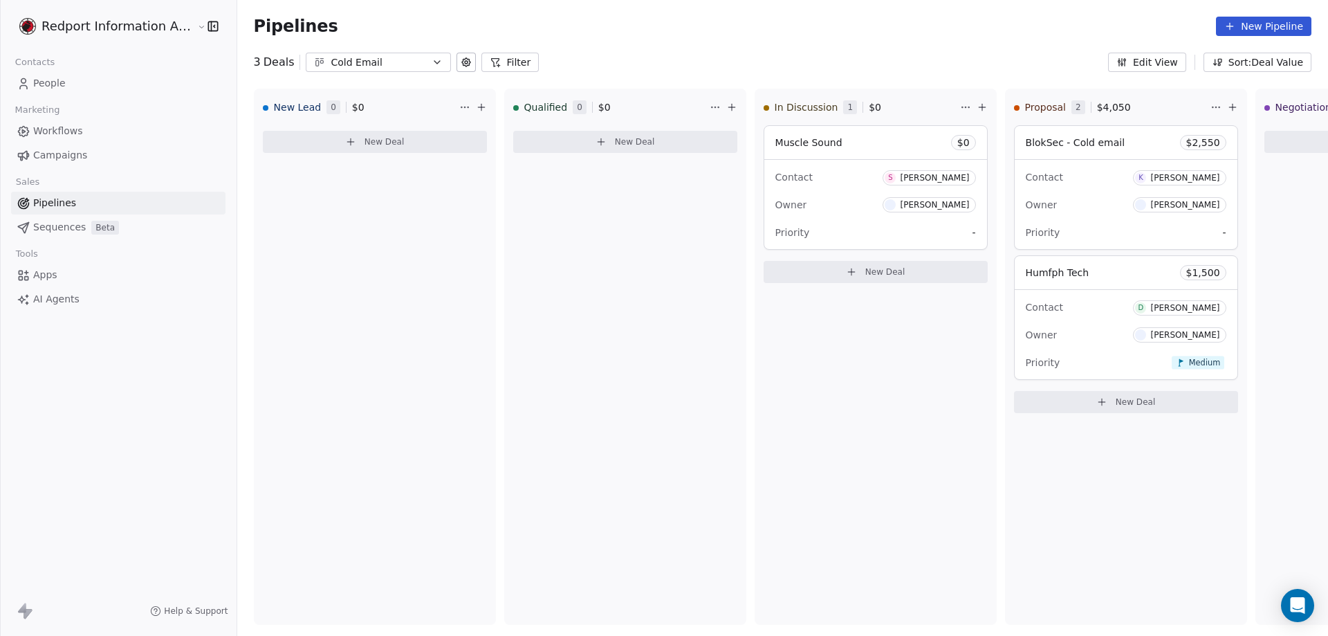
click at [392, 59] on div "Cold Email" at bounding box center [378, 62] width 95 height 15
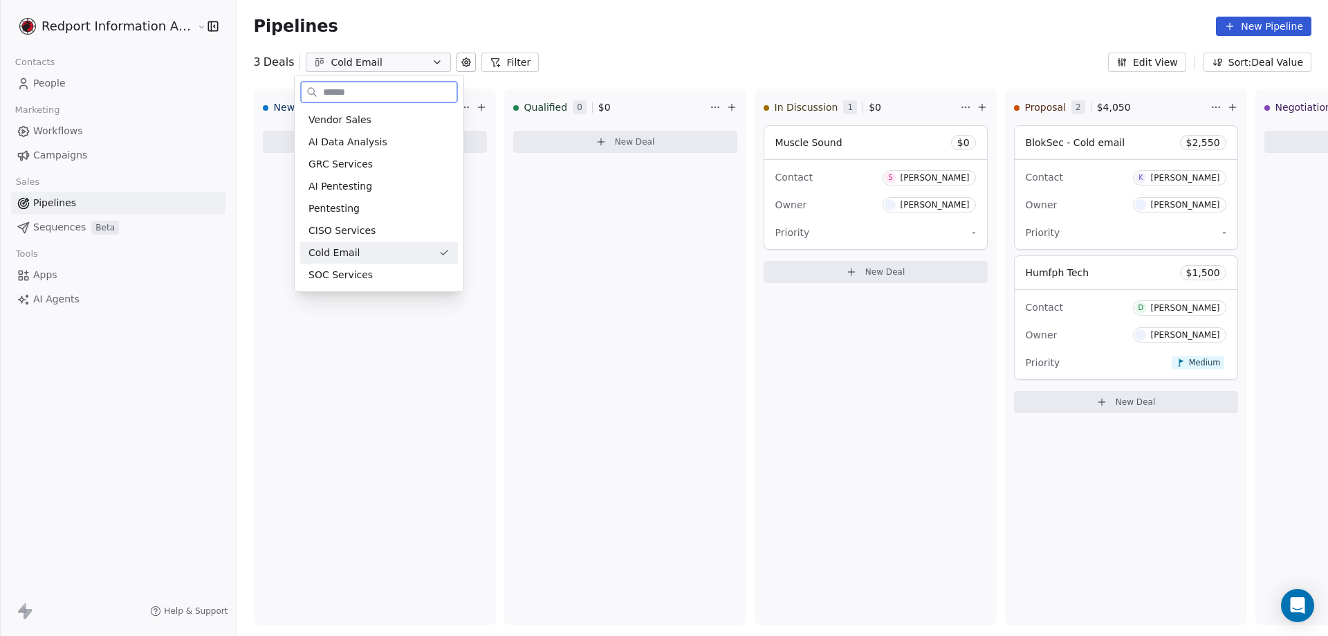
click at [333, 255] on span "Cold Email" at bounding box center [334, 253] width 51 height 15
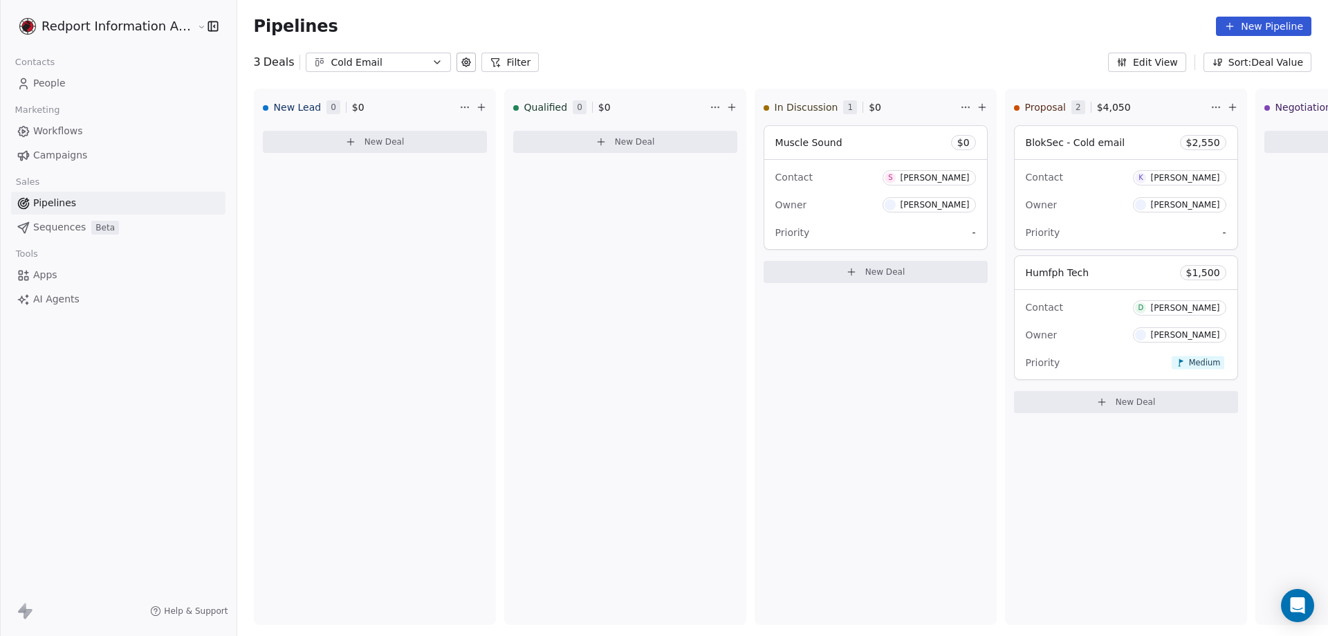
click at [383, 62] on div "Cold Email" at bounding box center [378, 62] width 95 height 15
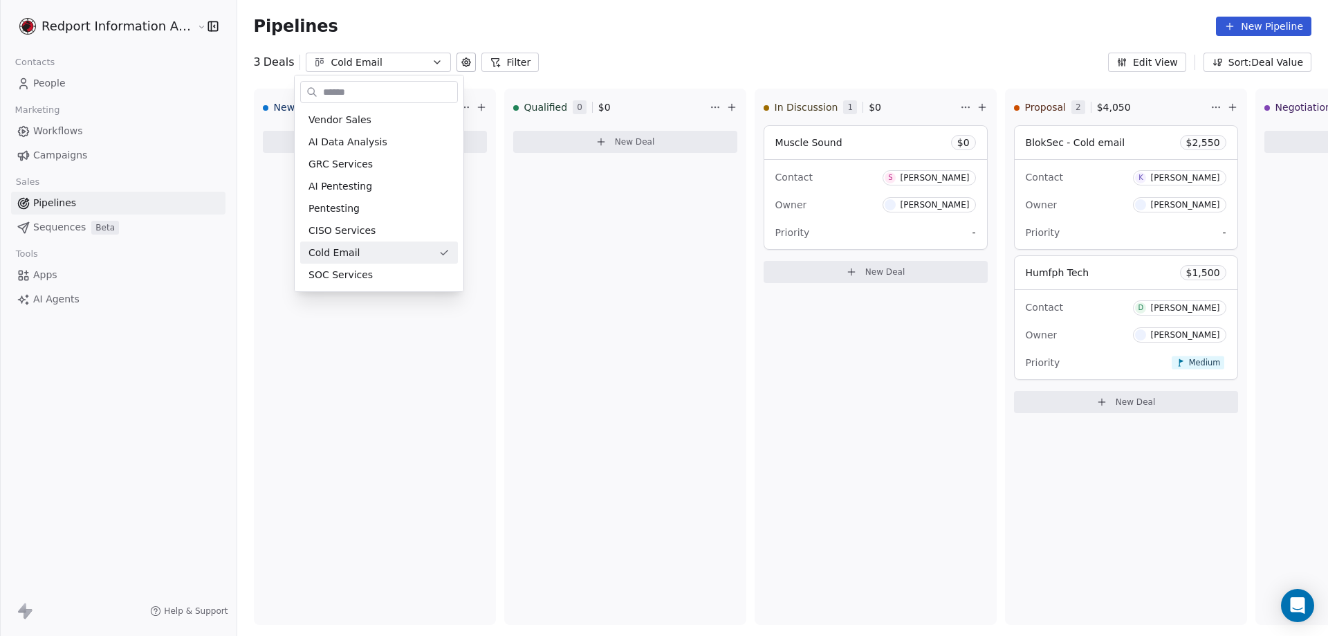
click at [453, 63] on html "Redport Information Assurance Contacts People Marketing Workflows Campaigns Sal…" at bounding box center [664, 318] width 1328 height 636
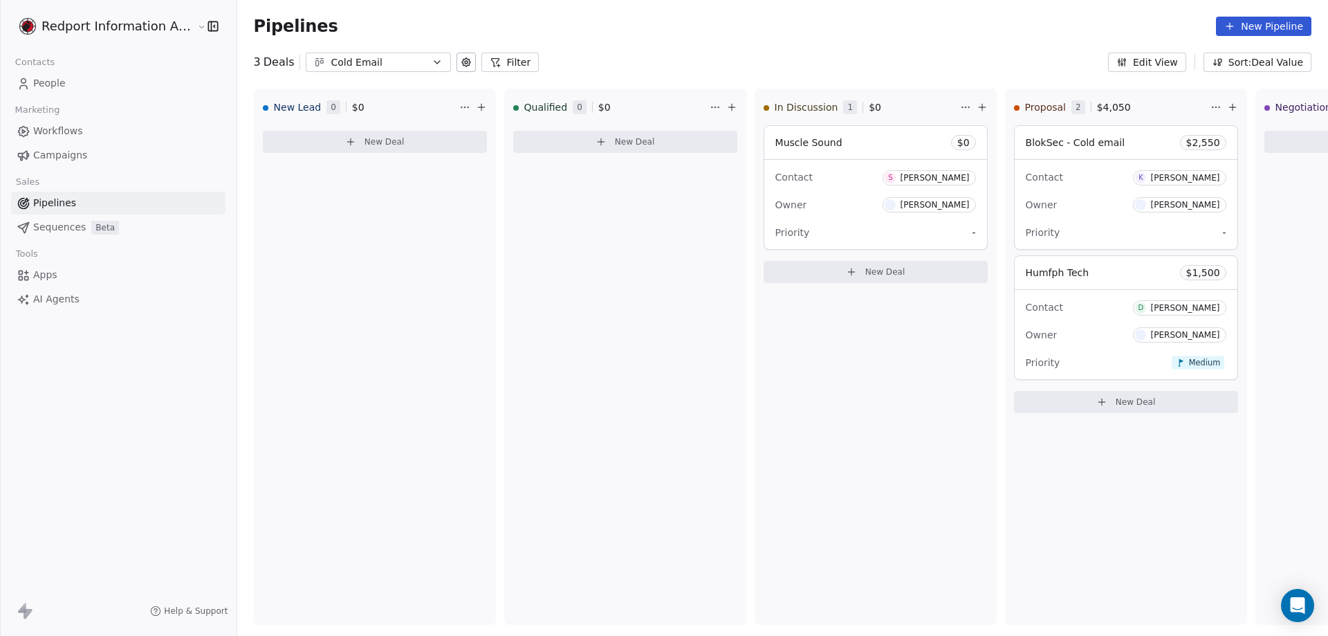
click at [461, 60] on icon at bounding box center [466, 62] width 11 height 11
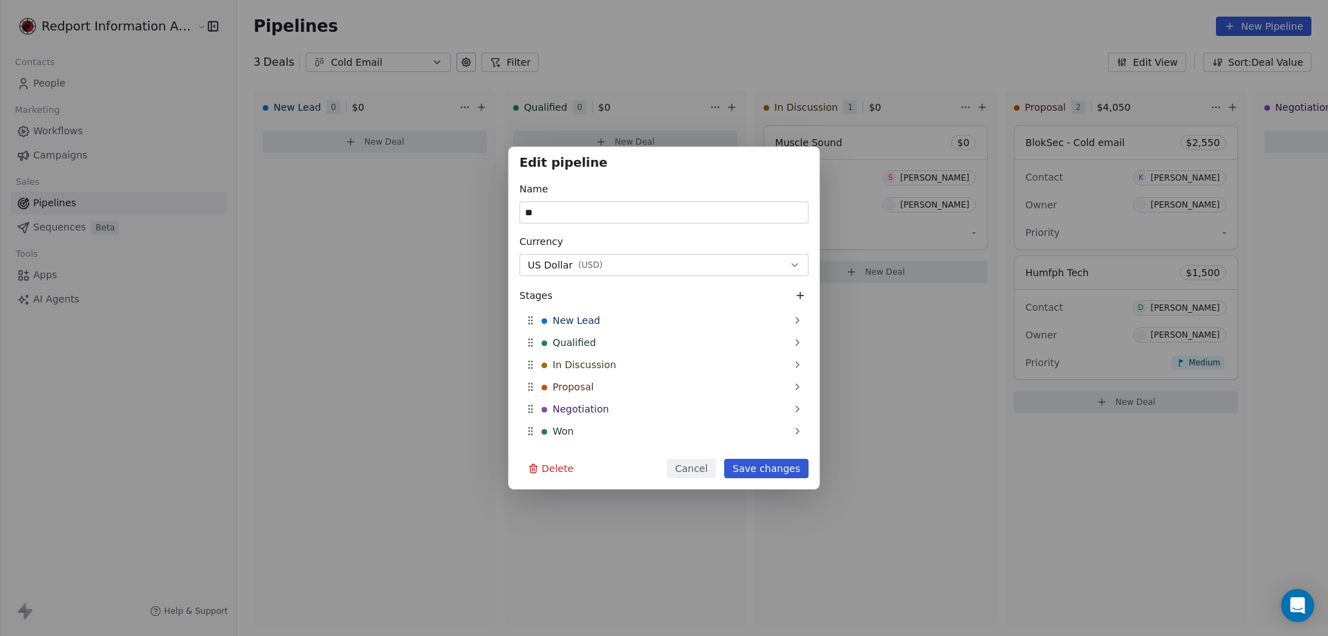
type input "*"
type input "**********"
click at [752, 466] on button "Save changes" at bounding box center [766, 468] width 84 height 19
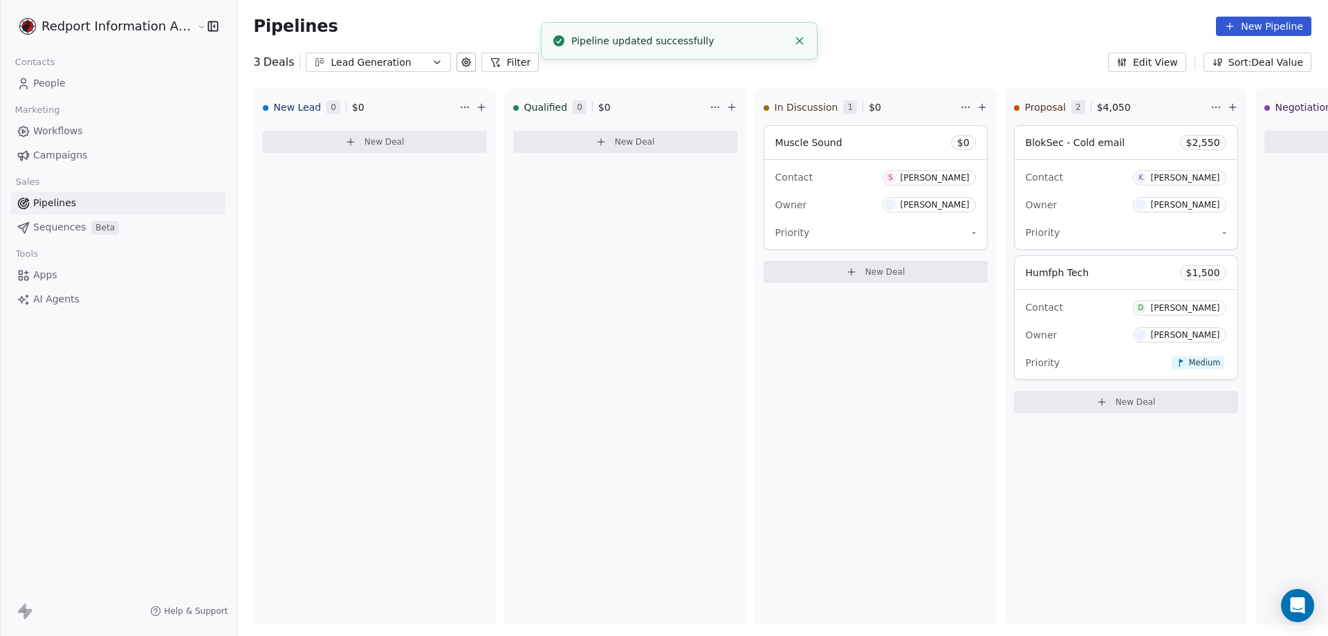
click at [461, 66] on icon at bounding box center [466, 62] width 11 height 11
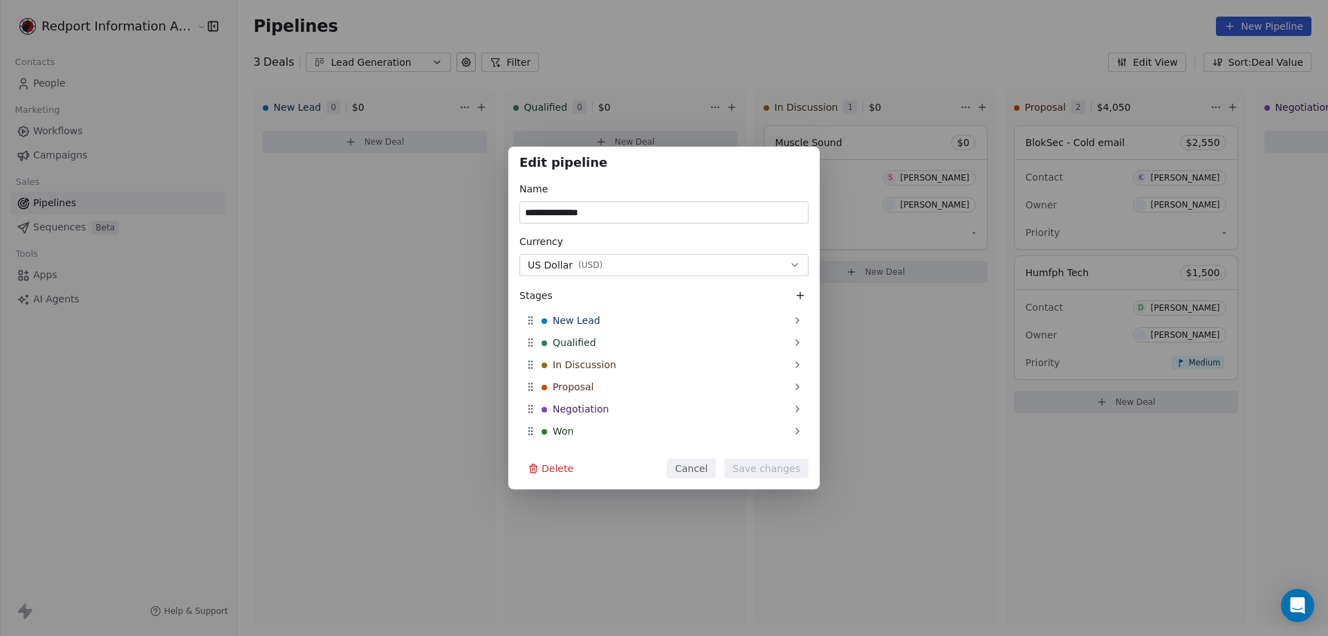
click at [218, 346] on div "**********" at bounding box center [664, 318] width 1328 height 343
click at [601, 66] on div "**********" at bounding box center [664, 318] width 1328 height 636
click at [686, 471] on button "Cancel" at bounding box center [691, 468] width 49 height 19
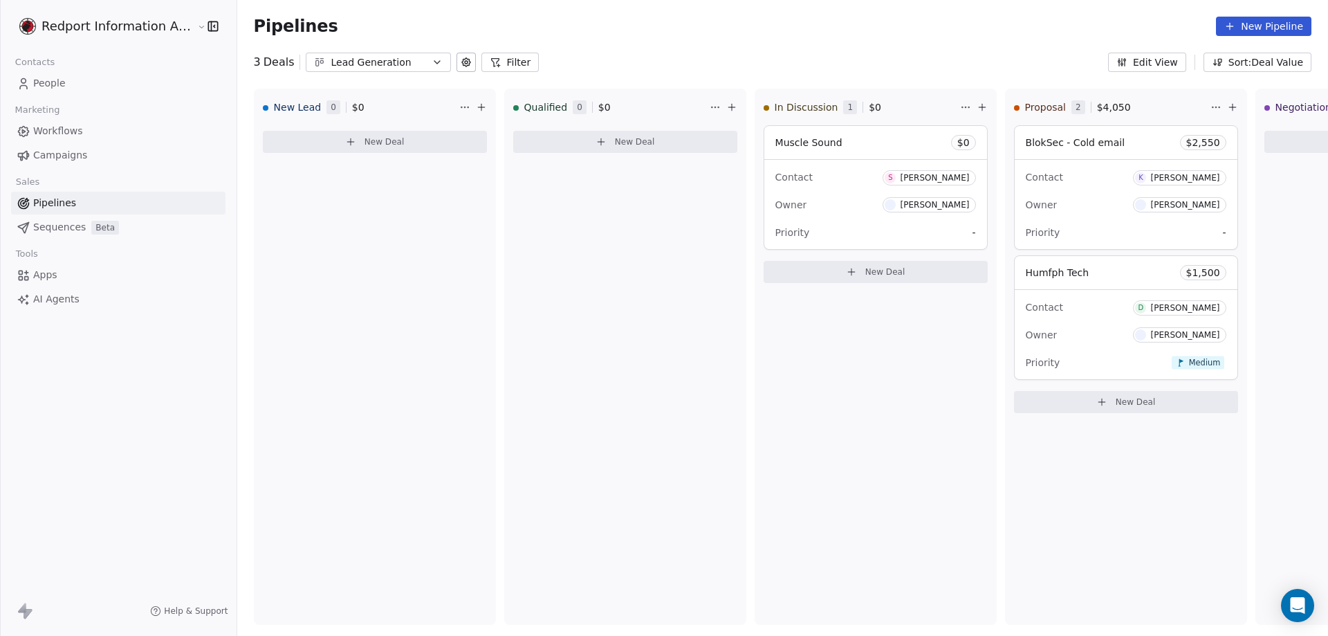
click at [432, 61] on icon "button" at bounding box center [437, 62] width 11 height 11
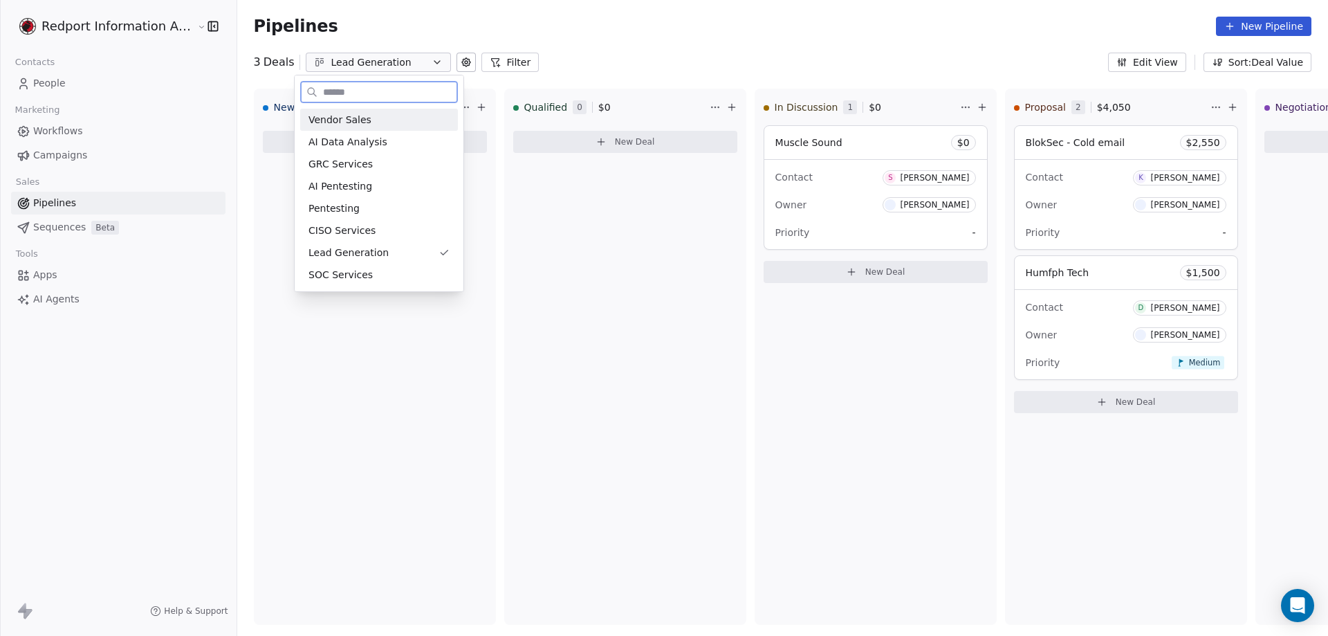
click at [342, 124] on span "Vendor Sales" at bounding box center [340, 120] width 63 height 15
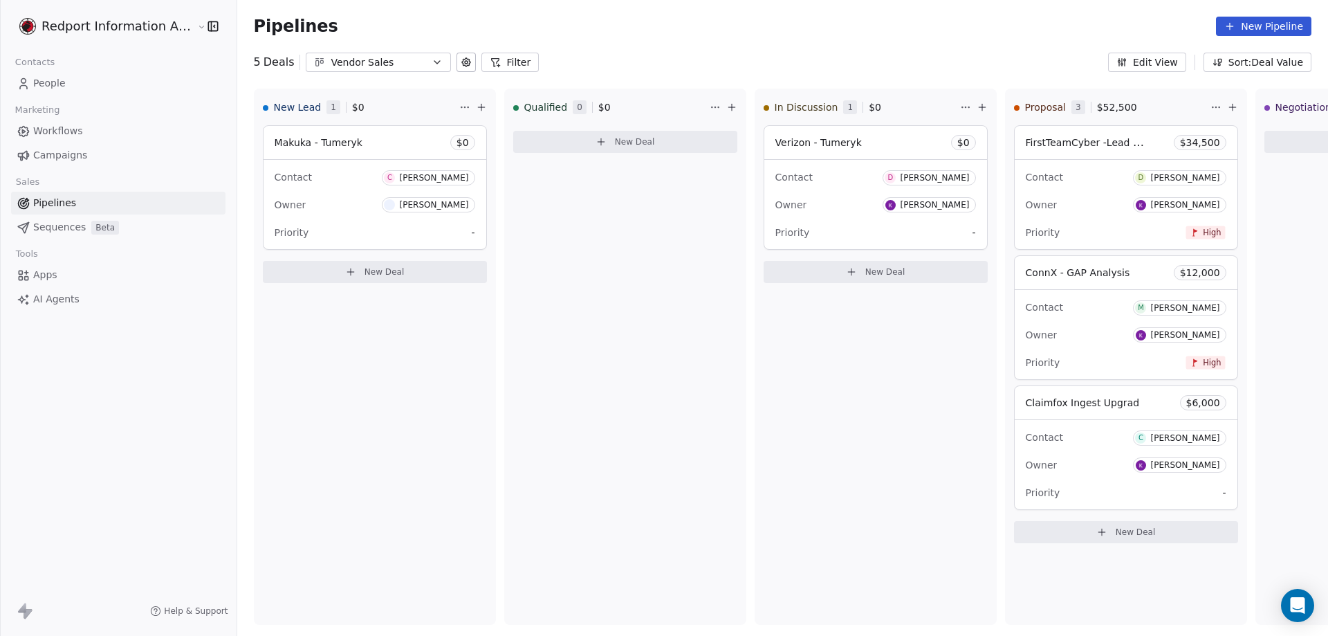
click at [432, 62] on icon "button" at bounding box center [437, 62] width 11 height 11
click at [1045, 304] on html "Redport Information Assurance Contacts People Marketing Workflows Campaigns Sal…" at bounding box center [664, 318] width 1328 height 636
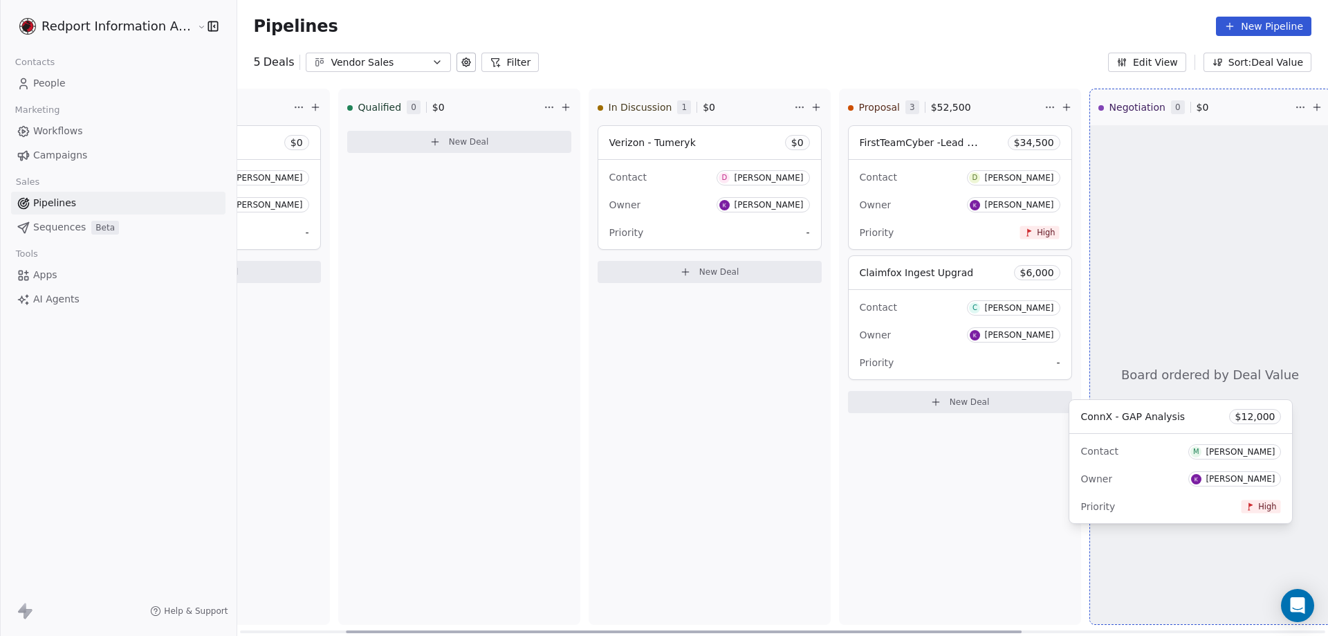
scroll to position [0, 183]
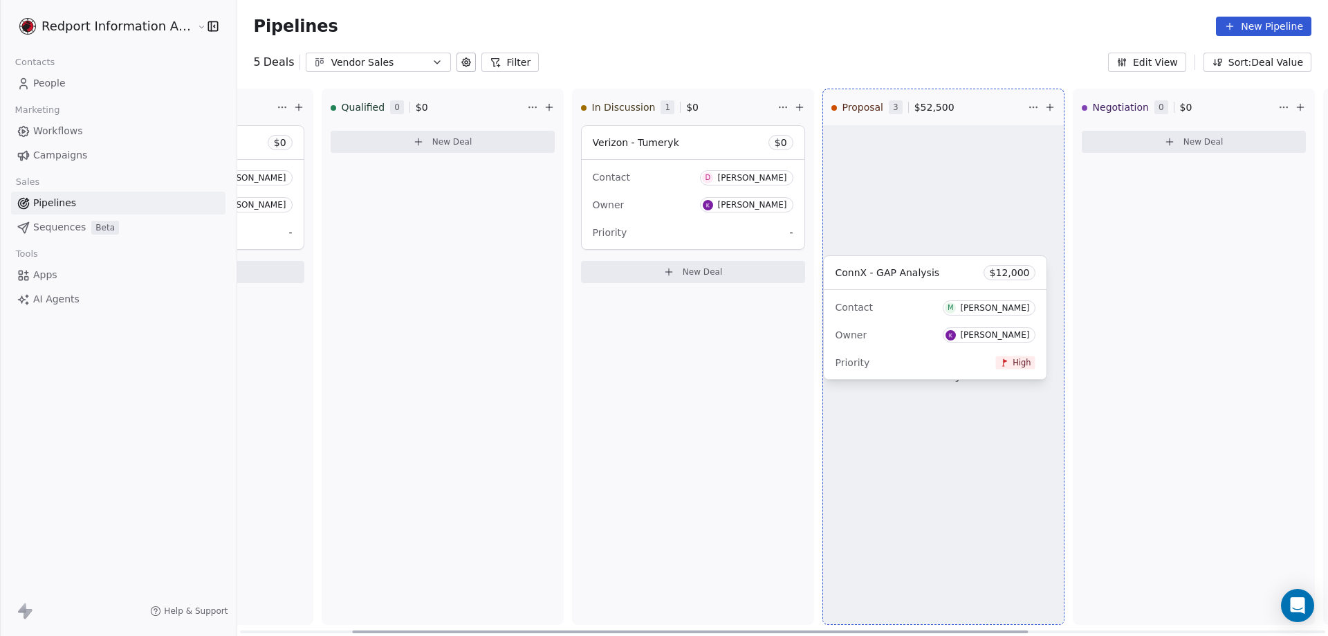
drag, startPoint x: 1074, startPoint y: 280, endPoint x: 863, endPoint y: 472, distance: 285.0
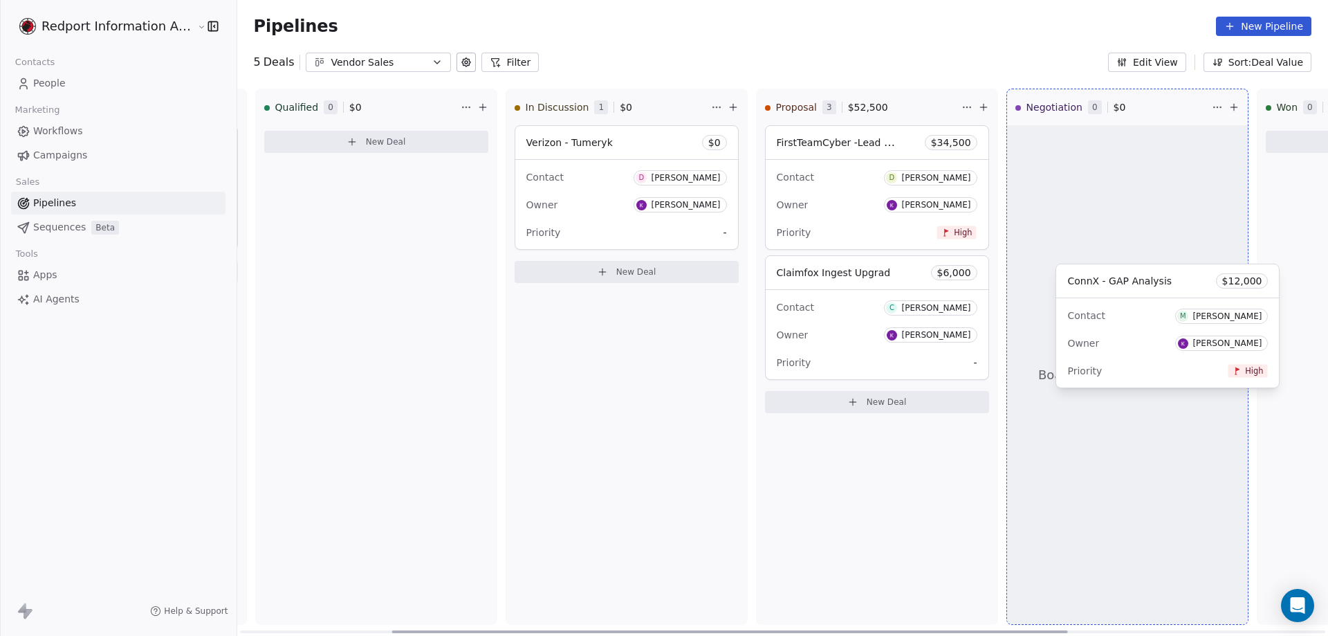
scroll to position [0, 254]
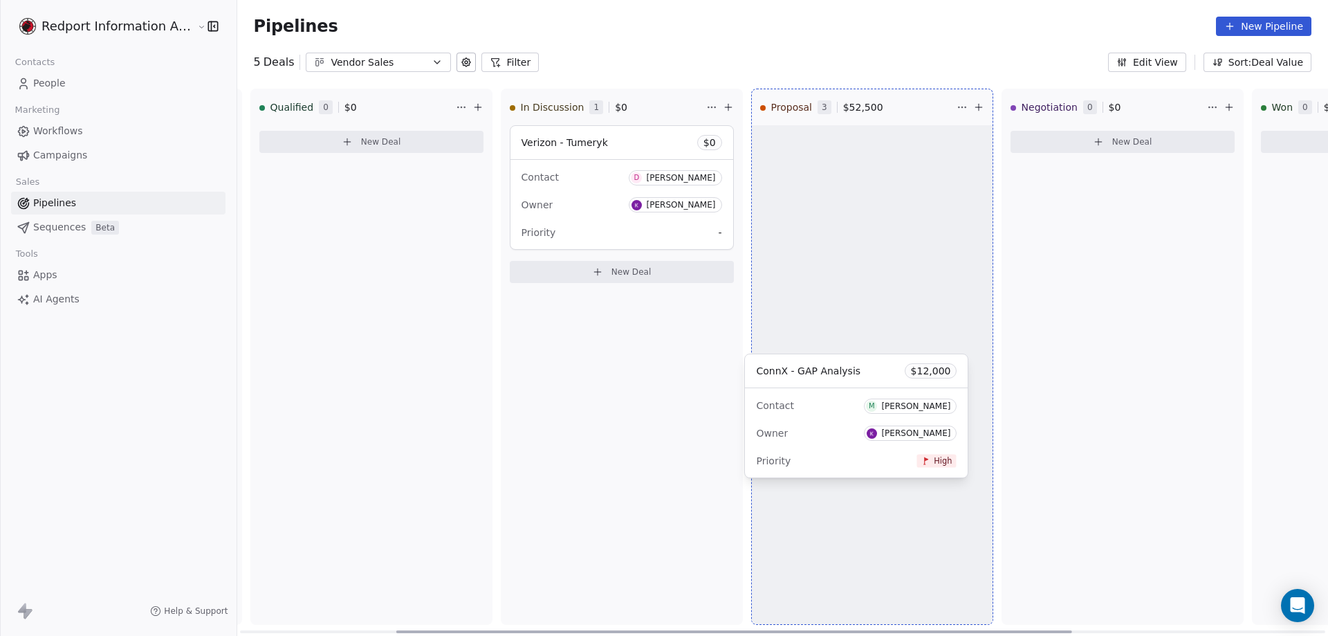
drag, startPoint x: 913, startPoint y: 313, endPoint x: 813, endPoint y: 425, distance: 150.4
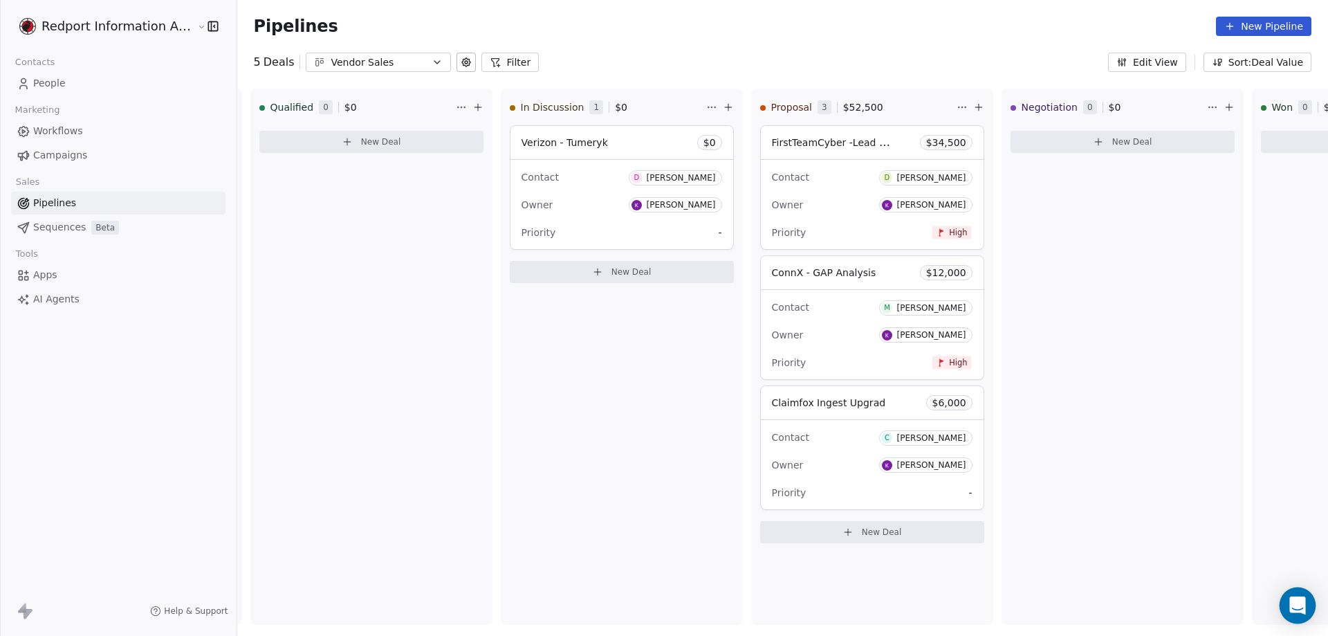
click at [1293, 610] on icon "Open Intercom Messenger" at bounding box center [1298, 605] width 16 height 18
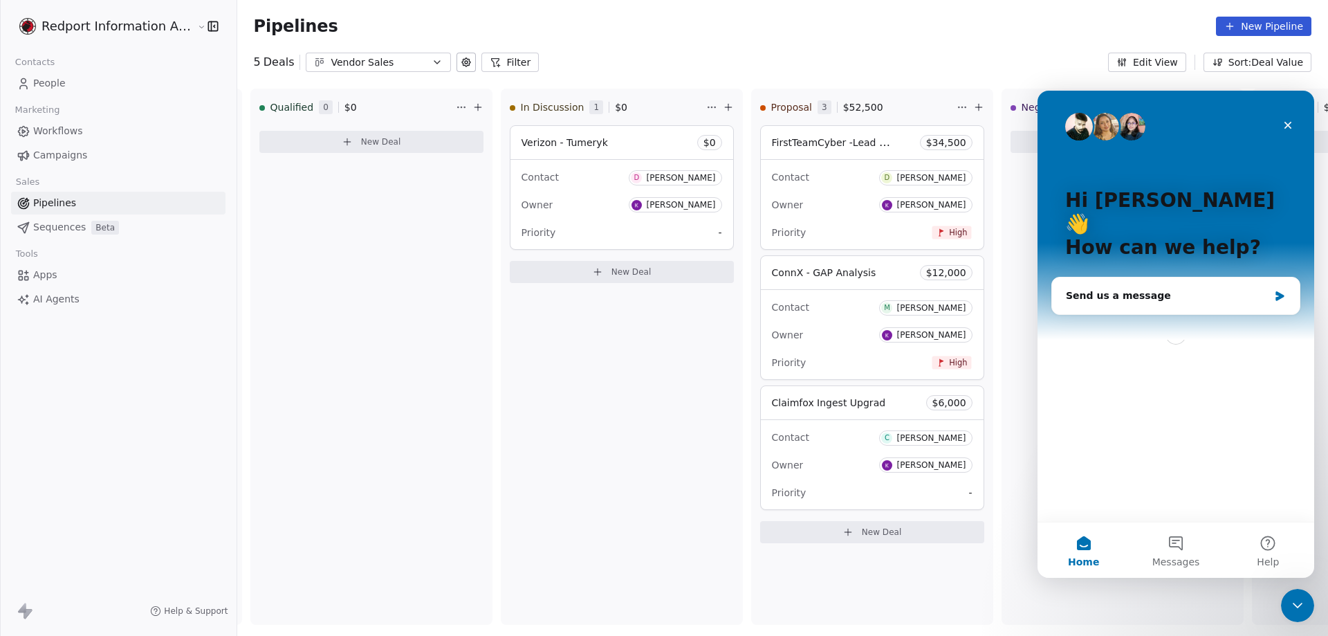
scroll to position [0, 0]
click at [1094, 288] on div "Send us a message" at bounding box center [1167, 295] width 203 height 15
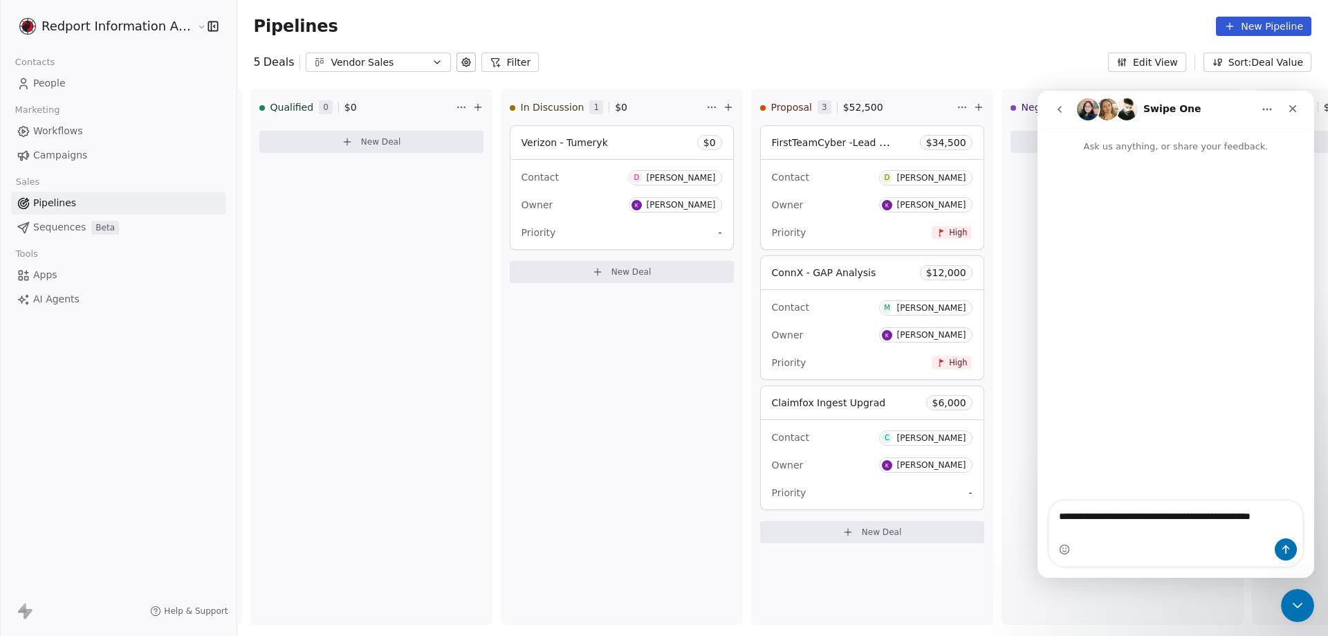
click at [432, 60] on icon "button" at bounding box center [437, 62] width 11 height 11
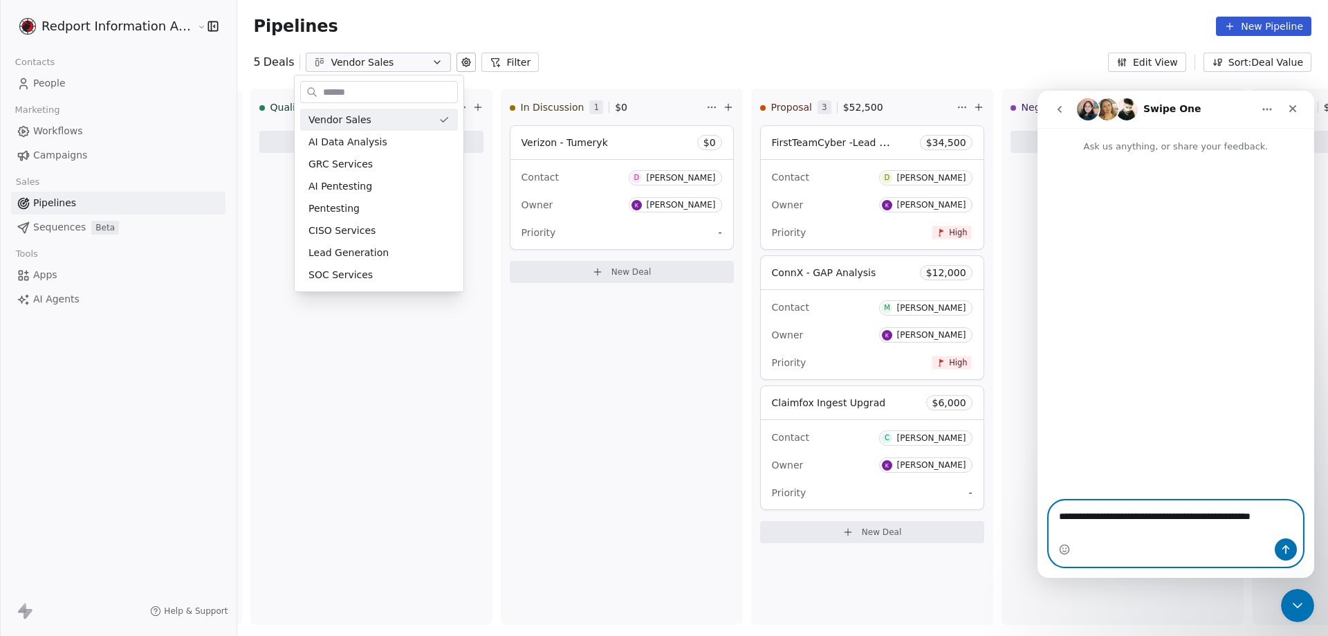
click at [1285, 524] on textarea "**********" at bounding box center [1175, 513] width 253 height 24
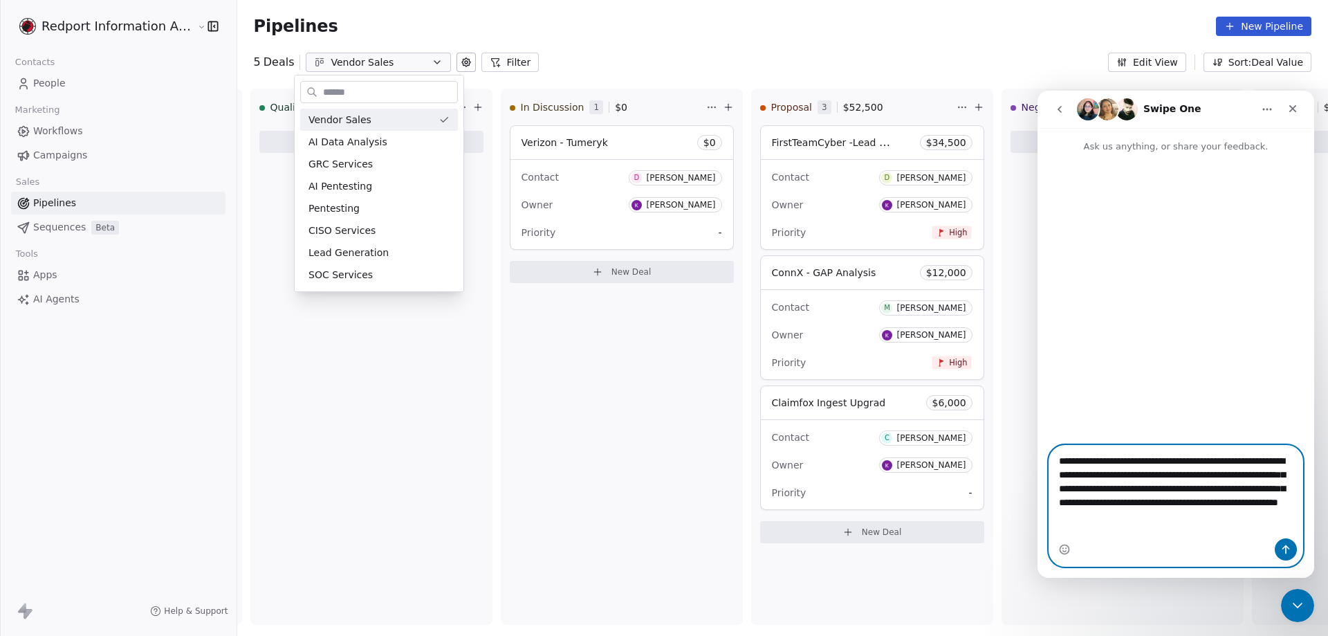
click at [1120, 521] on textarea "**********" at bounding box center [1175, 485] width 253 height 79
click at [1175, 524] on textarea "**********" at bounding box center [1175, 478] width 253 height 93
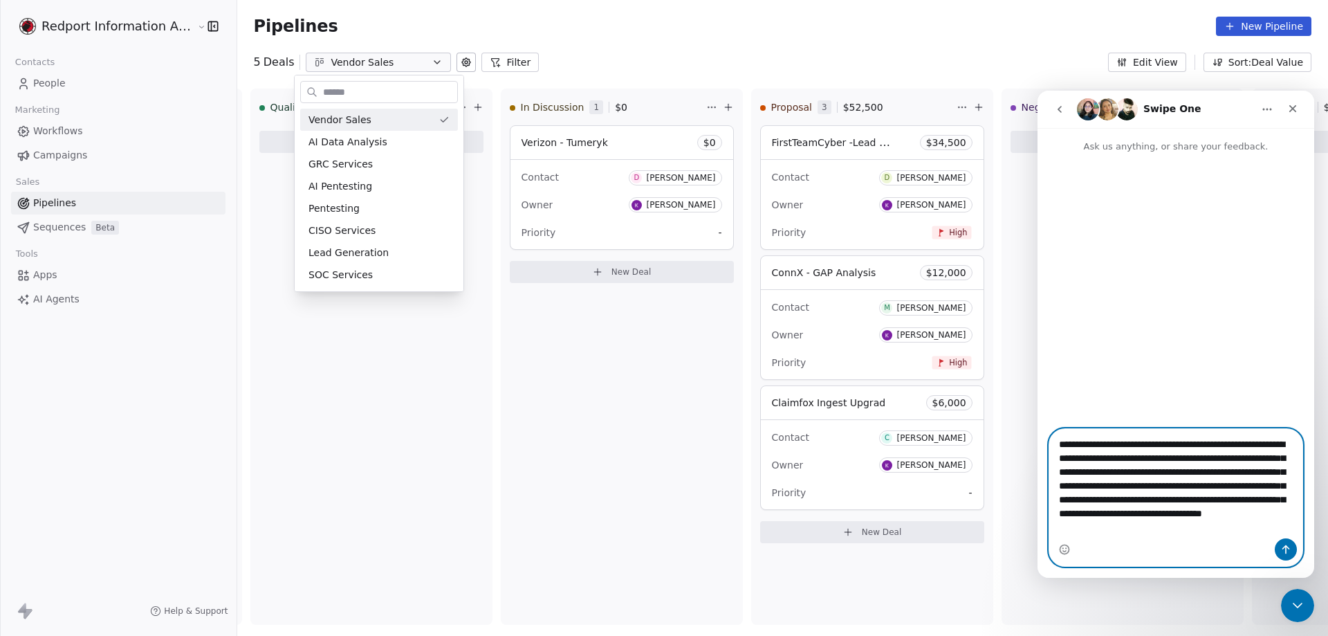
type textarea "**********"
click at [1287, 547] on icon "Send a message…" at bounding box center [1287, 549] width 8 height 9
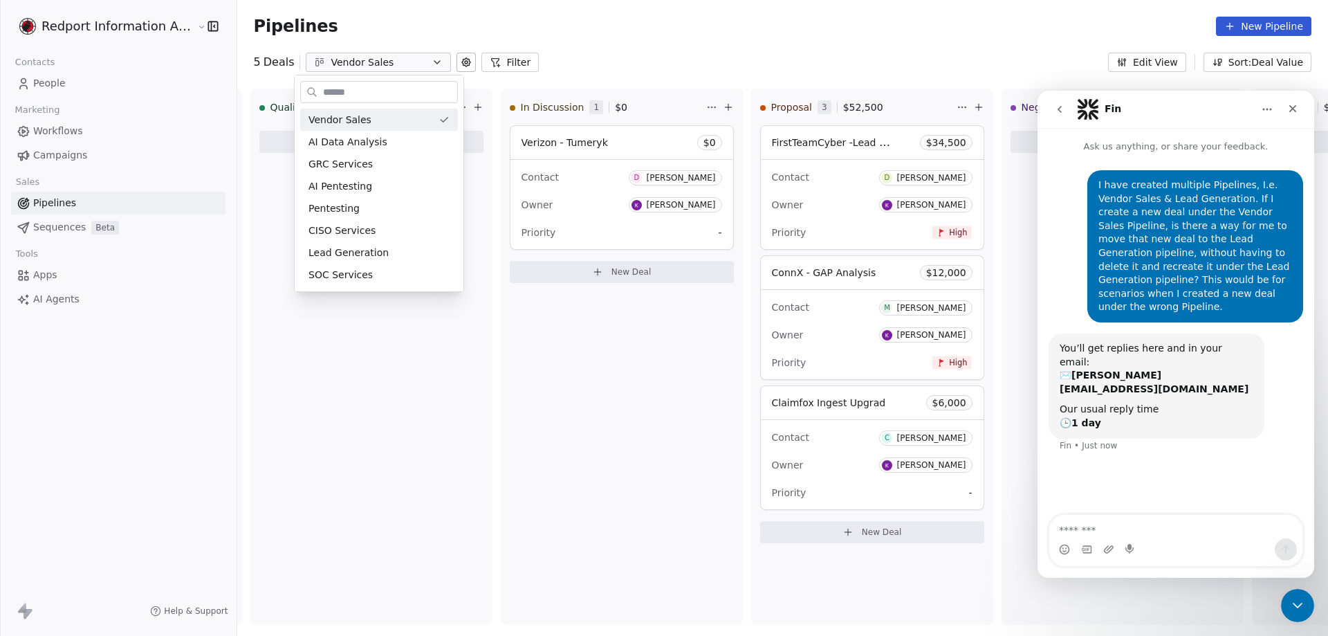
click at [1202, 294] on div "I have created multiple Pipelines, I.e. Vendor Sales & Lead Generation. If I cr…" at bounding box center [1196, 246] width 194 height 136
click at [215, 132] on html "Redport Information Assurance Contacts People Marketing Workflows Campaigns Sal…" at bounding box center [664, 318] width 1328 height 636
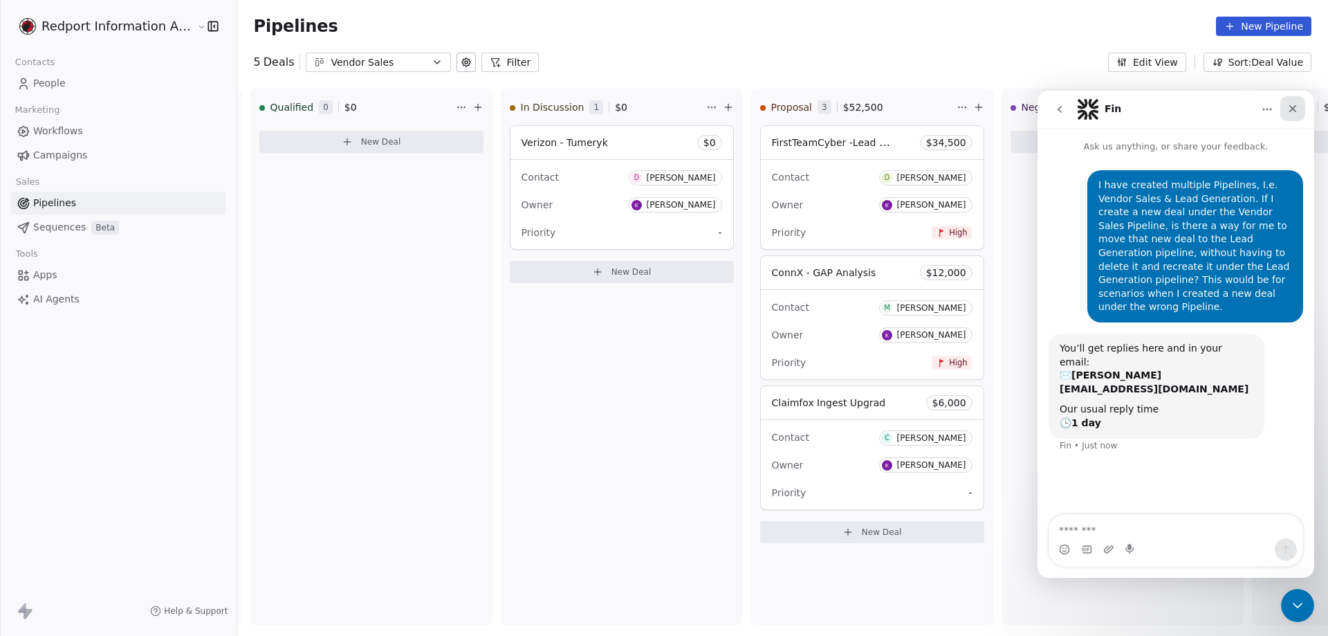
click at [1296, 107] on icon "Close" at bounding box center [1292, 108] width 11 height 11
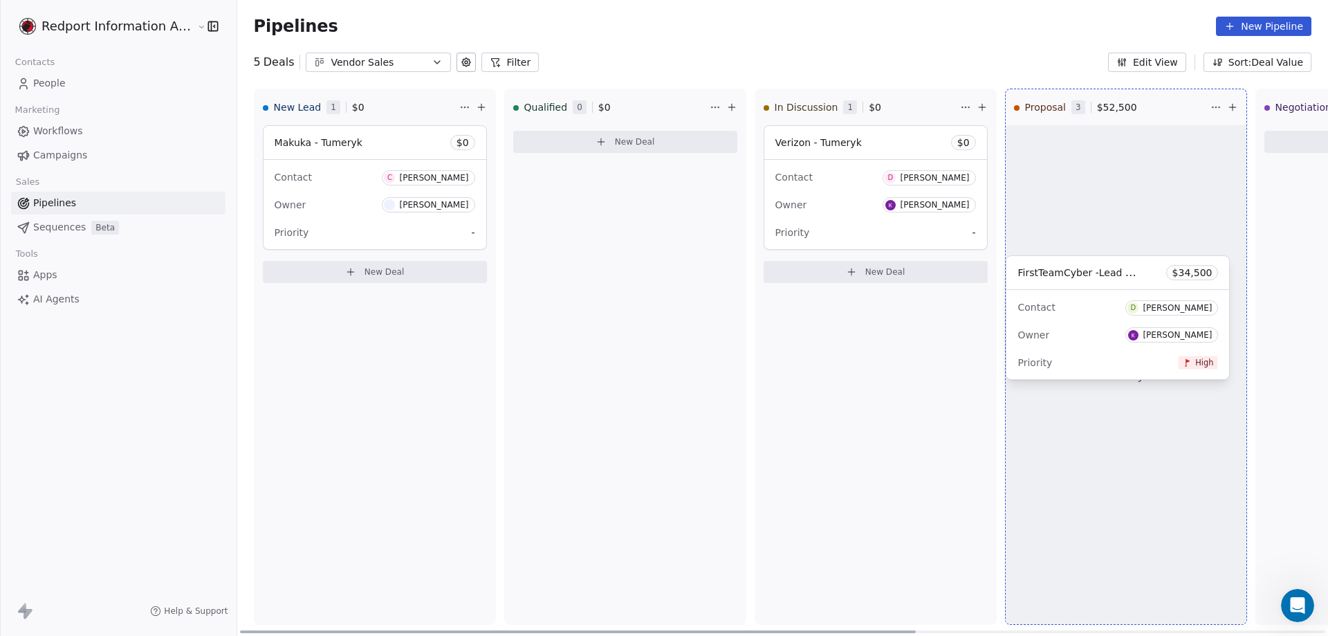
drag, startPoint x: 814, startPoint y: 180, endPoint x: 1076, endPoint y: 442, distance: 370.8
drag, startPoint x: 1082, startPoint y: 317, endPoint x: 1081, endPoint y: 217, distance: 99.6
click at [1081, 217] on div "New Lead 1 $ 0 Makuka - Tumeryk $ 0 Contact C [PERSON_NAME] Owner [PERSON_NAME]…" at bounding box center [782, 362] width 1091 height 547
drag, startPoint x: 1079, startPoint y: 299, endPoint x: 1070, endPoint y: 109, distance: 190.5
click at [1070, 111] on div "New Lead 1 $ 0 Makuka - Tumeryk $ 0 Contact C [PERSON_NAME] Owner [PERSON_NAME]…" at bounding box center [782, 362] width 1091 height 547
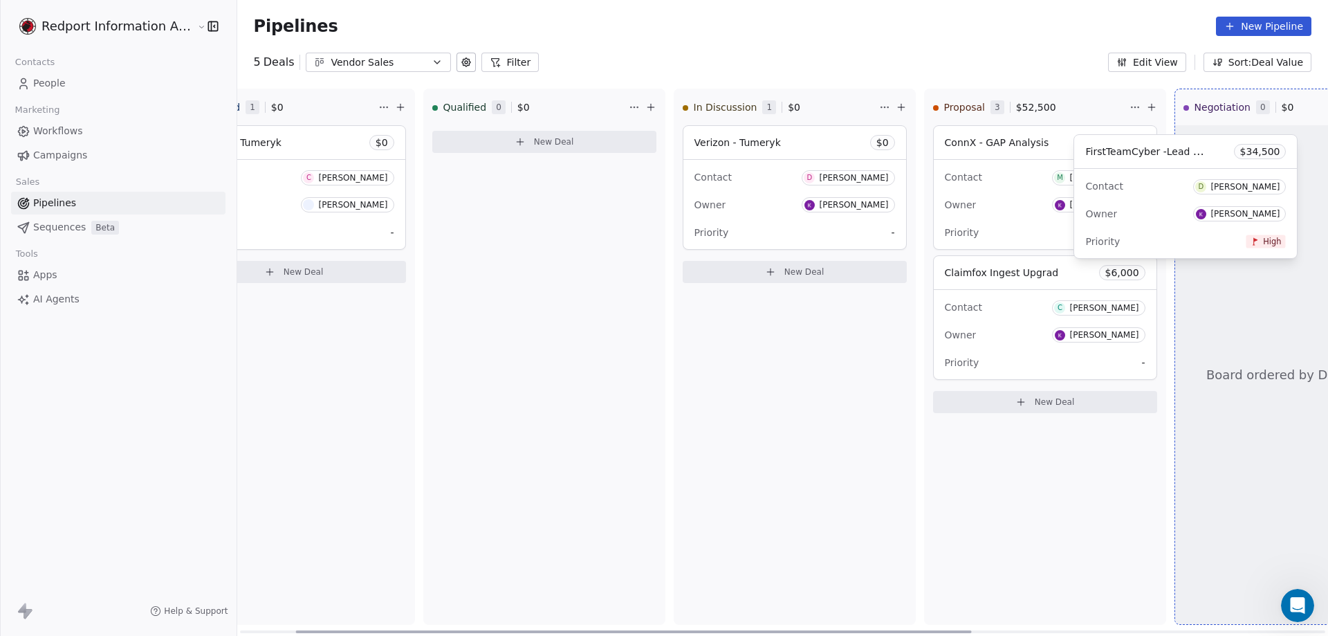
scroll to position [0, 92]
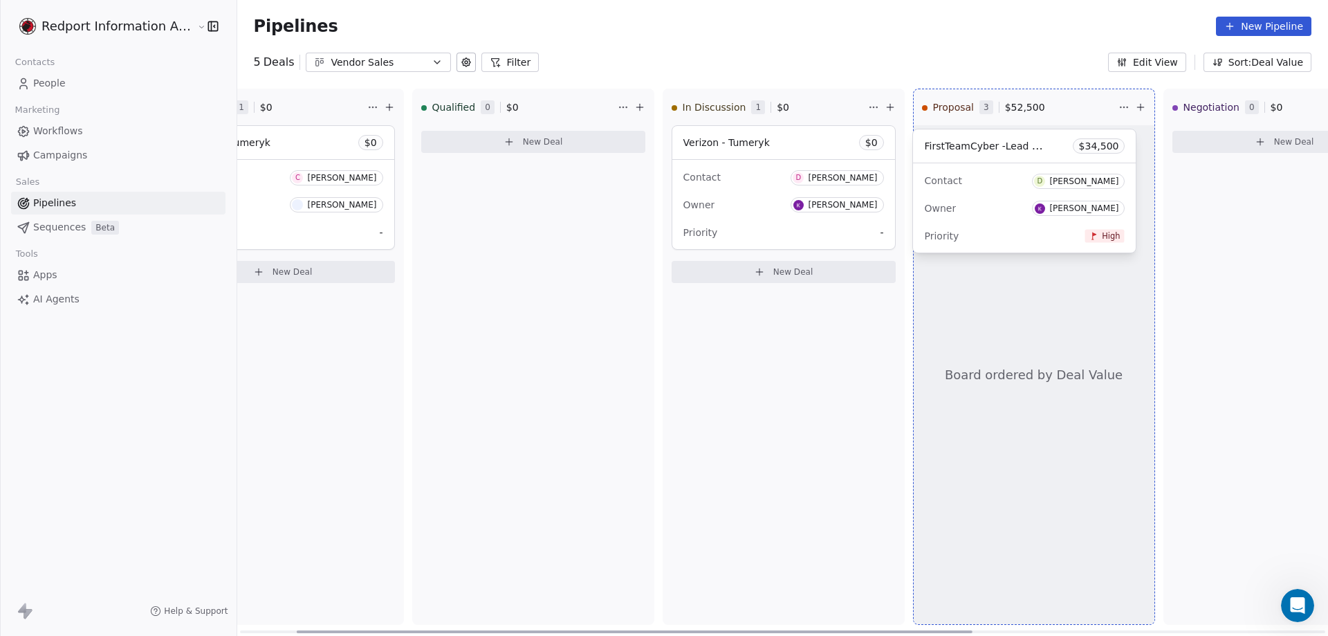
drag, startPoint x: 1070, startPoint y: 293, endPoint x: 977, endPoint y: 166, distance: 157.3
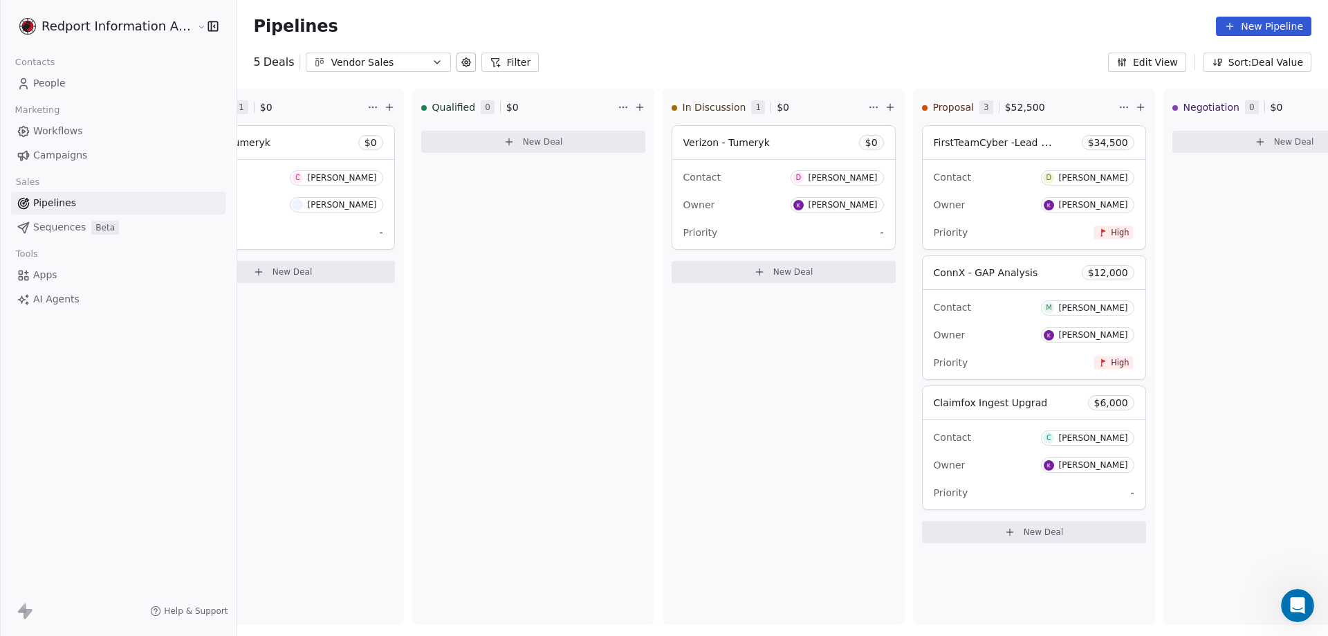
click at [316, 61] on icon "button" at bounding box center [317, 63] width 3 height 6
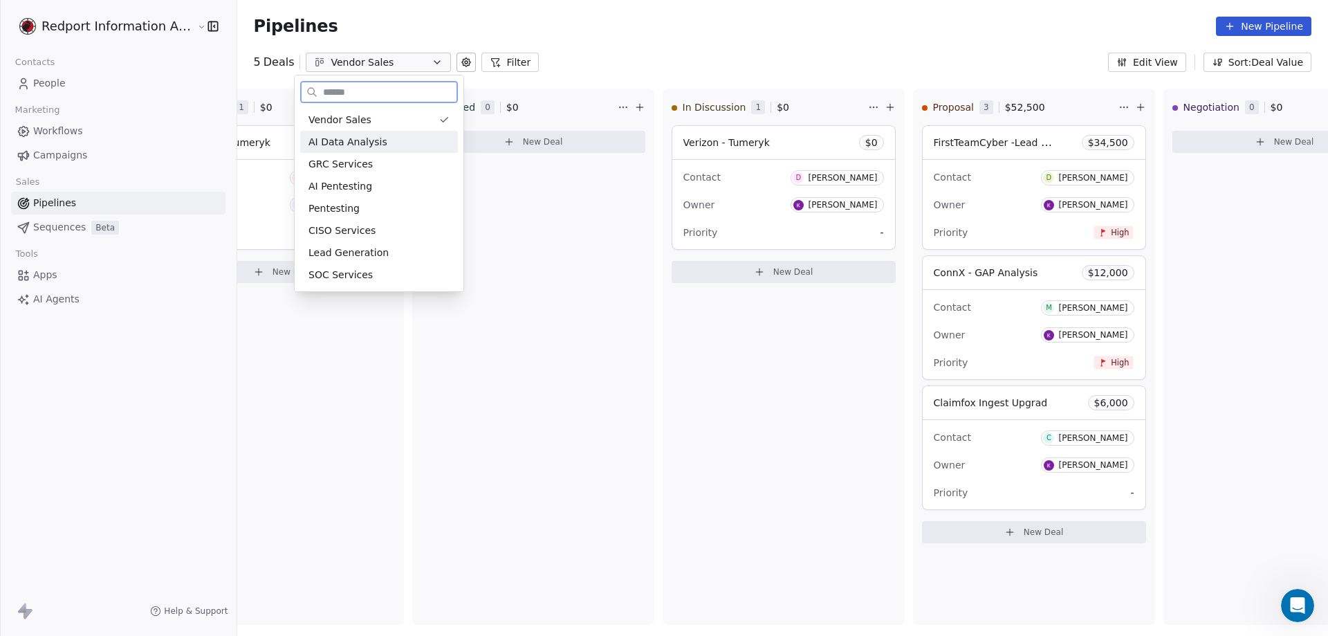
click at [349, 140] on span "AI Data Analysis" at bounding box center [348, 142] width 79 height 15
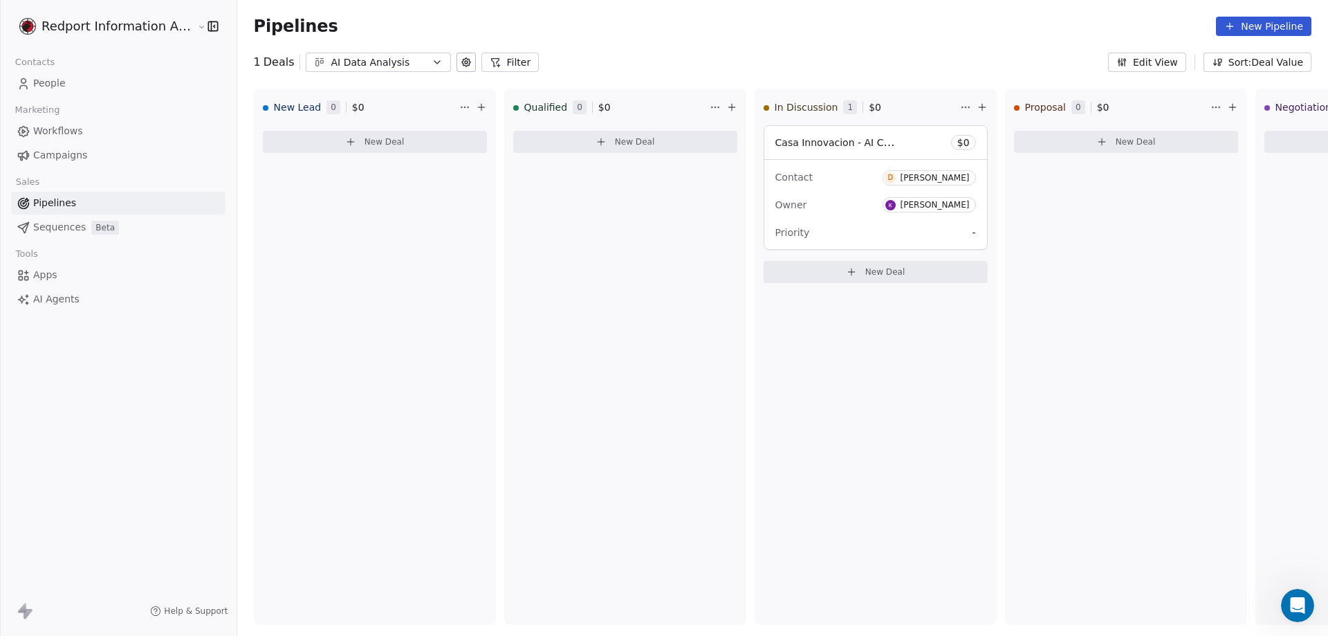
click at [432, 59] on icon "button" at bounding box center [437, 62] width 11 height 11
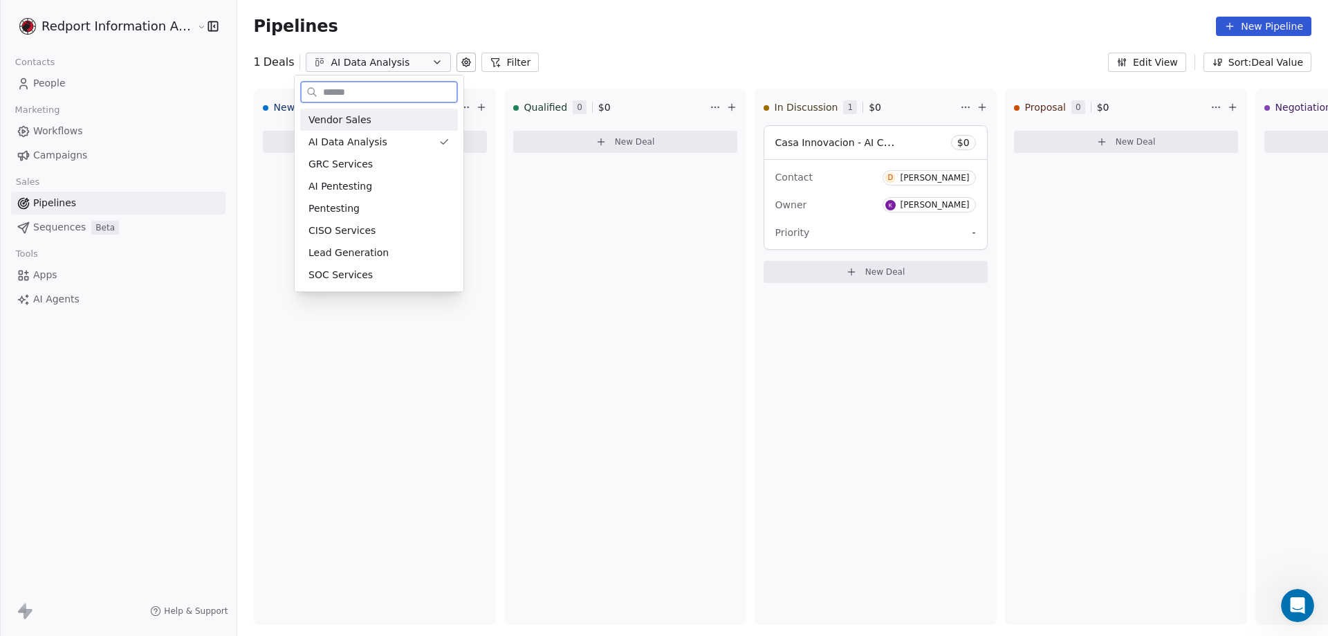
click at [380, 122] on div "Vendor Sales" at bounding box center [379, 120] width 141 height 15
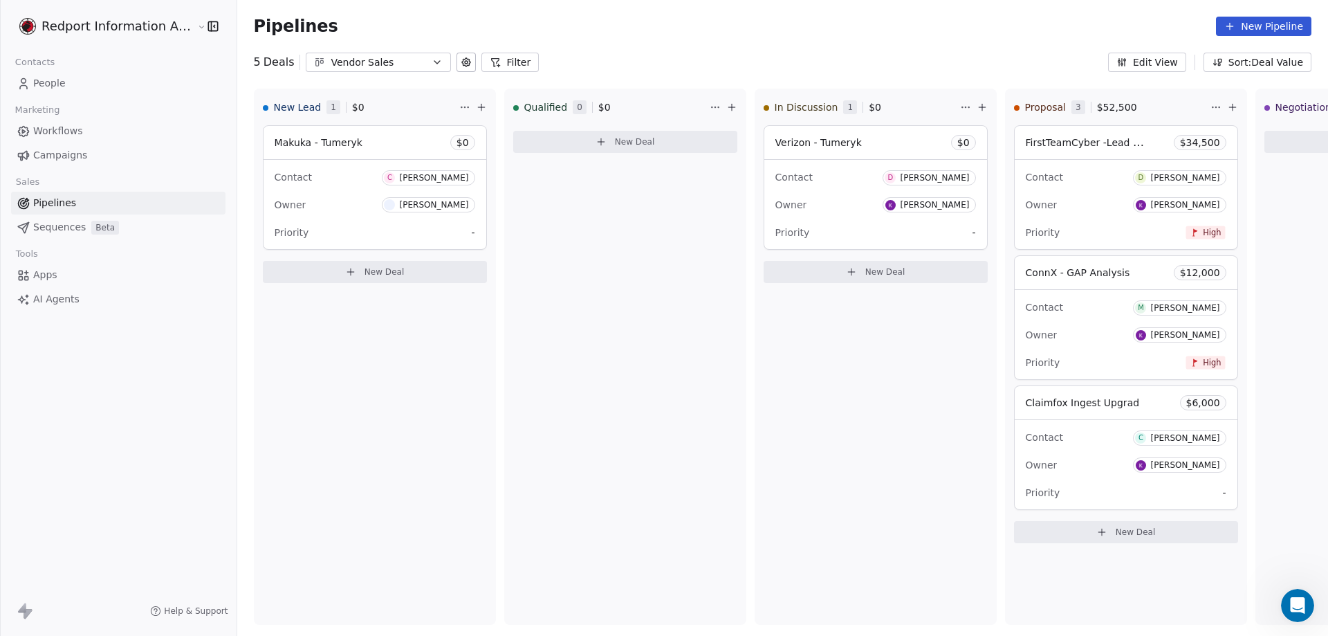
click at [511, 64] on button "Filter" at bounding box center [510, 62] width 57 height 19
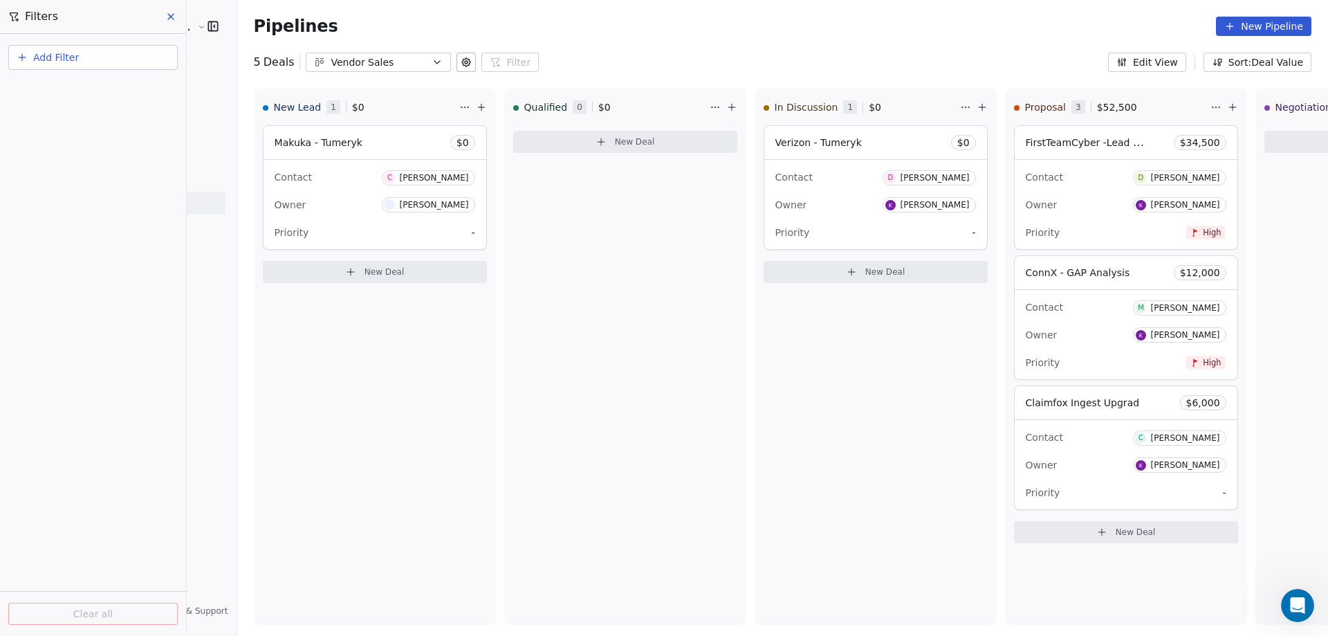
click at [100, 60] on button "Add Filter" at bounding box center [92, 57] width 169 height 25
click at [62, 111] on span "Contact properties" at bounding box center [68, 112] width 90 height 15
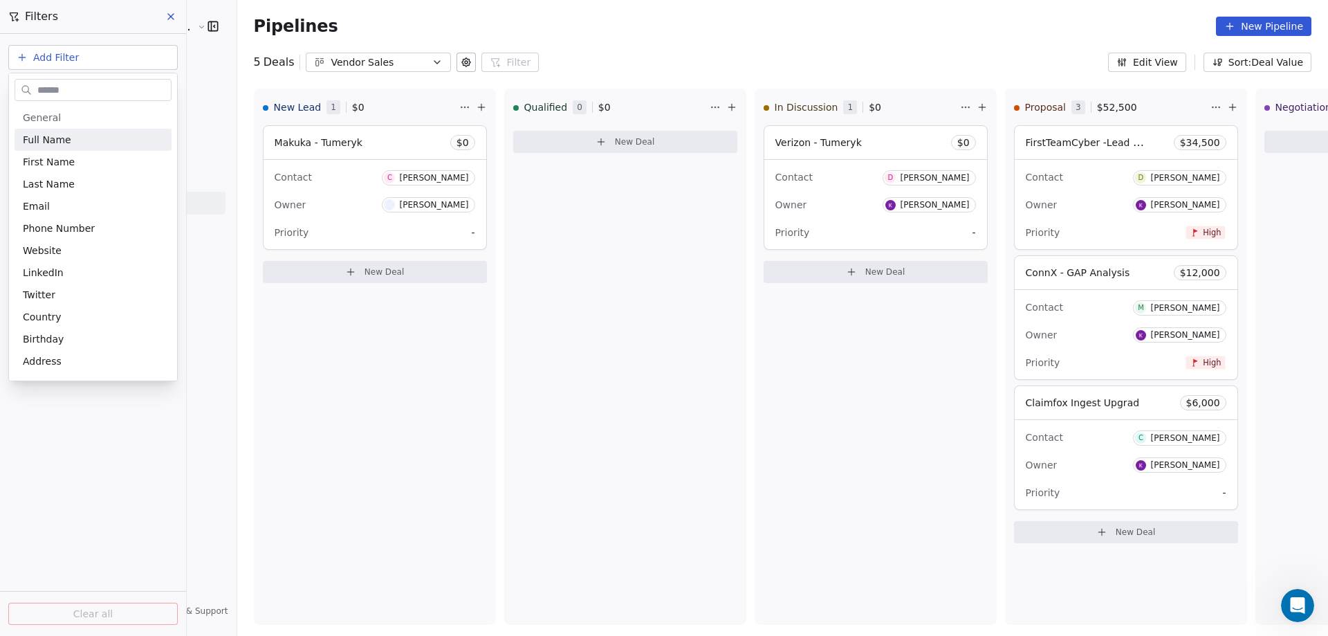
click at [68, 59] on html "Redport Information Assurance Contacts People Marketing Workflows Campaigns Sal…" at bounding box center [664, 318] width 1328 height 636
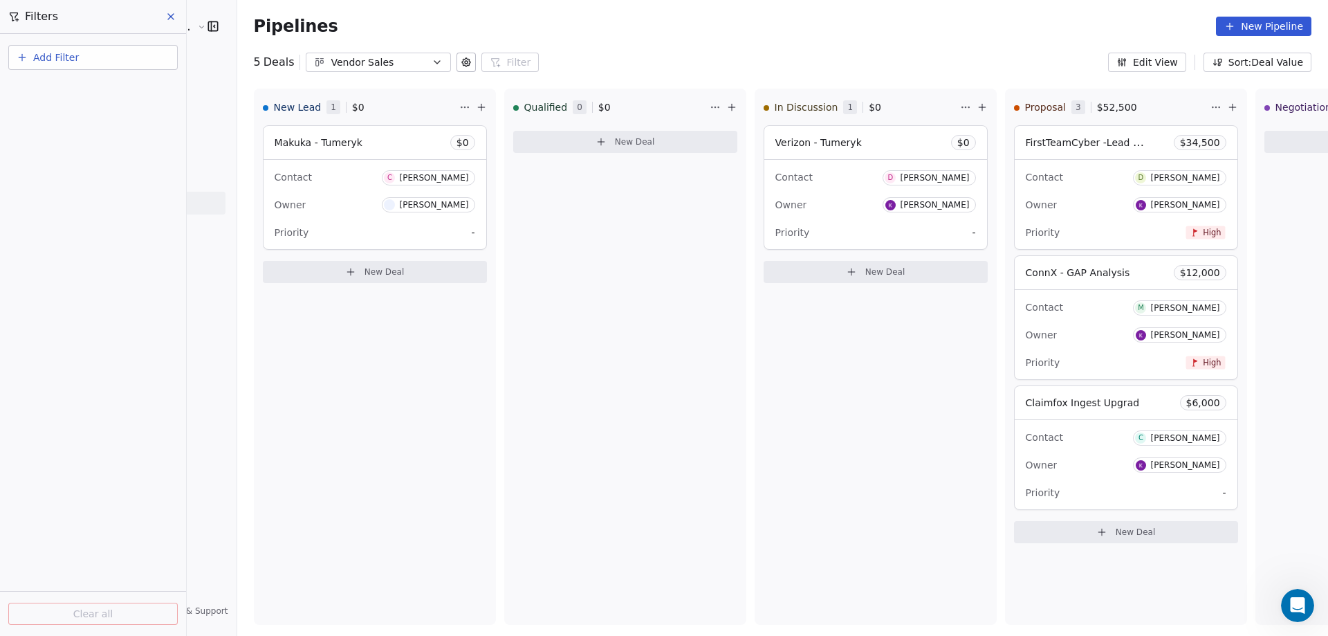
click at [68, 59] on span "Add Filter" at bounding box center [56, 58] width 46 height 15
click at [68, 109] on span "Contact properties" at bounding box center [68, 112] width 90 height 15
click at [57, 59] on html "Redport Information Assurance Contacts People Marketing Workflows Campaigns Sal…" at bounding box center [664, 318] width 1328 height 636
click at [55, 60] on span "Add Filter" at bounding box center [56, 58] width 46 height 15
click at [58, 91] on span "Deal properties" at bounding box center [60, 90] width 75 height 15
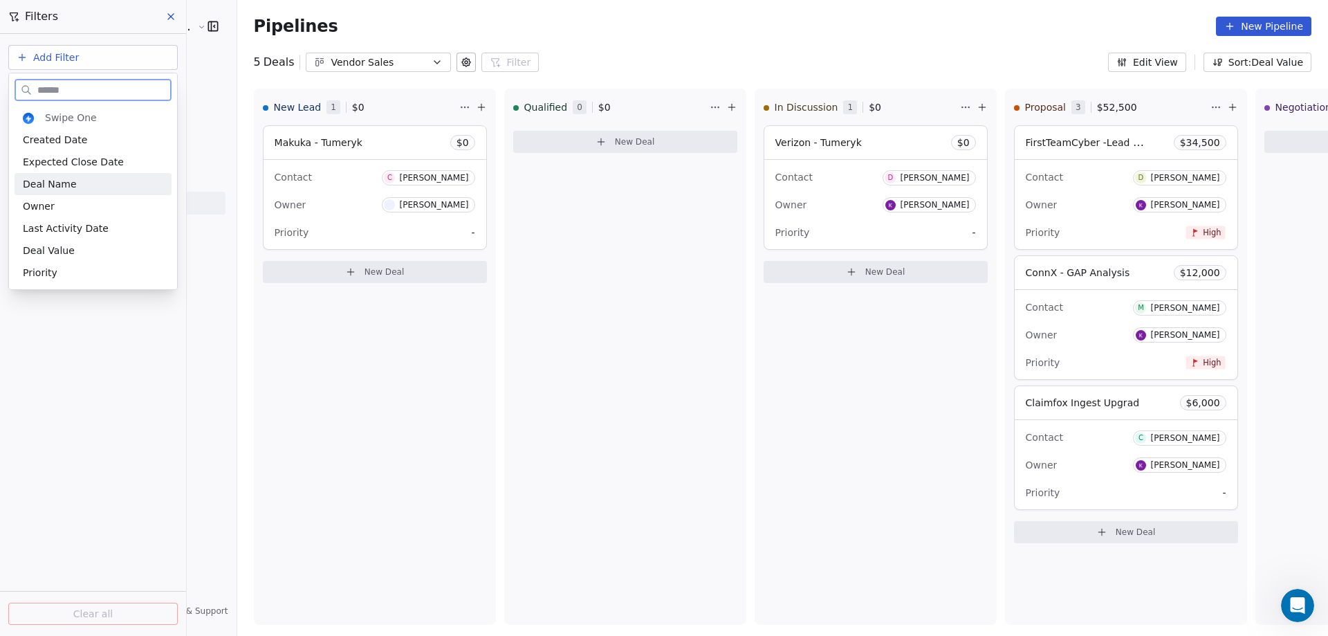
click at [46, 186] on span "Deal Name" at bounding box center [50, 184] width 54 height 14
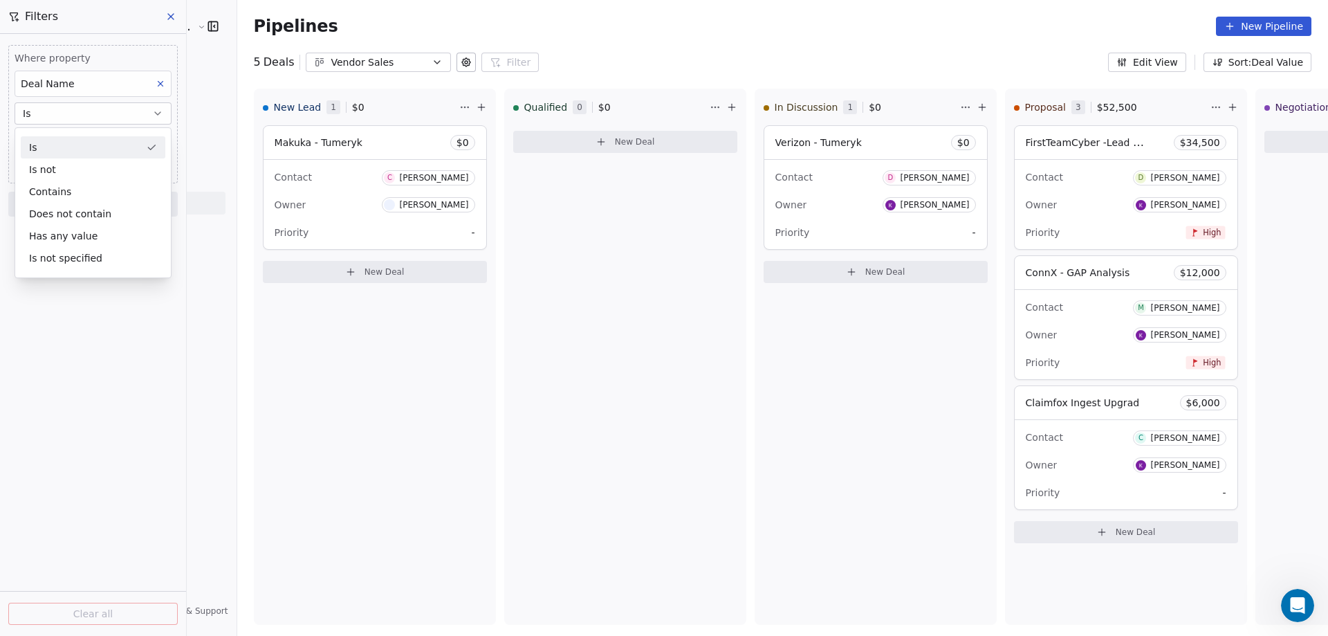
click at [161, 84] on icon at bounding box center [161, 84] width 10 height 10
click at [169, 17] on icon at bounding box center [170, 16] width 11 height 11
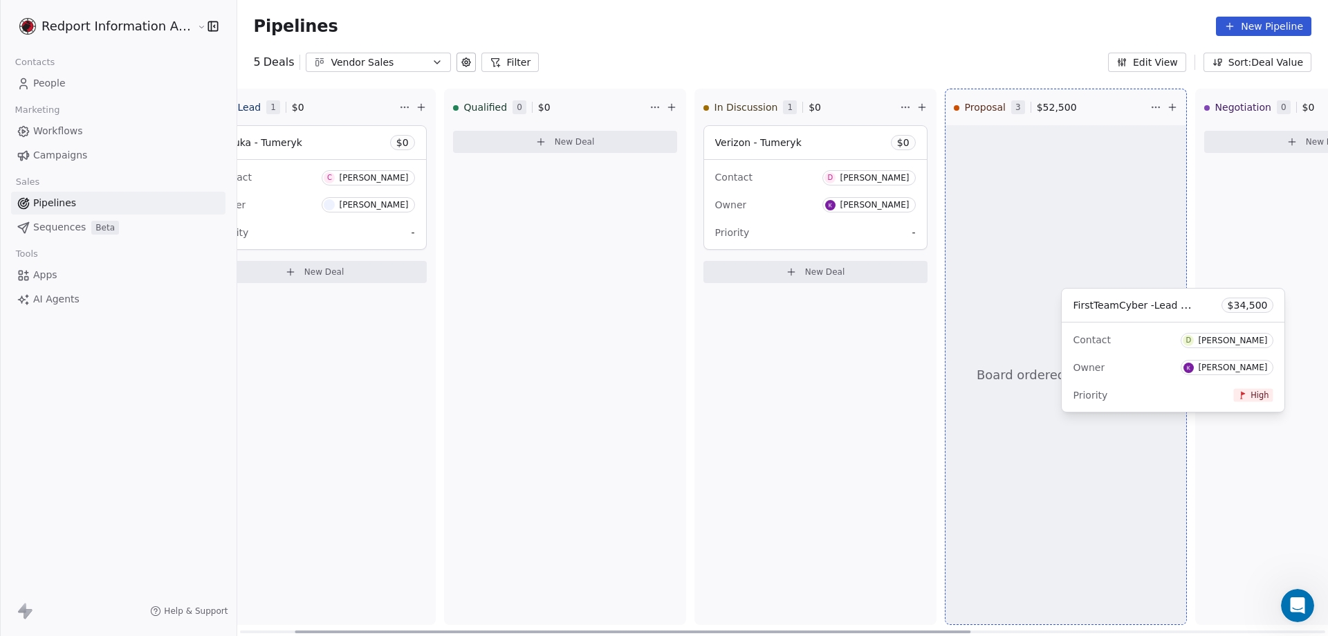
scroll to position [0, 89]
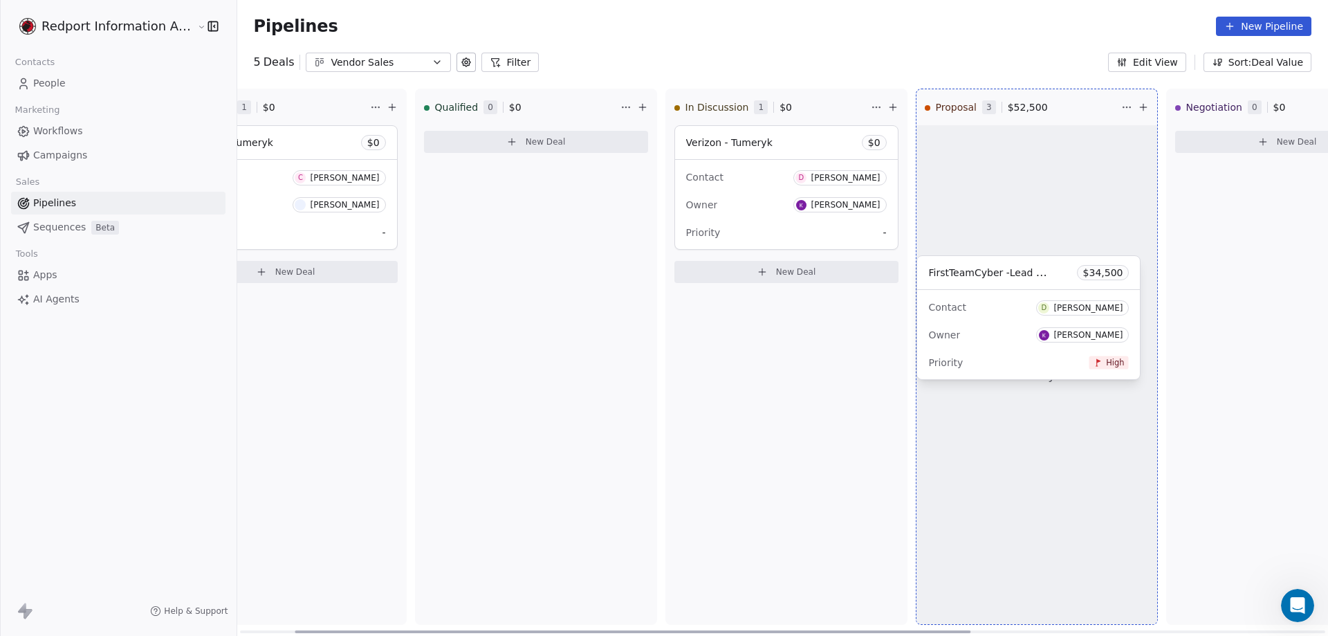
drag, startPoint x: 1122, startPoint y: 173, endPoint x: 1019, endPoint y: 167, distance: 103.2
drag, startPoint x: 993, startPoint y: 292, endPoint x: 990, endPoint y: 91, distance: 200.7
click at [990, 91] on div "New Lead 1 $ 0 Makuka - Tumeryk $ 0 Contact C [PERSON_NAME] Owner [PERSON_NAME]…" at bounding box center [693, 362] width 1091 height 547
drag, startPoint x: 980, startPoint y: 344, endPoint x: 978, endPoint y: 56, distance: 287.8
click at [978, 89] on div "New Lead 1 $ 0 Makuka - Tumeryk $ 0 Contact C [PERSON_NAME] Owner [PERSON_NAME]…" at bounding box center [693, 362] width 1091 height 547
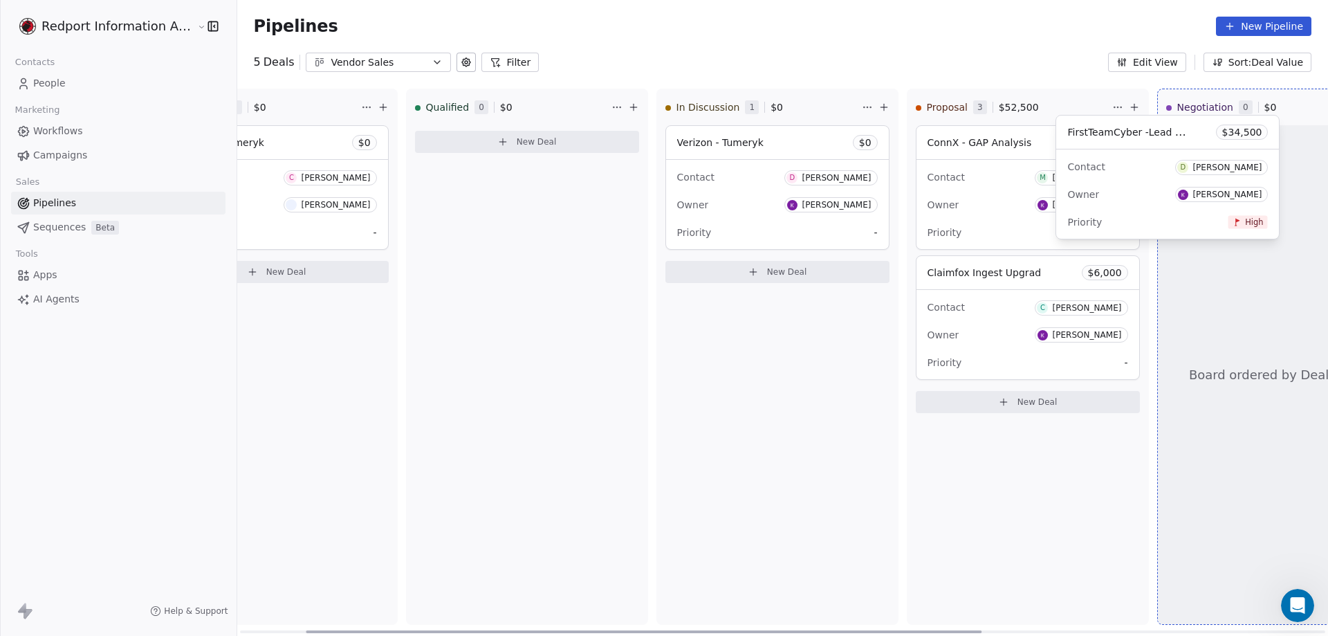
scroll to position [0, 107]
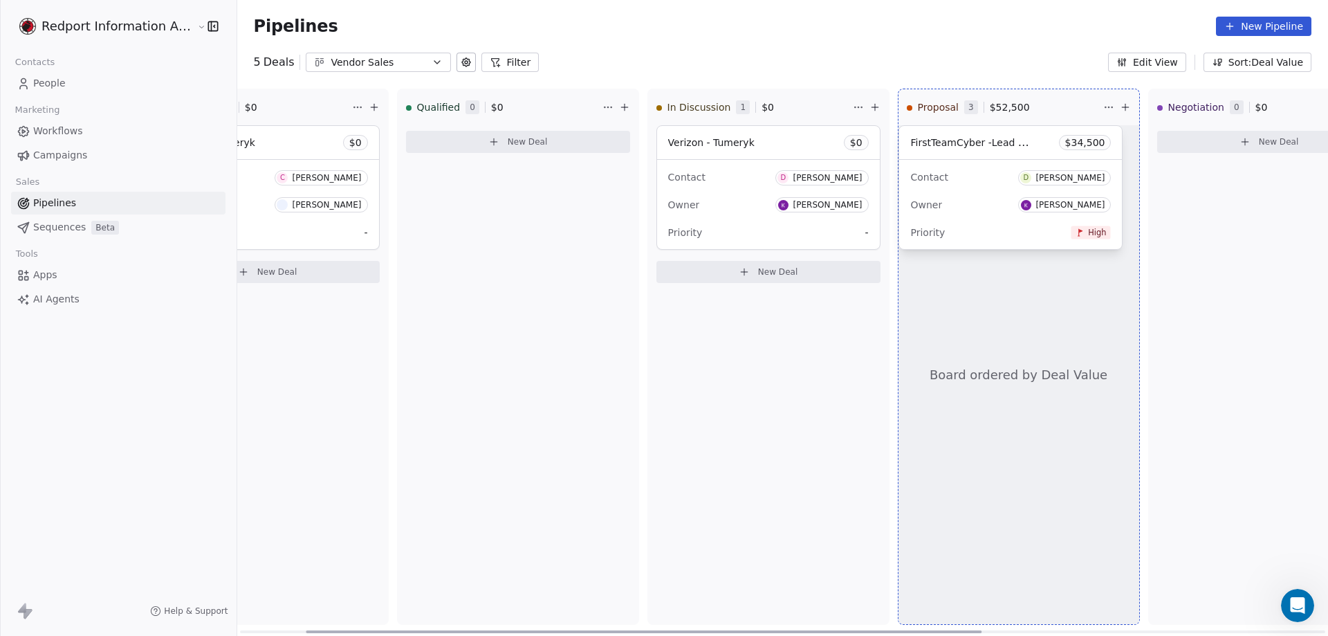
drag, startPoint x: 976, startPoint y: 281, endPoint x: 951, endPoint y: 139, distance: 144.0
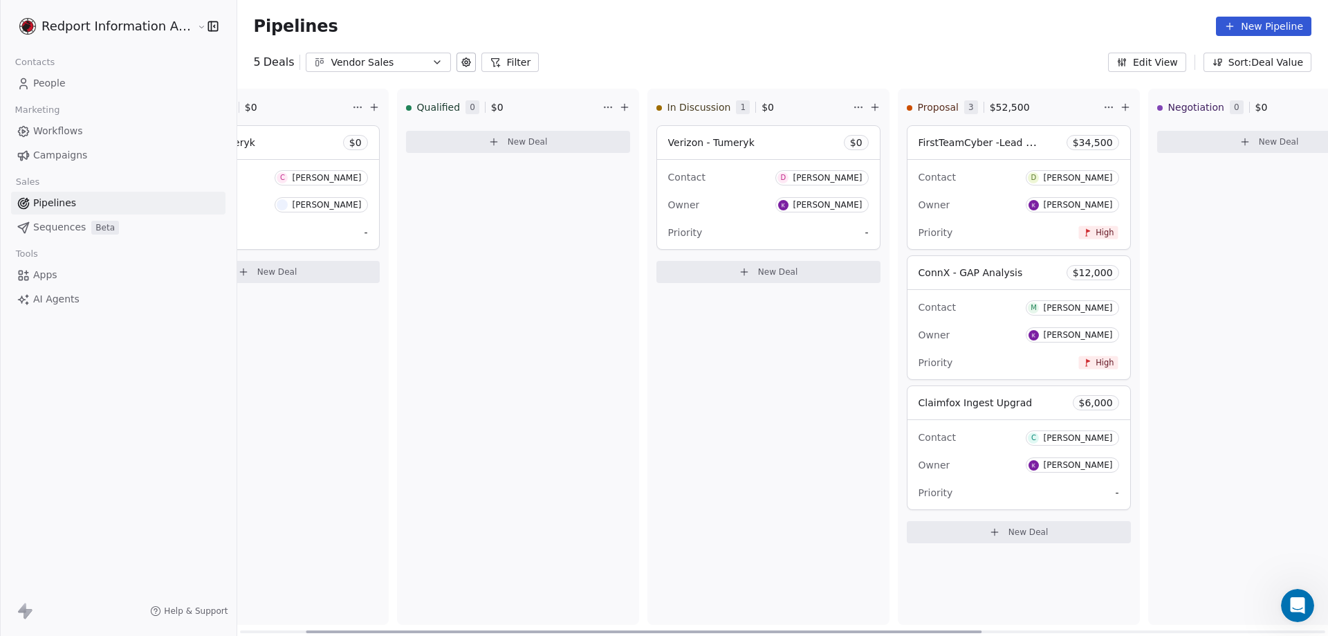
drag, startPoint x: 993, startPoint y: 214, endPoint x: 971, endPoint y: 208, distance: 22.3
drag, startPoint x: 971, startPoint y: 208, endPoint x: 959, endPoint y: 181, distance: 30.3
click at [959, 181] on div "Contact D [PERSON_NAME]" at bounding box center [1019, 176] width 201 height 23
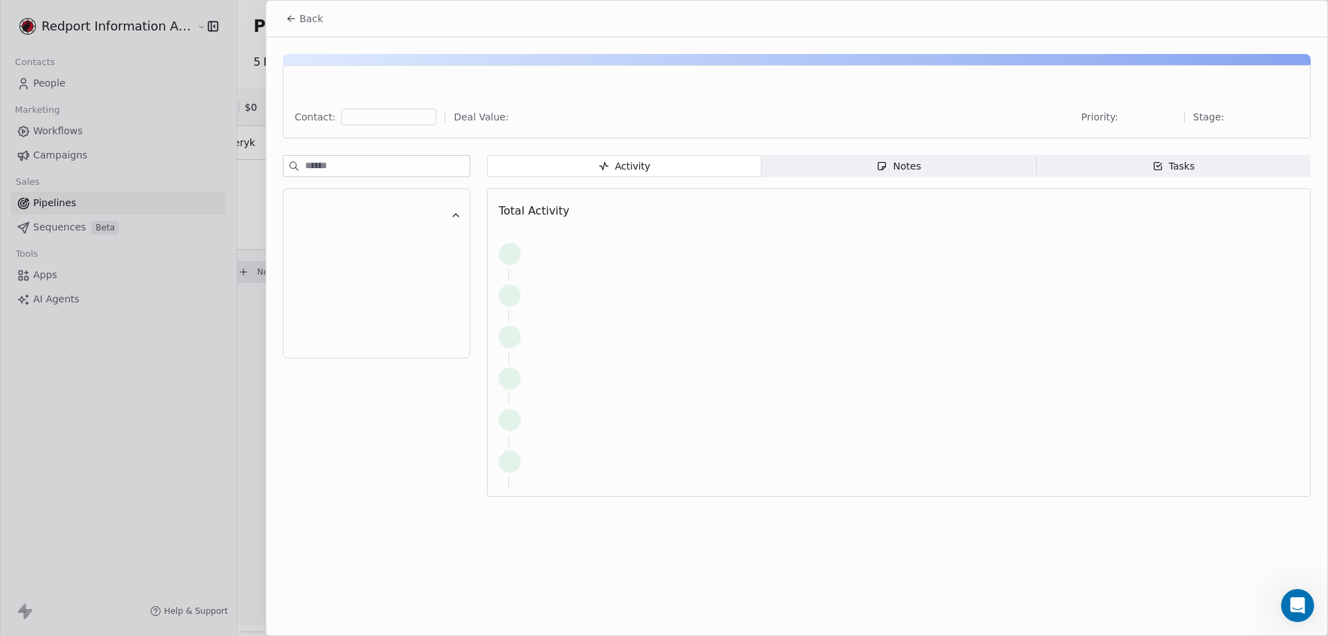
click at [959, 635] on div "Back Contact: Deal Value: Priority: Stage: Activity Activity Notes Notes Tasks …" at bounding box center [664, 636] width 1328 height 0
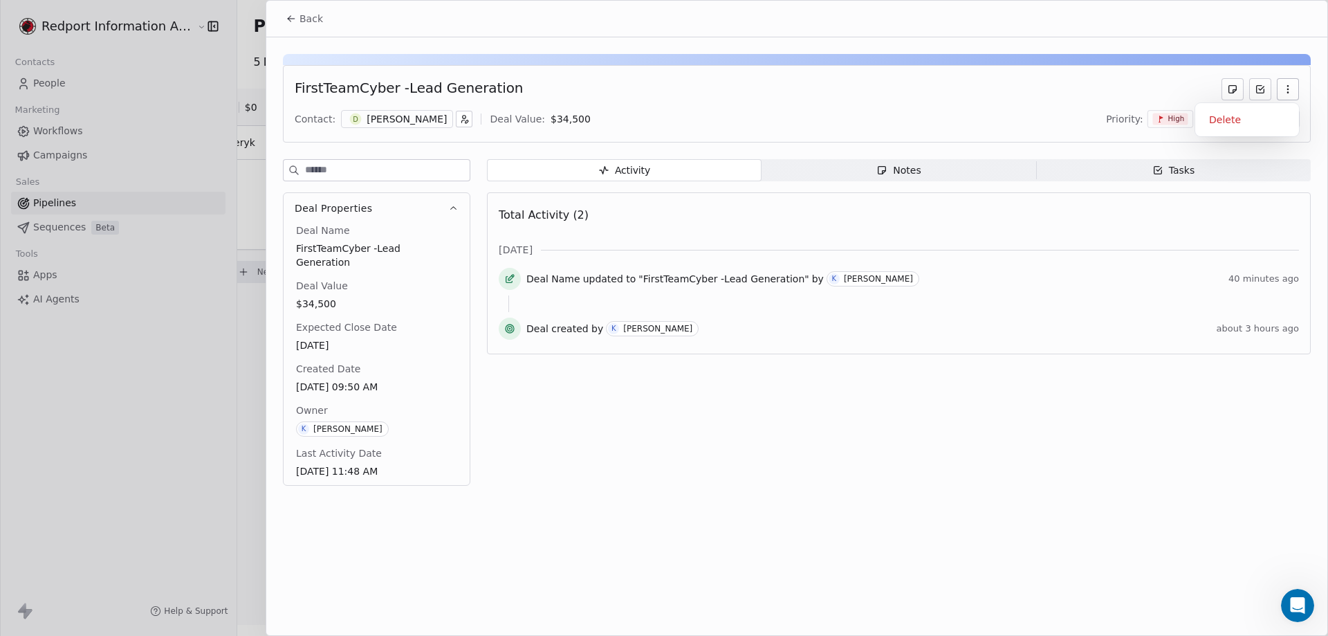
click at [1289, 87] on icon "button" at bounding box center [1288, 89] width 11 height 11
click at [1259, 91] on icon at bounding box center [1260, 89] width 11 height 11
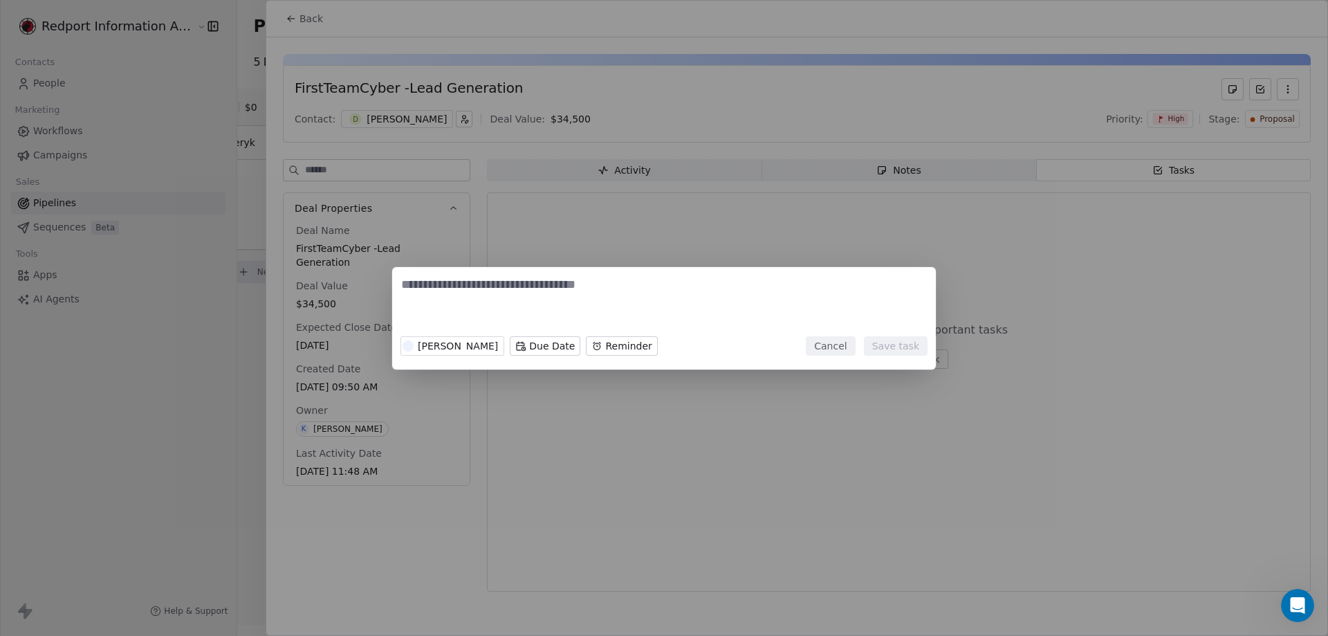
click at [834, 350] on button "Cancel" at bounding box center [830, 345] width 49 height 19
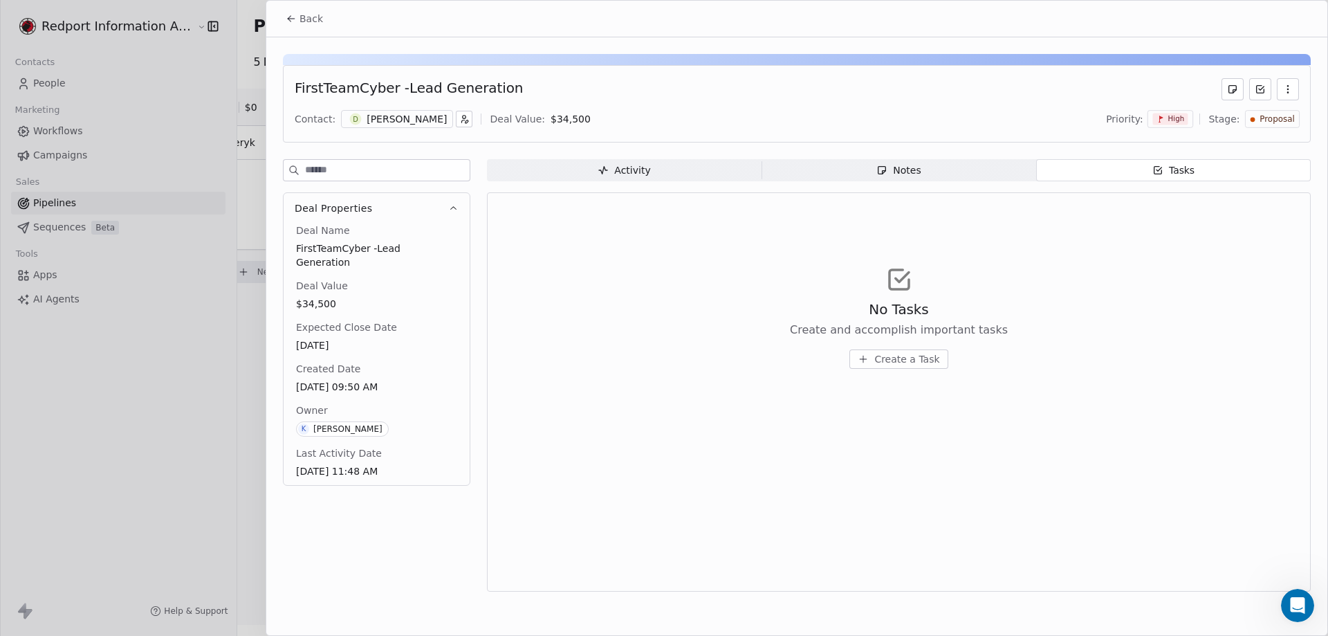
click at [351, 89] on div "FirstTeamCyber -Lead Generation" at bounding box center [409, 89] width 228 height 22
click at [473, 82] on div "FirstTeamCyber -Lead Generation" at bounding box center [409, 89] width 228 height 22
click at [514, 59] on div at bounding box center [797, 59] width 1028 height 11
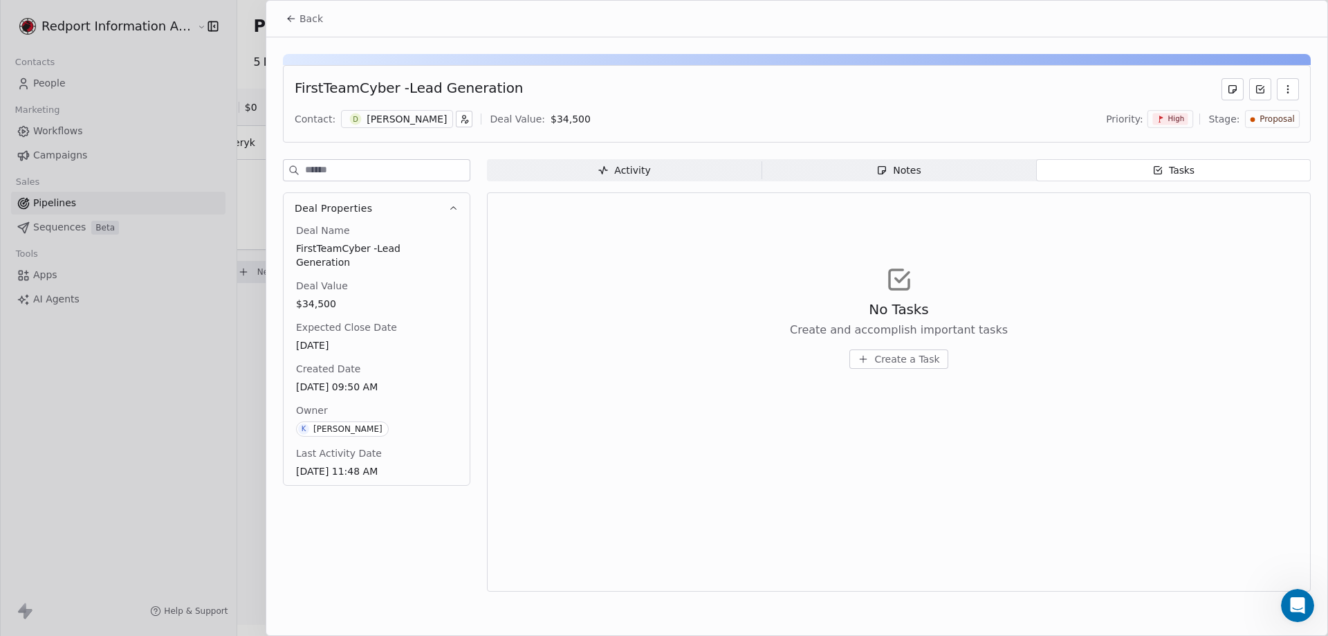
click at [1289, 94] on icon "button" at bounding box center [1288, 89] width 11 height 11
click at [292, 17] on icon at bounding box center [291, 18] width 11 height 11
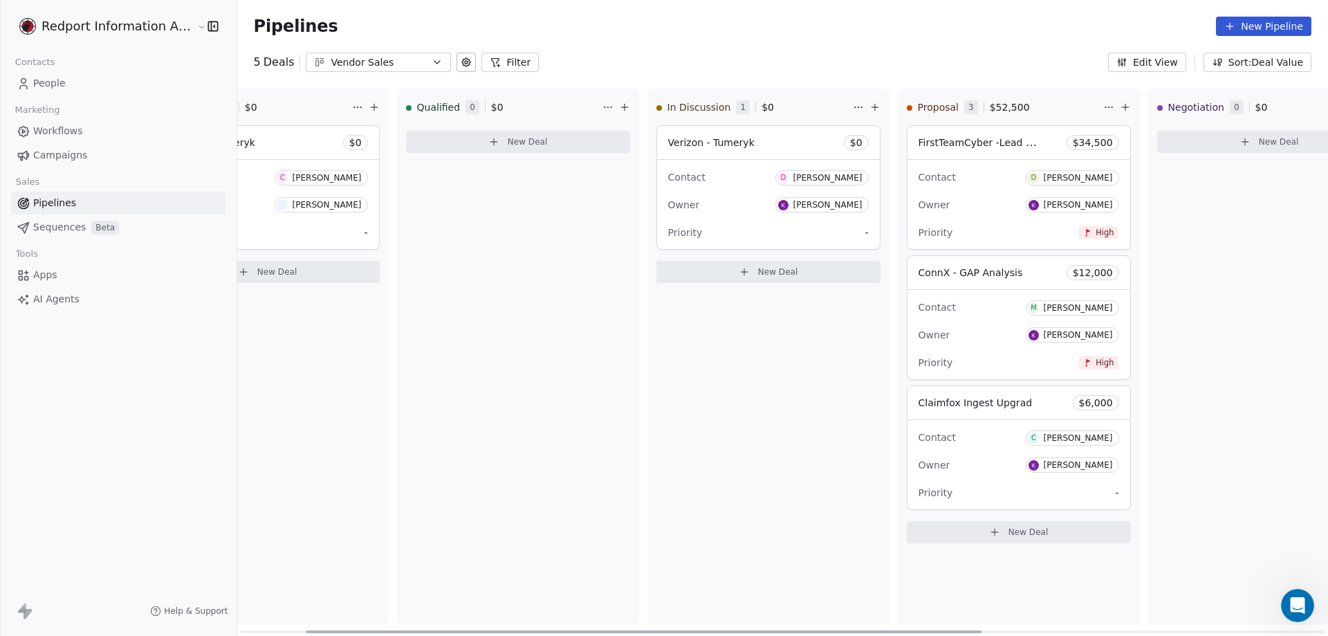
drag, startPoint x: 971, startPoint y: 183, endPoint x: 941, endPoint y: 161, distance: 36.7
click at [941, 161] on div "Contact D [PERSON_NAME] Owner [PERSON_NAME] Priority High" at bounding box center [1019, 204] width 223 height 89
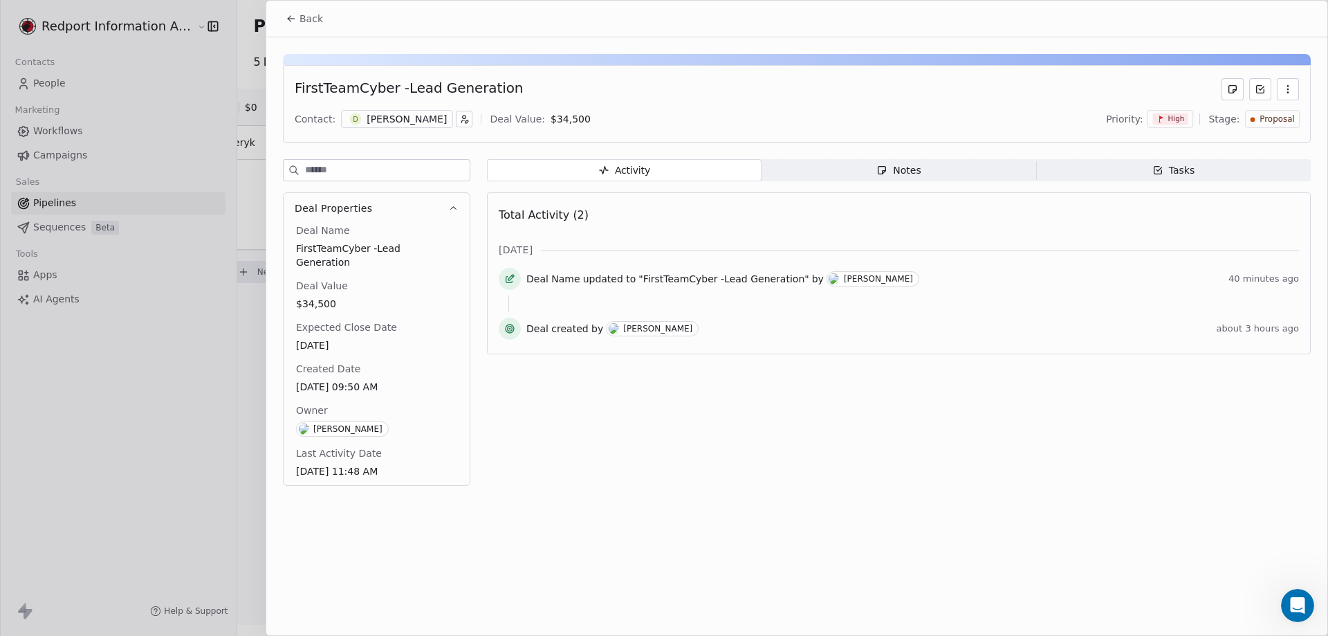
click at [941, 635] on div "Back FirstTeamCyber -Lead Generation Contact: D [PERSON_NAME] Deal Value: $ 34,…" at bounding box center [664, 636] width 1328 height 0
click at [554, 166] on span "Activity Activity" at bounding box center [624, 170] width 275 height 22
click at [895, 169] on div "Notes" at bounding box center [899, 170] width 44 height 15
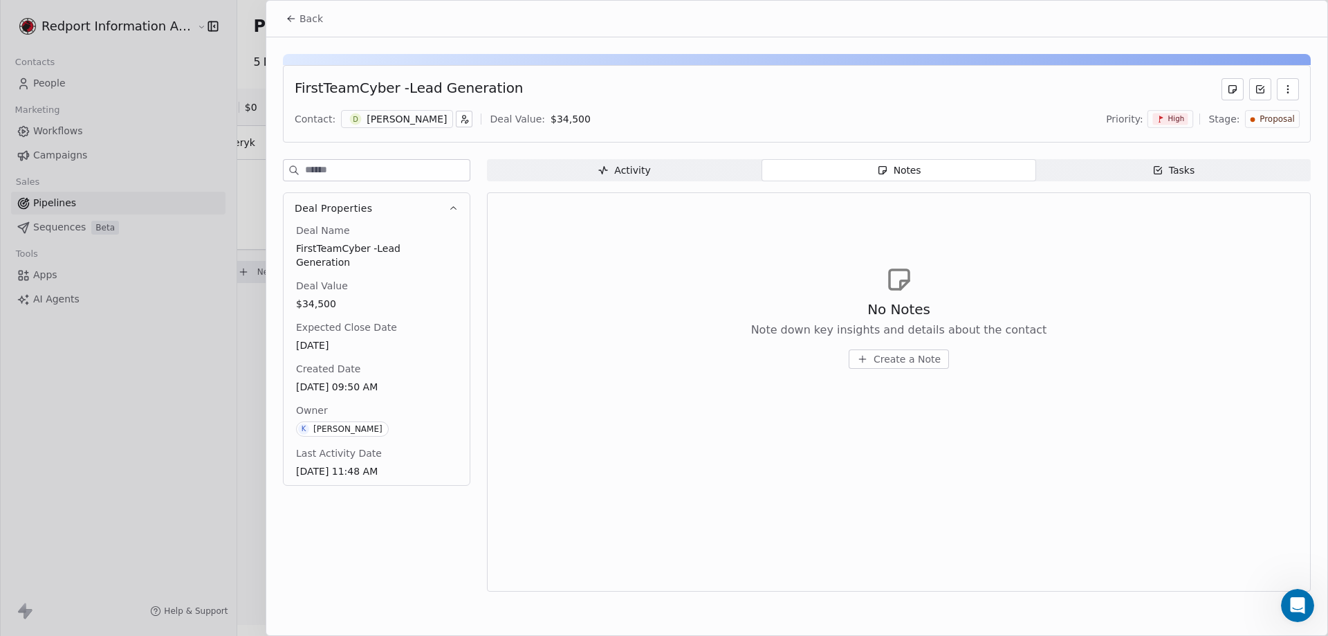
click at [291, 16] on icon at bounding box center [289, 17] width 3 height 3
